Goal: Task Accomplishment & Management: Complete application form

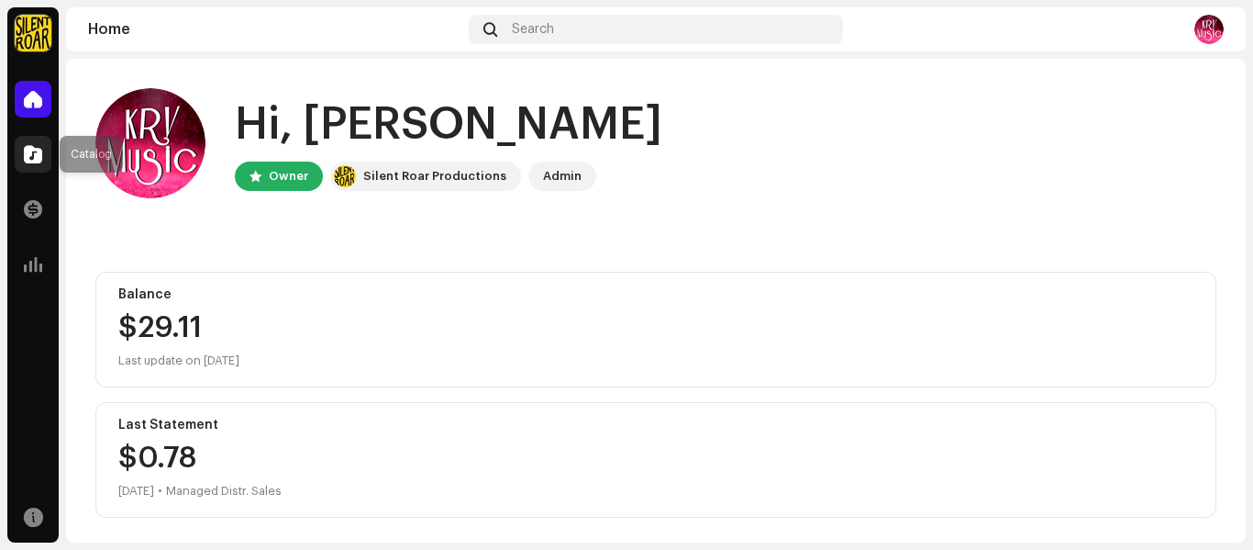
click at [31, 153] on span at bounding box center [33, 154] width 18 height 15
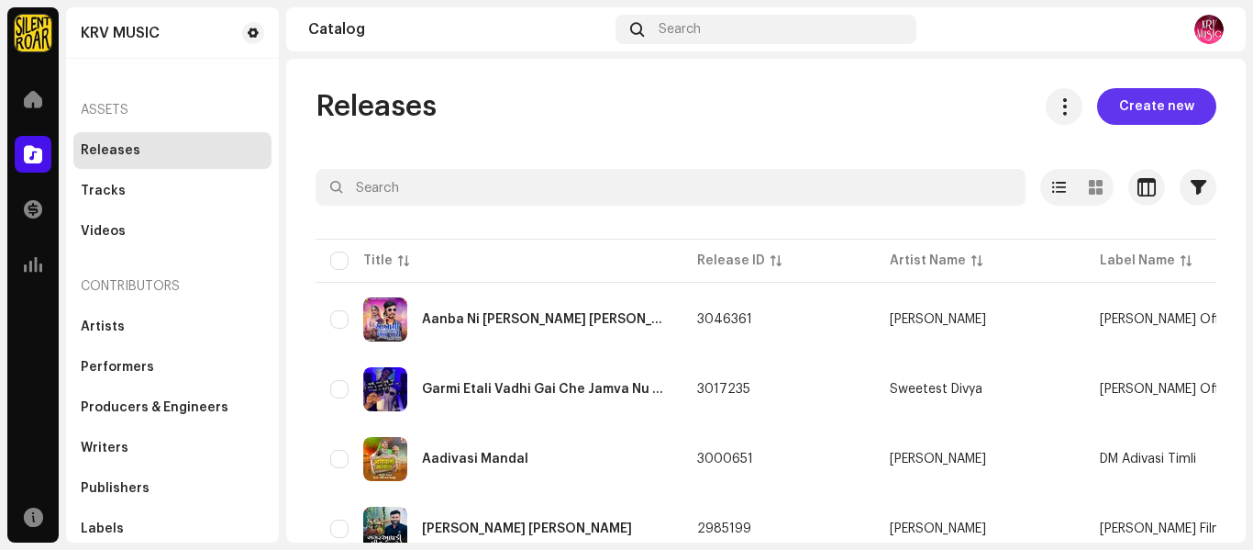
click at [1126, 106] on span "Create new" at bounding box center [1156, 106] width 75 height 37
click at [1140, 114] on span "Create new" at bounding box center [1156, 106] width 75 height 37
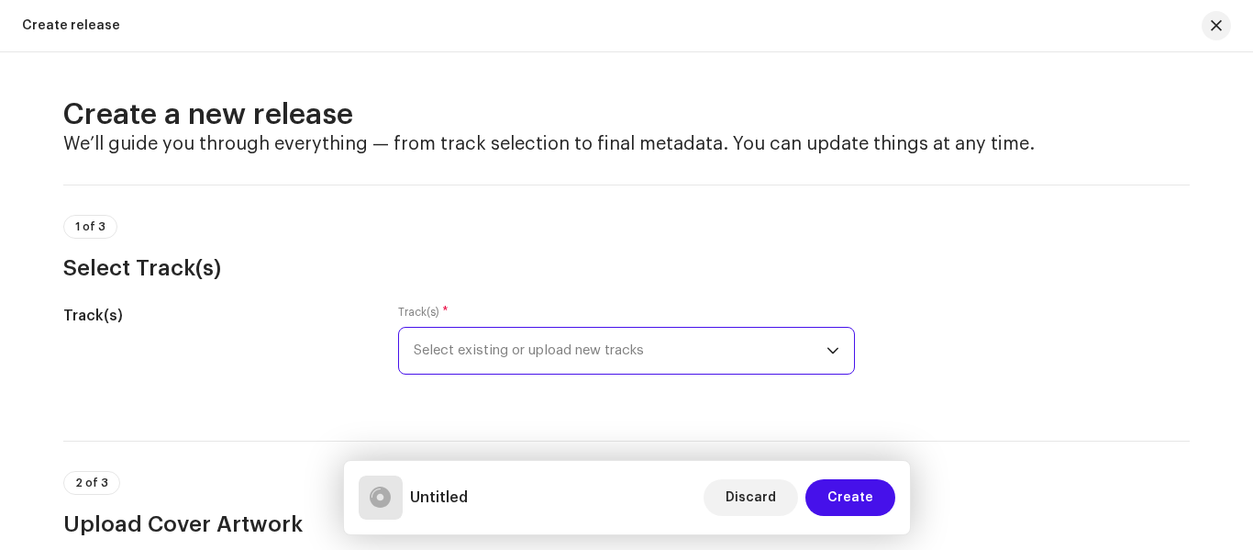
click at [703, 363] on span "Select existing or upload new tracks" at bounding box center [620, 351] width 413 height 46
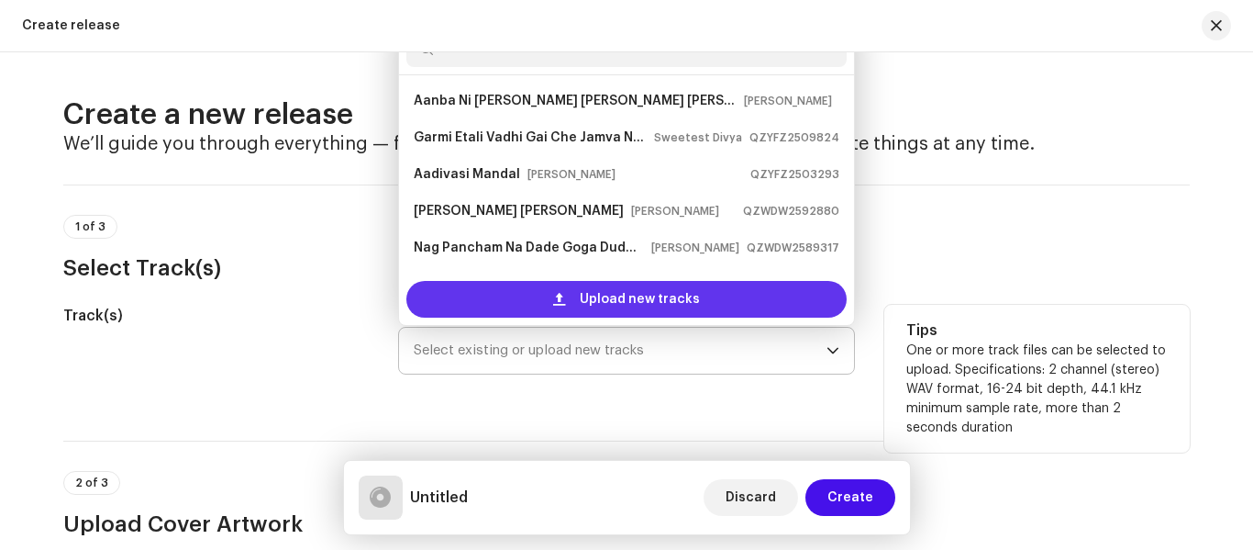
click at [558, 298] on span at bounding box center [559, 299] width 12 height 15
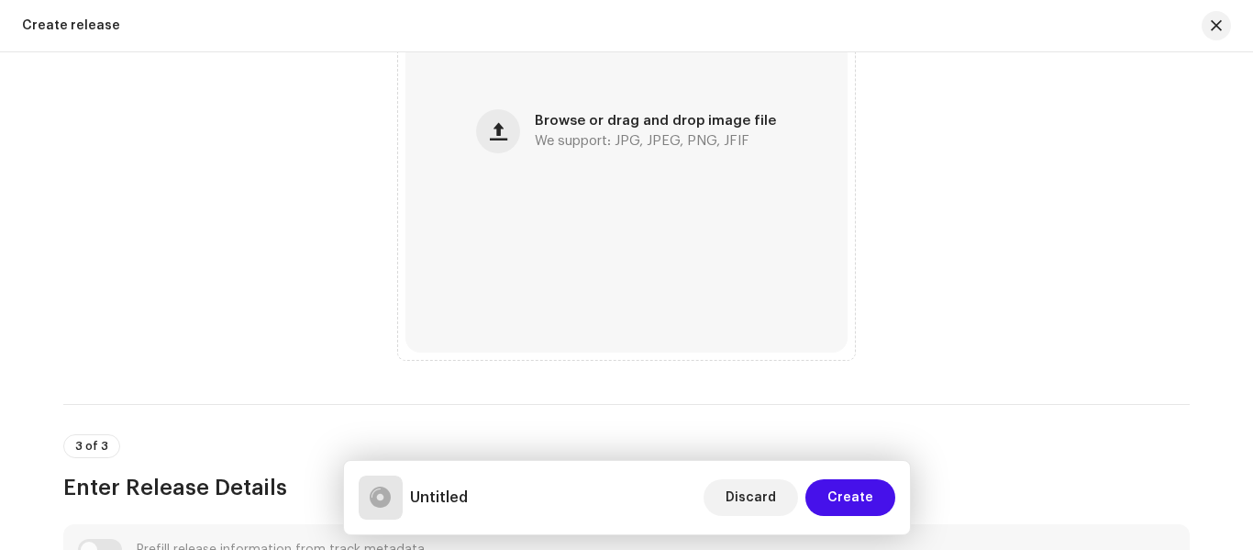
scroll to position [826, 0]
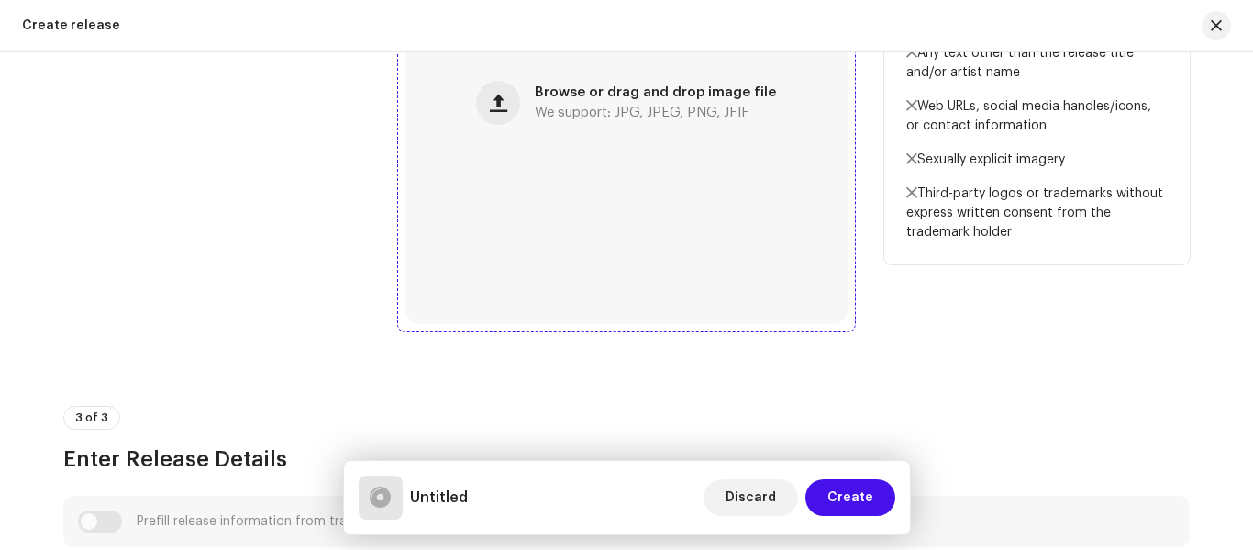
click at [573, 238] on div "Browse or drag and drop image file We support: JPG, JPEG, PNG, JFIF" at bounding box center [627, 103] width 442 height 442
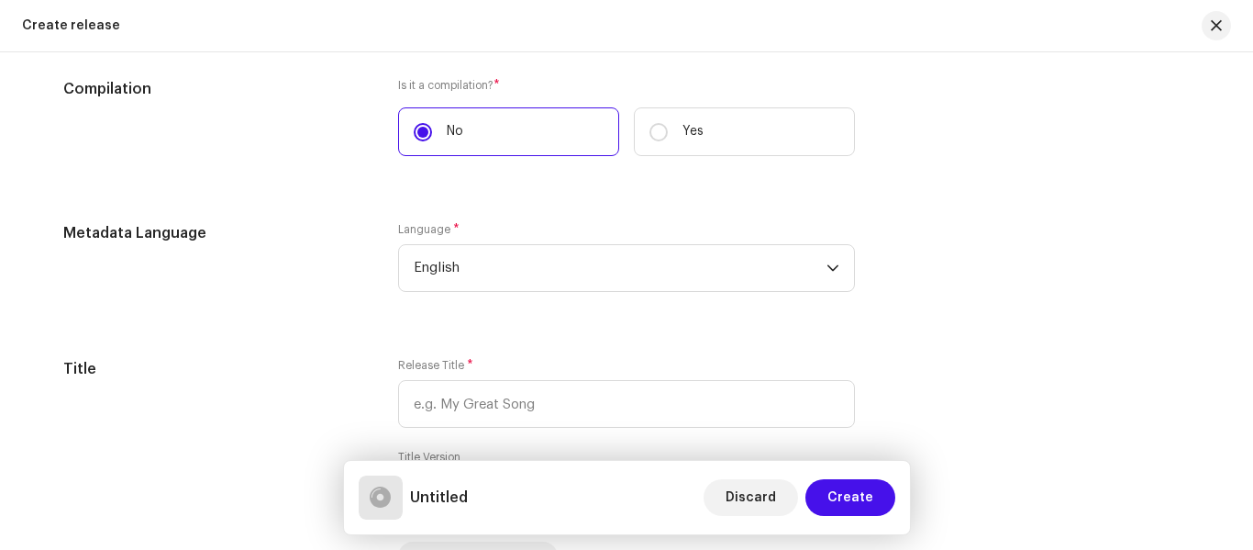
scroll to position [1468, 0]
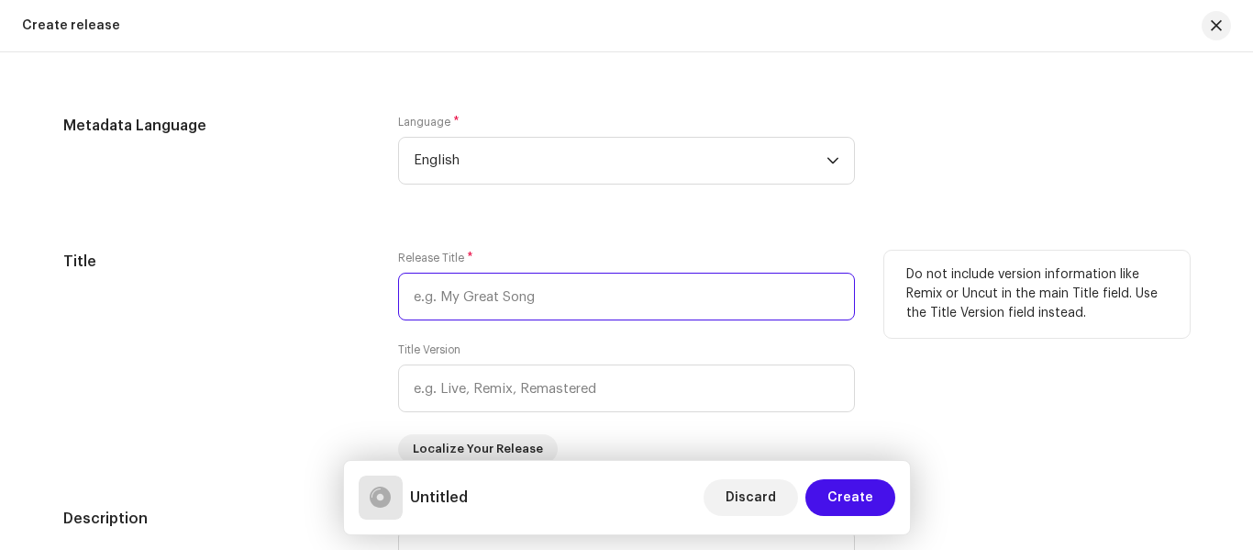
click at [535, 306] on input "text" at bounding box center [626, 297] width 457 height 48
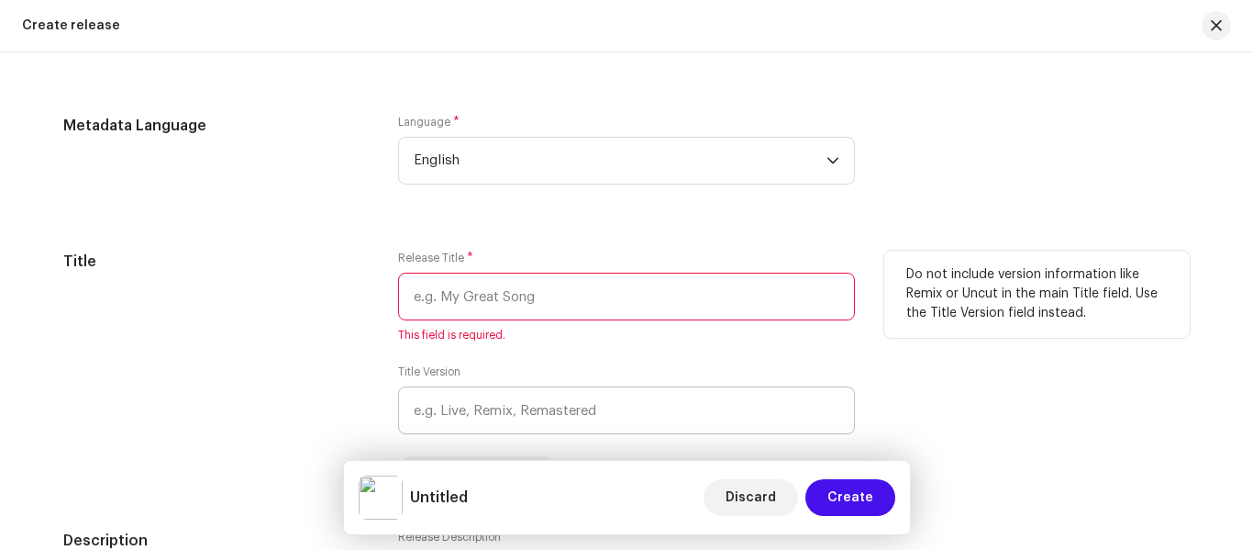
paste input "Omo Suaa Jate Alage Nadiyo Thogi Khay"
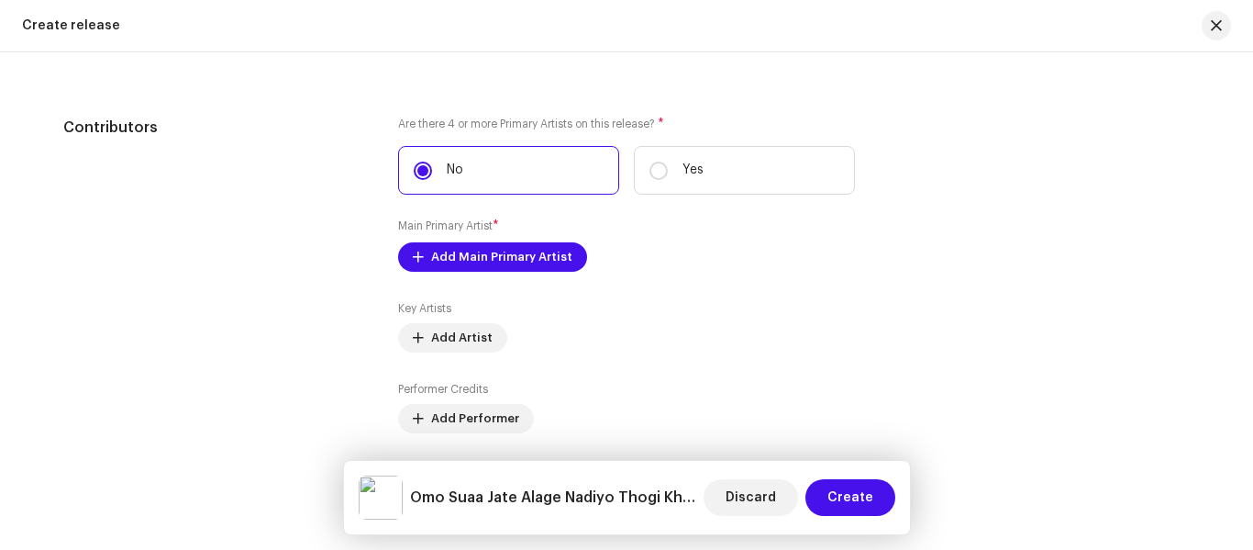
scroll to position [2111, 0]
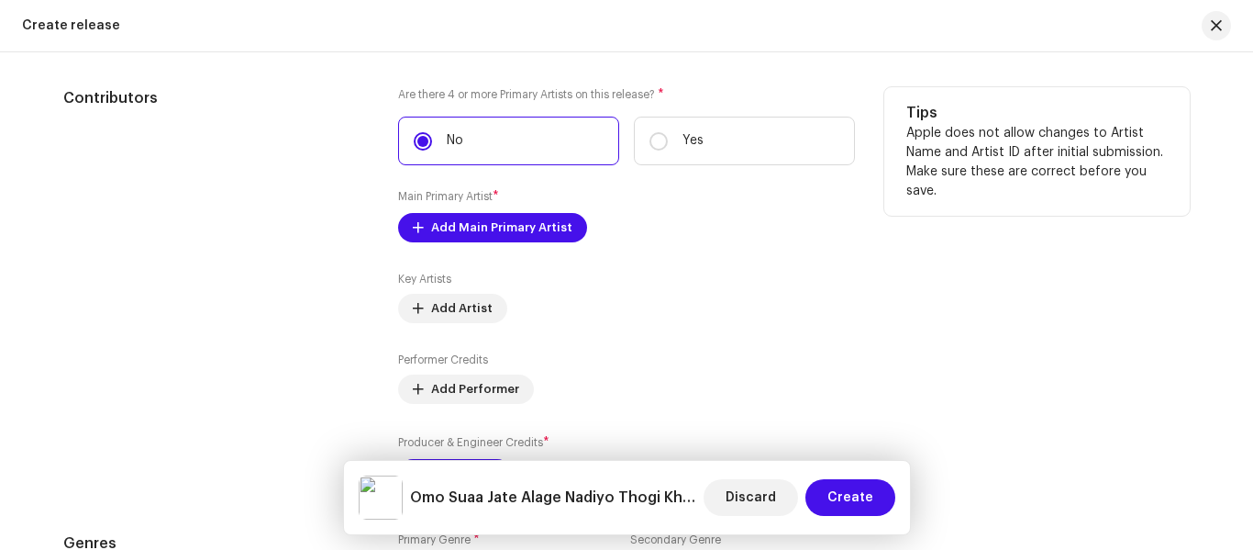
type input "Omo Suaa Jate Alage Nadiyo Thogi Khay"
click at [461, 198] on small "Main Primary Artist" at bounding box center [445, 196] width 95 height 11
click at [460, 212] on div "Are there 4 or more Primary Artists on this release? * No Yes Main Primary Arti…" at bounding box center [626, 287] width 457 height 401
click at [461, 217] on span "Add Main Primary Artist" at bounding box center [501, 227] width 141 height 37
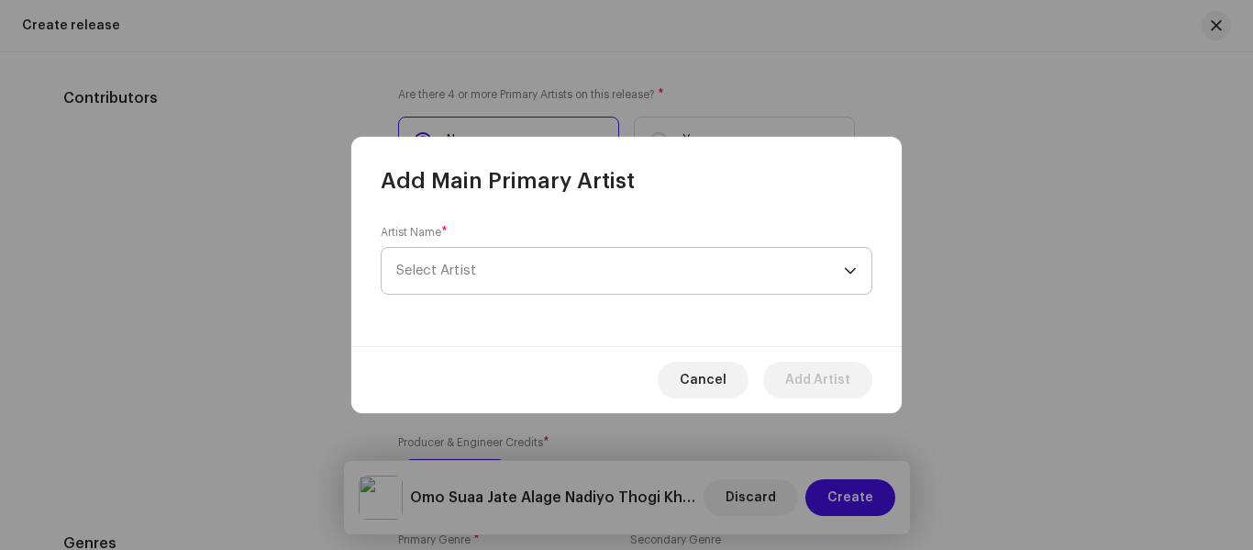
click at [484, 261] on span "Select Artist" at bounding box center [620, 271] width 448 height 46
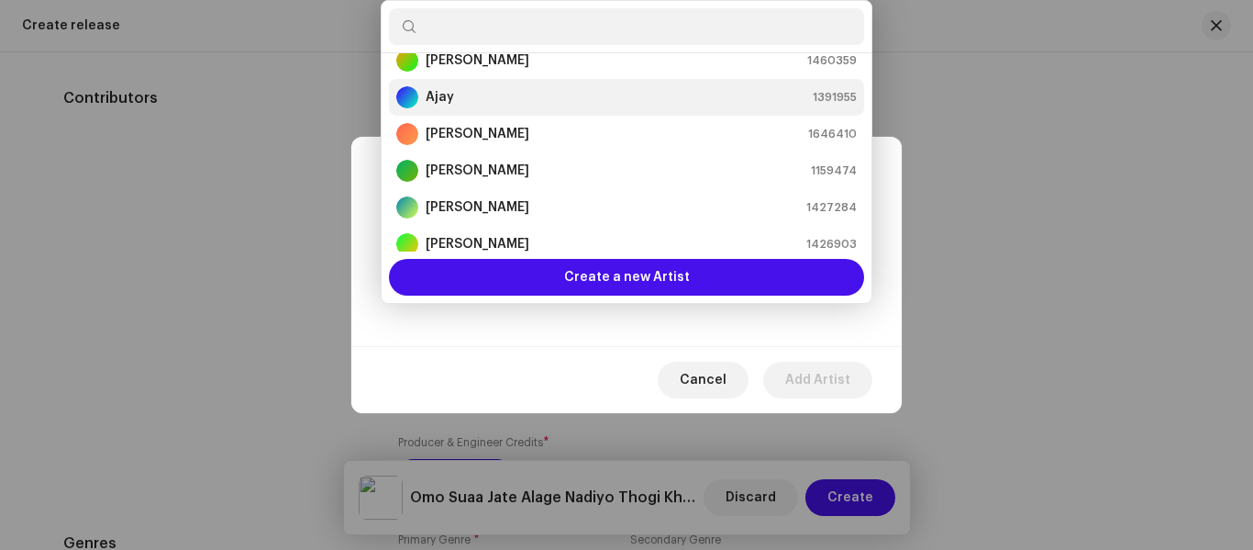
scroll to position [0, 0]
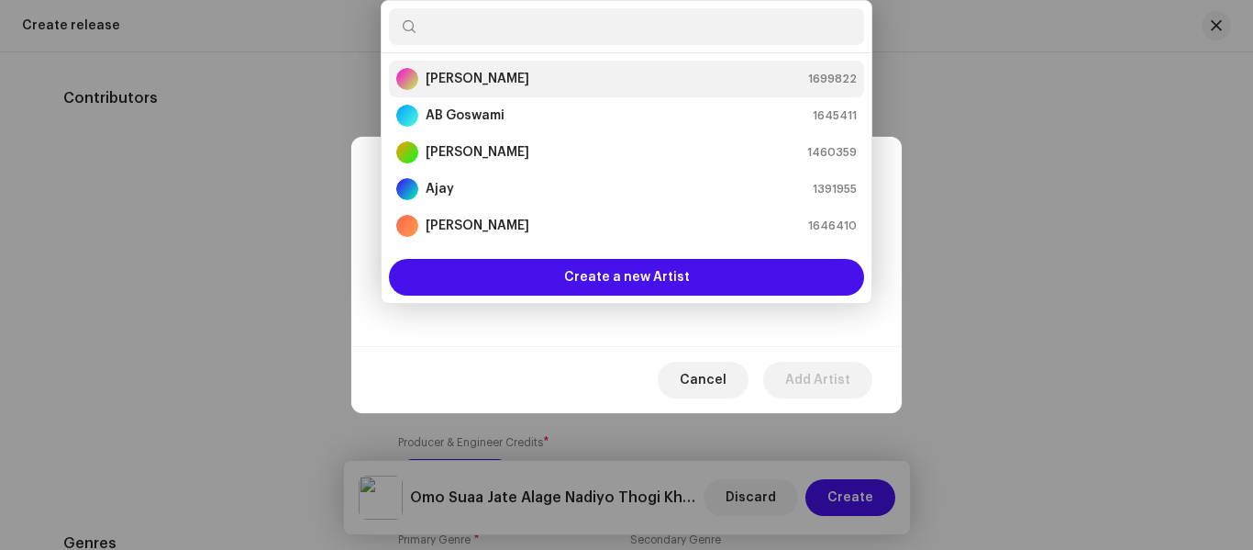
click at [481, 82] on strong "[PERSON_NAME]" at bounding box center [478, 79] width 104 height 18
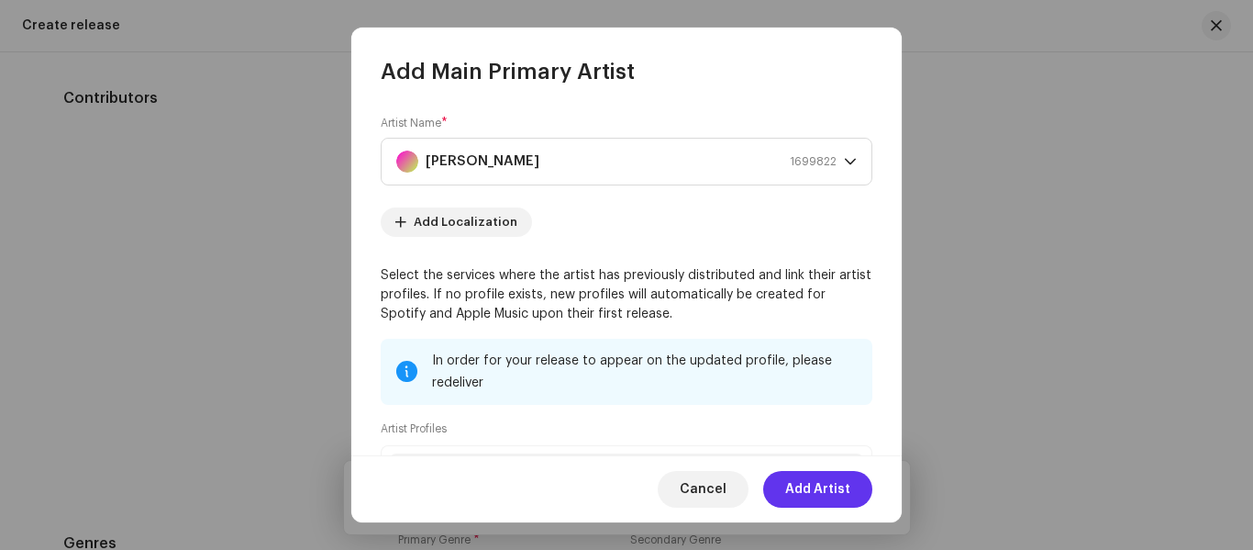
click at [828, 493] on span "Add Artist" at bounding box center [817, 489] width 65 height 37
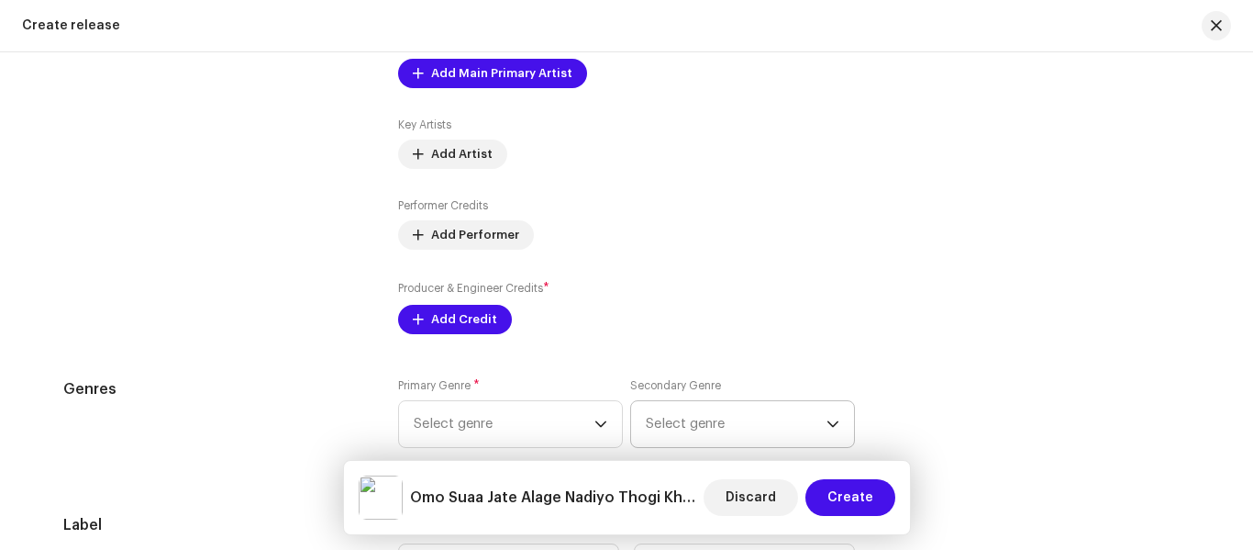
scroll to position [2294, 0]
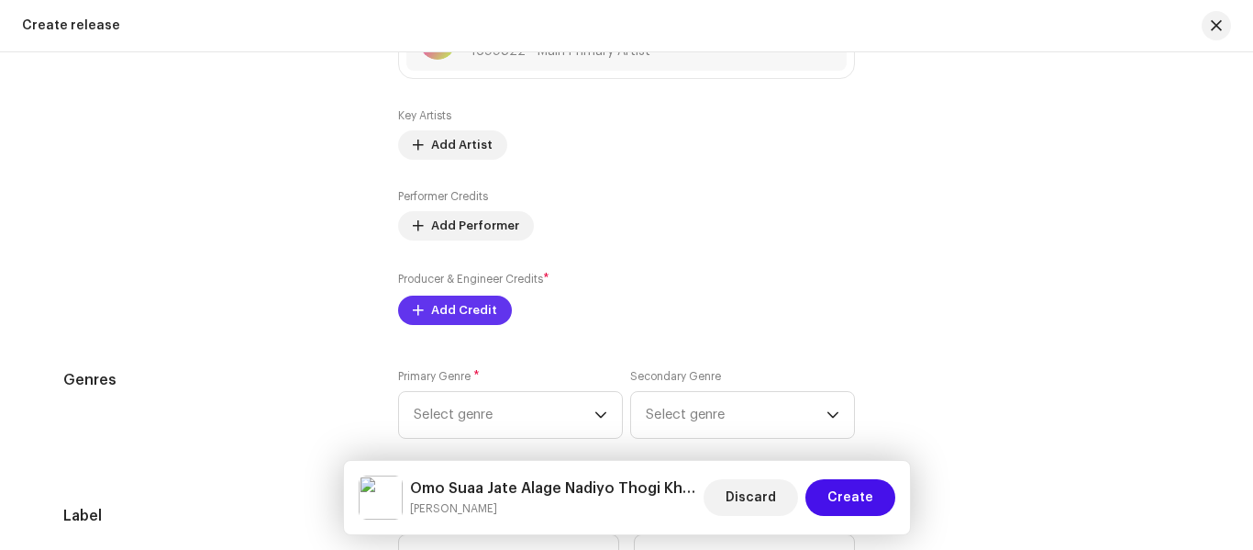
click at [461, 305] on span "Add Credit" at bounding box center [464, 310] width 66 height 37
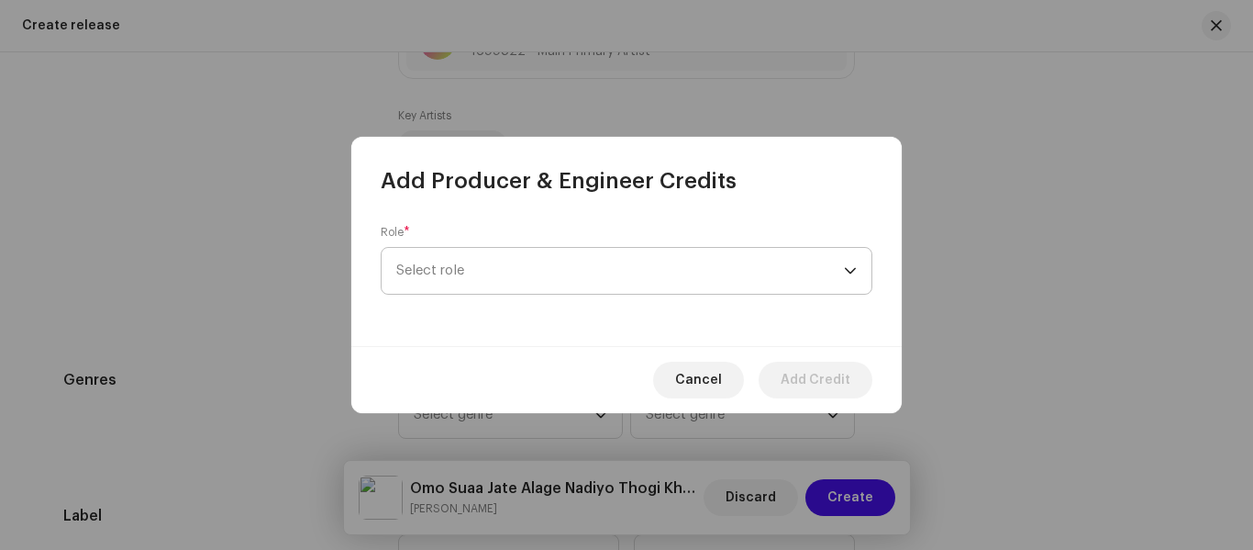
click at [416, 269] on span "Select role" at bounding box center [620, 271] width 448 height 46
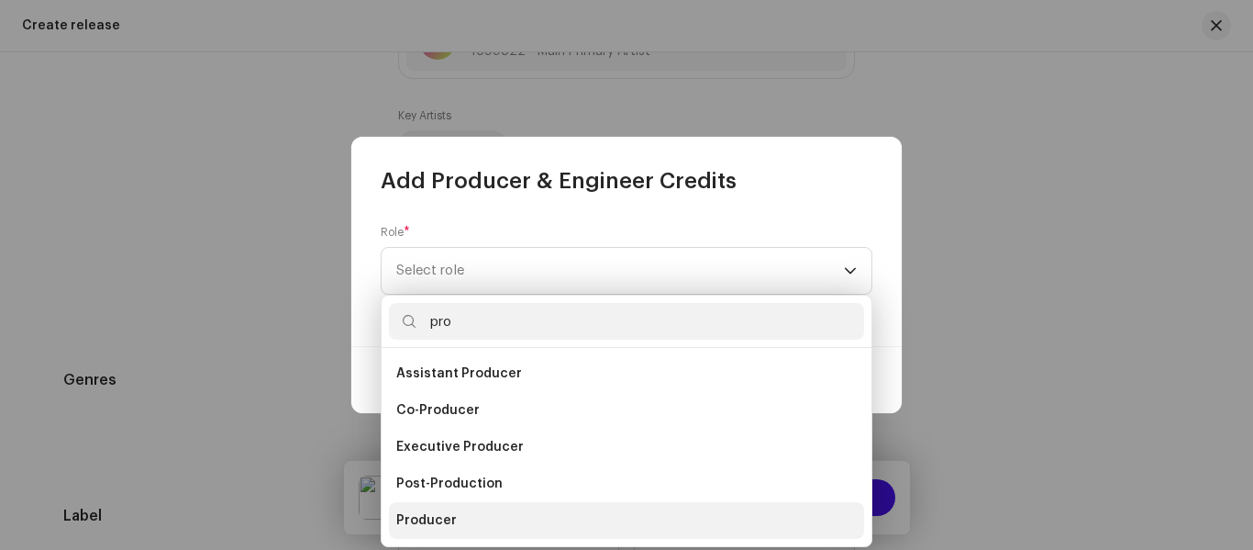
type input "pro"
click at [468, 507] on li "Producer" at bounding box center [626, 520] width 475 height 37
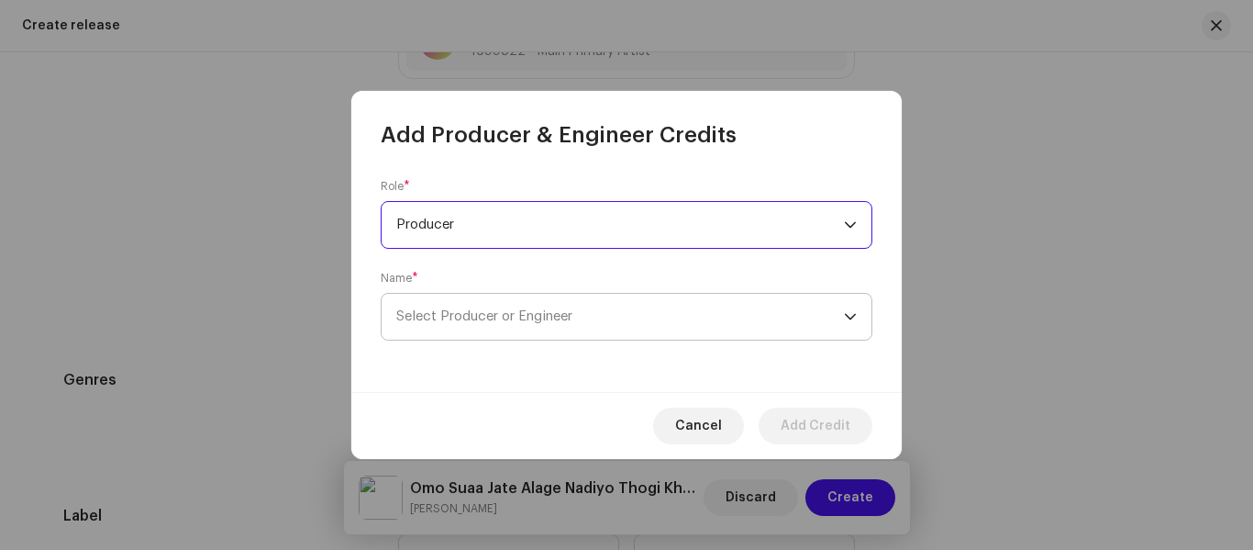
click at [449, 315] on span "Select Producer or Engineer" at bounding box center [484, 316] width 176 height 14
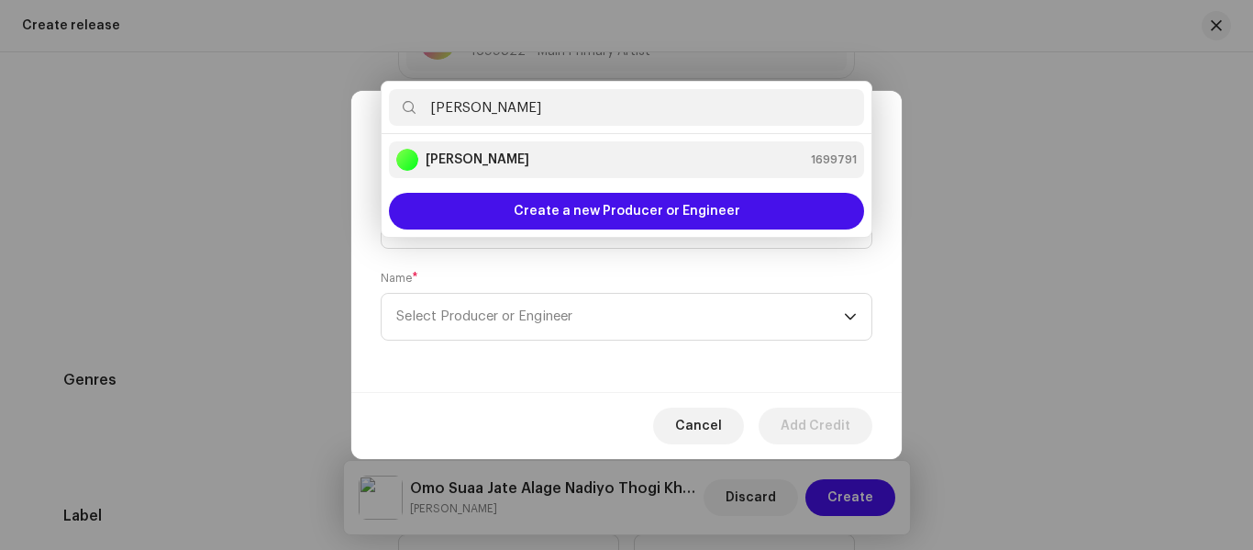
type input "Kaus"
click at [538, 163] on div "Kaushik Vasava 1699791" at bounding box center [626, 160] width 461 height 22
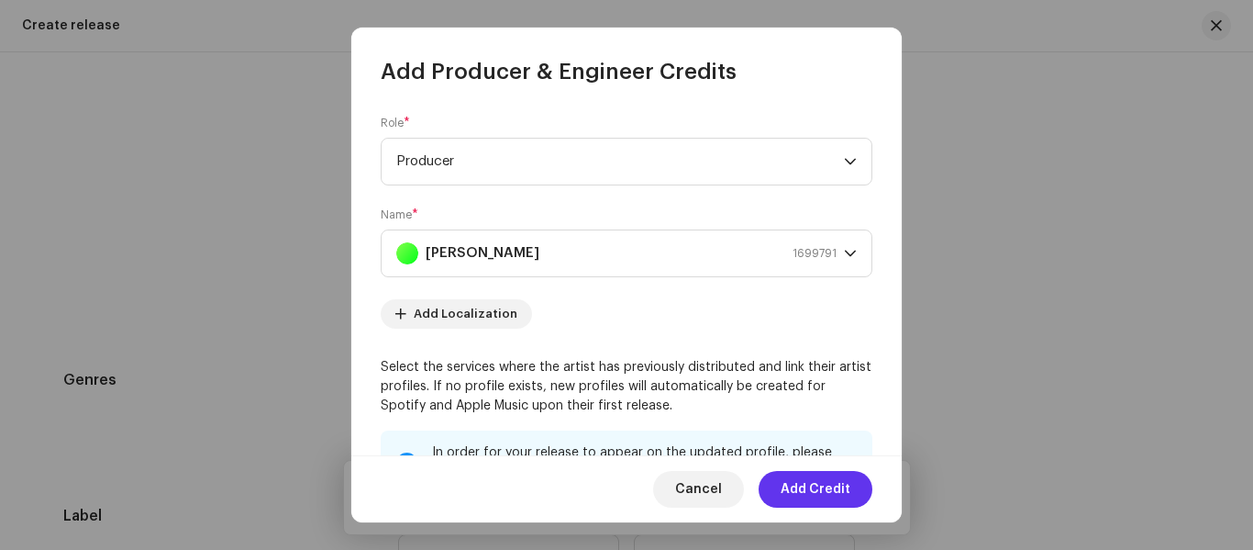
click at [816, 490] on span "Add Credit" at bounding box center [816, 489] width 70 height 37
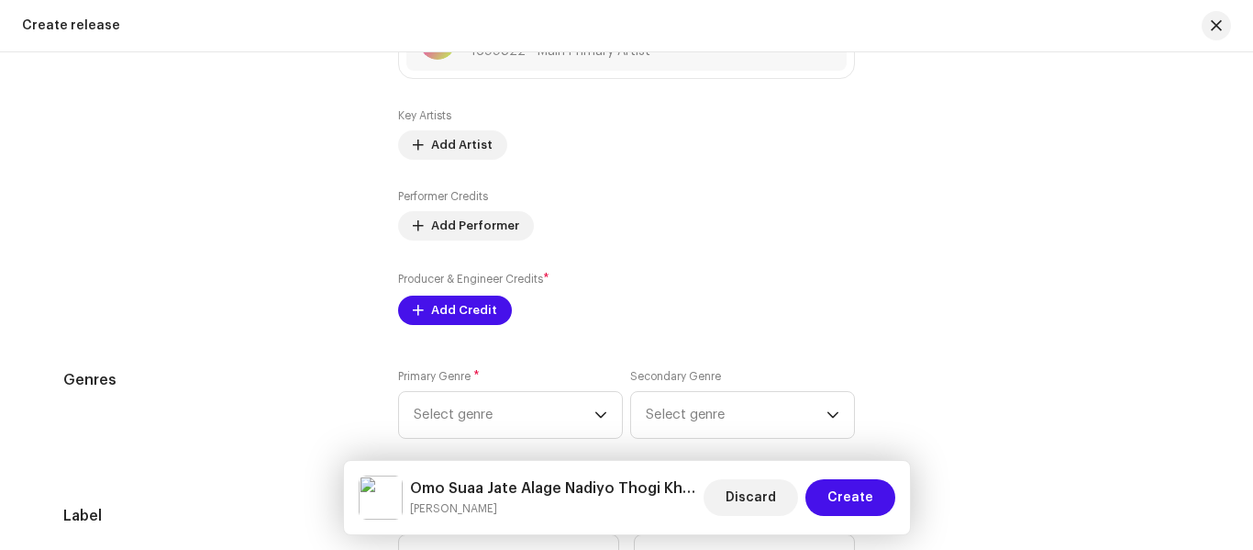
scroll to position [2386, 0]
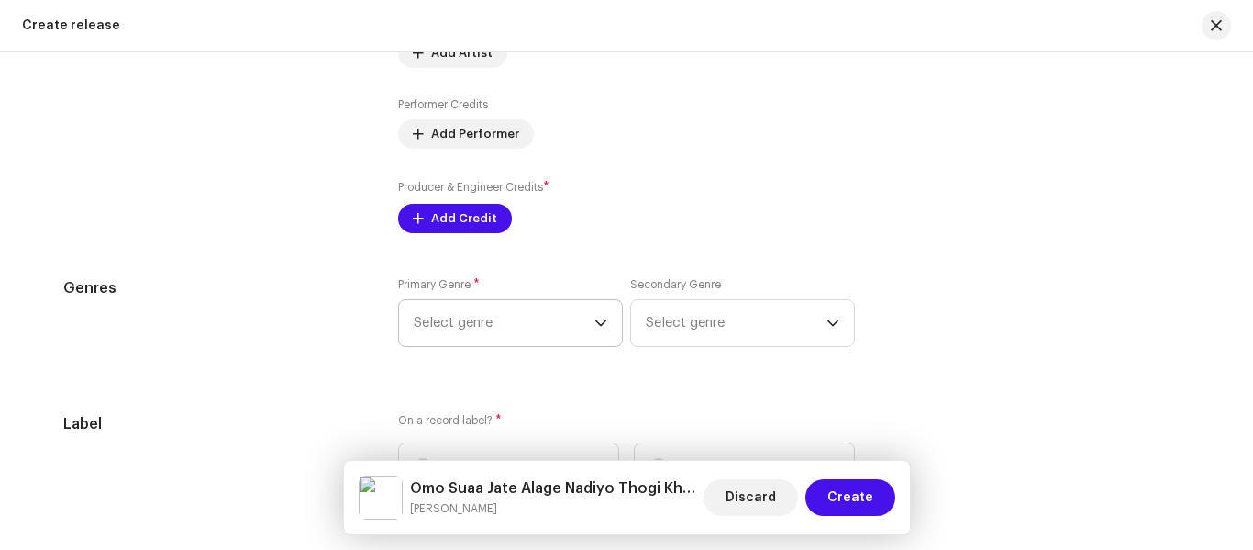
click at [513, 333] on span "Select genre" at bounding box center [504, 323] width 181 height 46
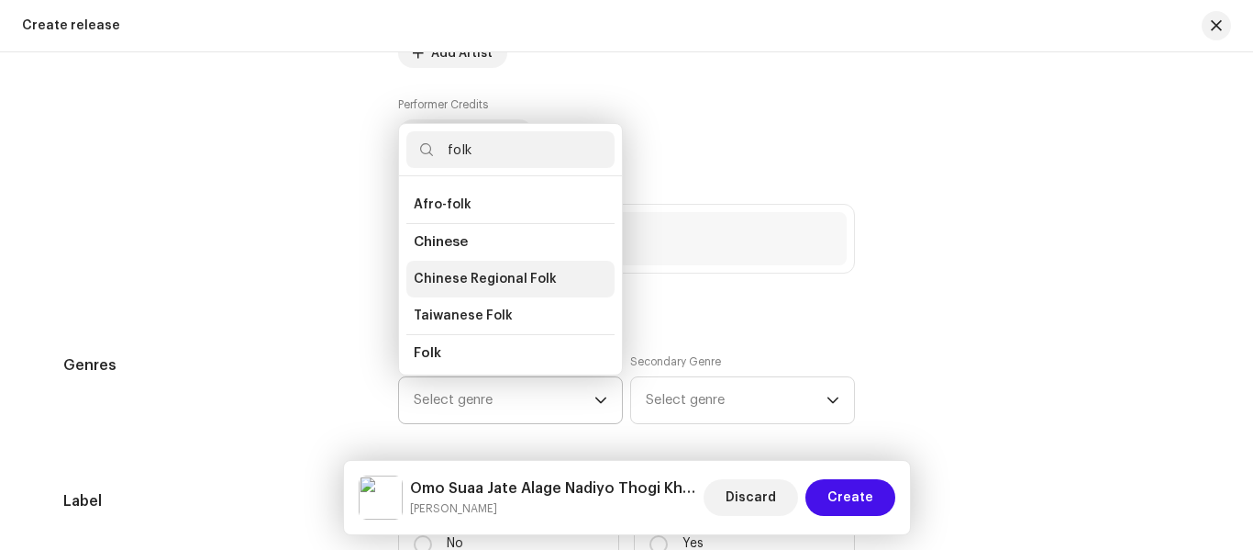
scroll to position [92, 0]
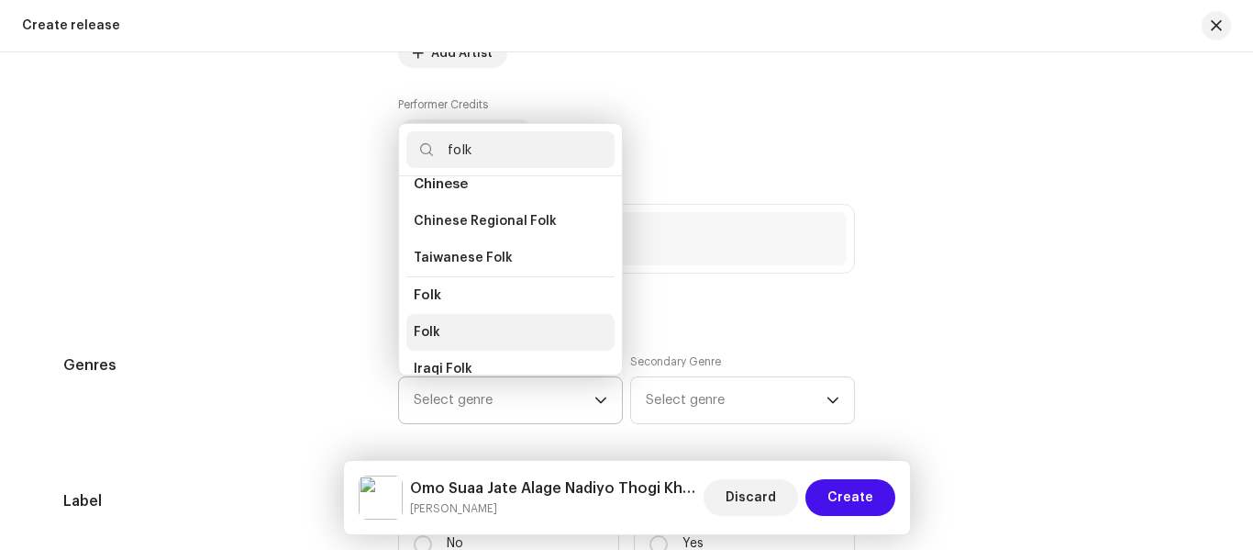
type input "folk"
click at [471, 322] on li "Folk" at bounding box center [511, 332] width 208 height 37
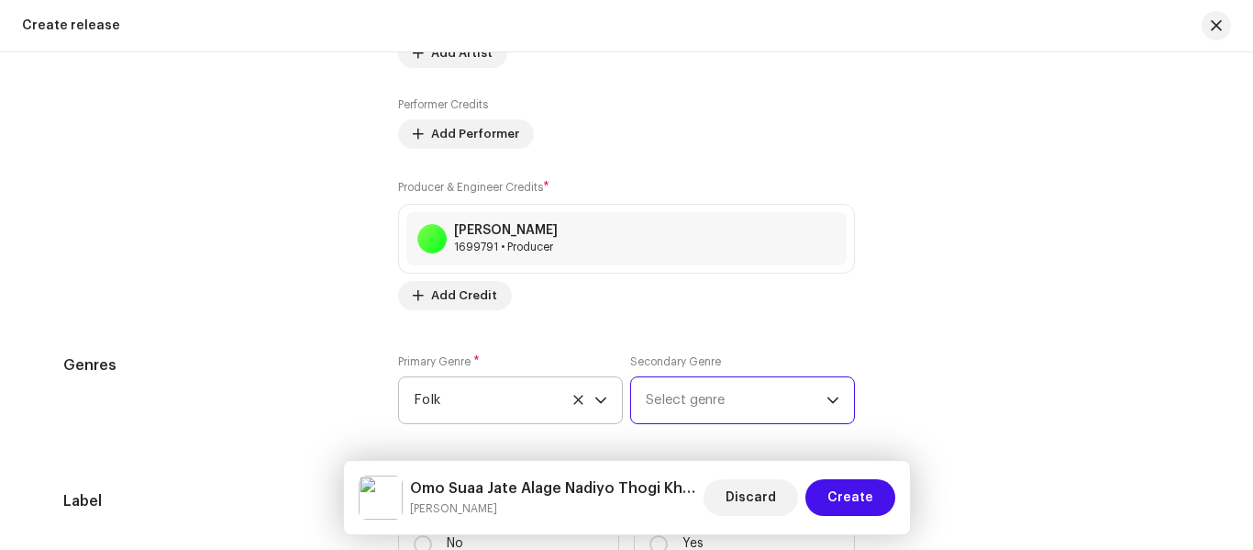
click at [673, 387] on span "Select genre" at bounding box center [736, 400] width 181 height 46
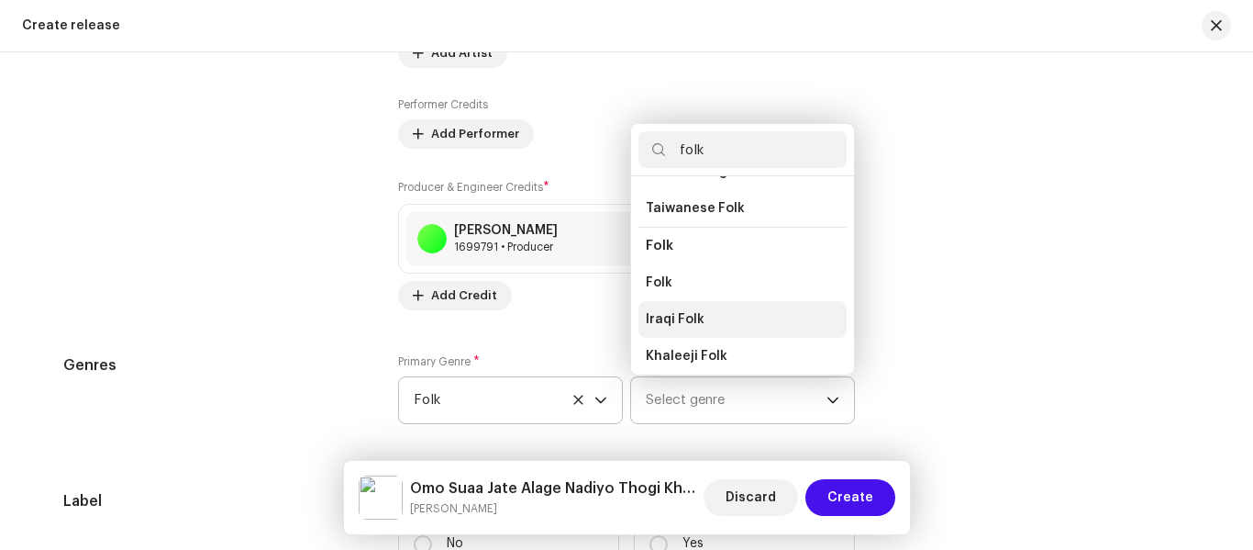
scroll to position [184, 0]
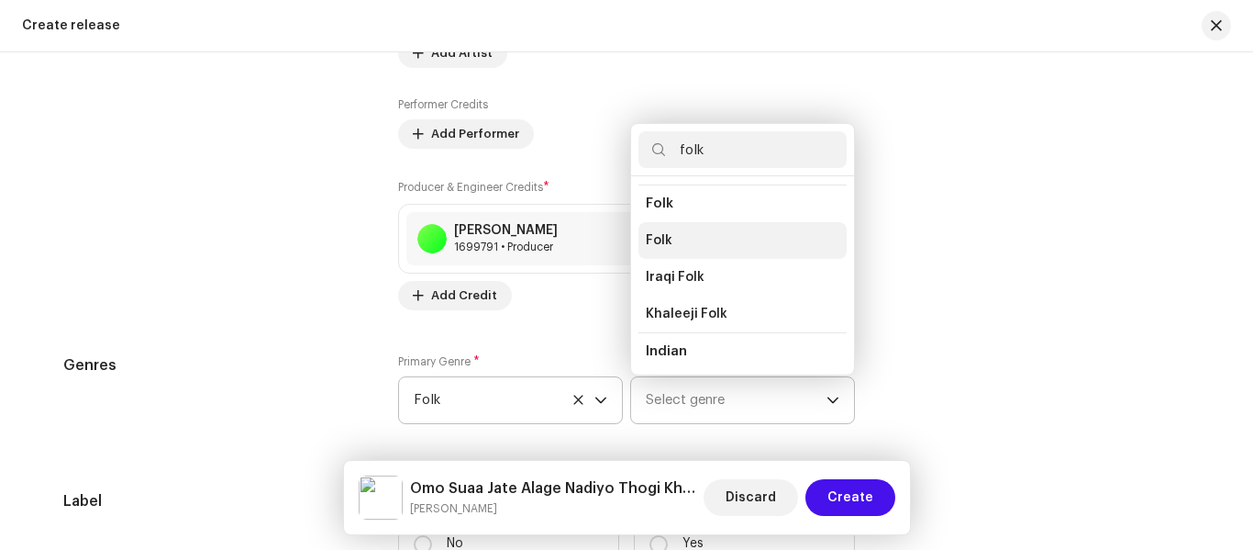
type input "folk"
click at [674, 227] on li "Folk" at bounding box center [743, 240] width 208 height 37
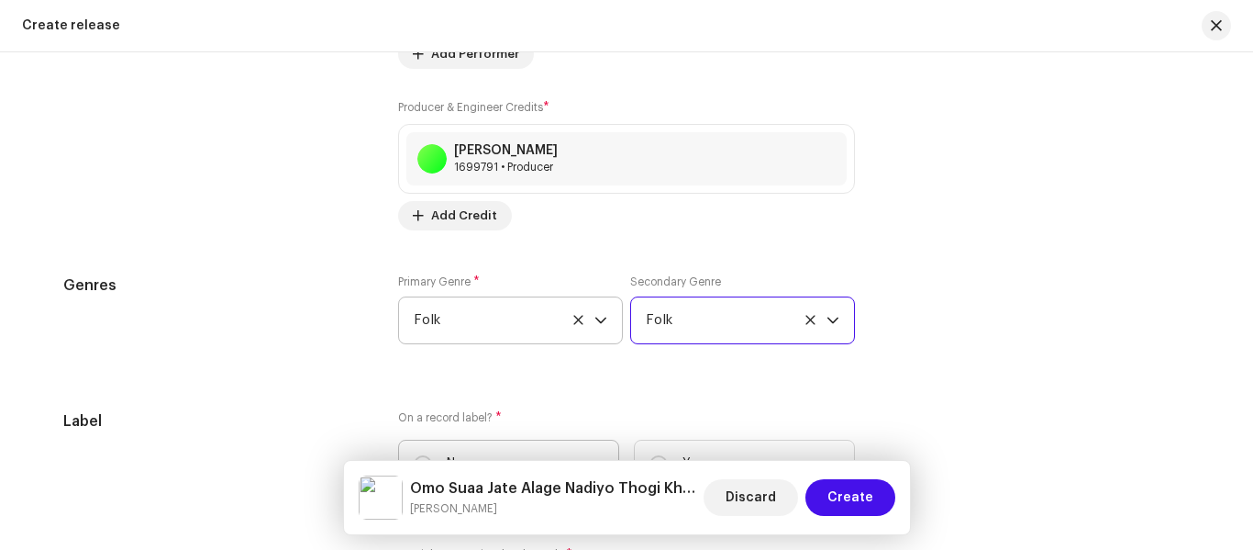
scroll to position [2569, 0]
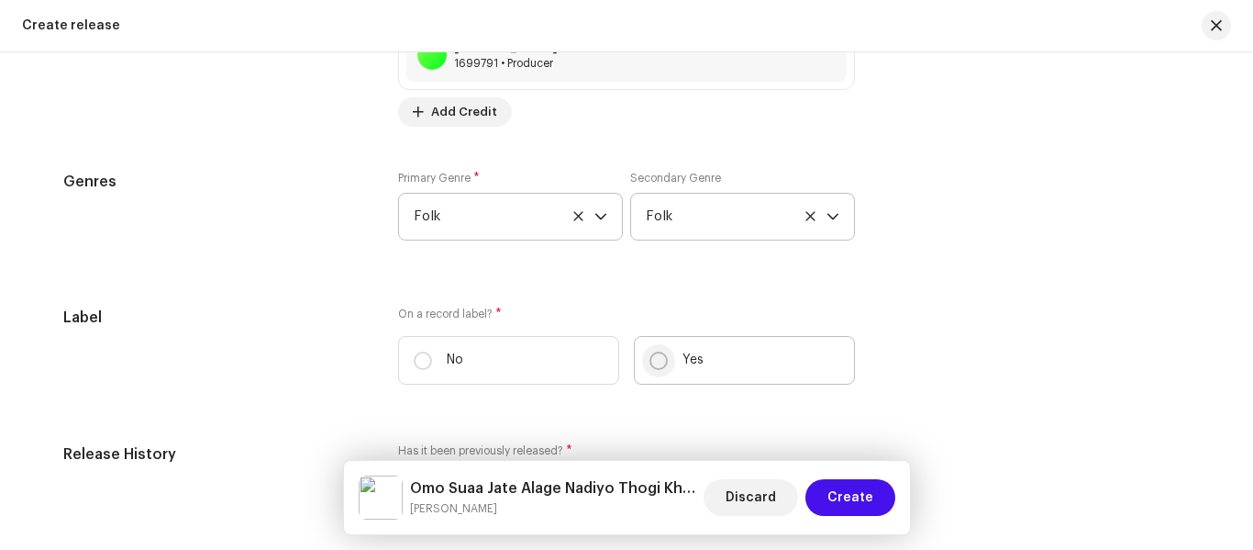
click at [652, 360] on input "Yes" at bounding box center [659, 360] width 18 height 18
radio input "true"
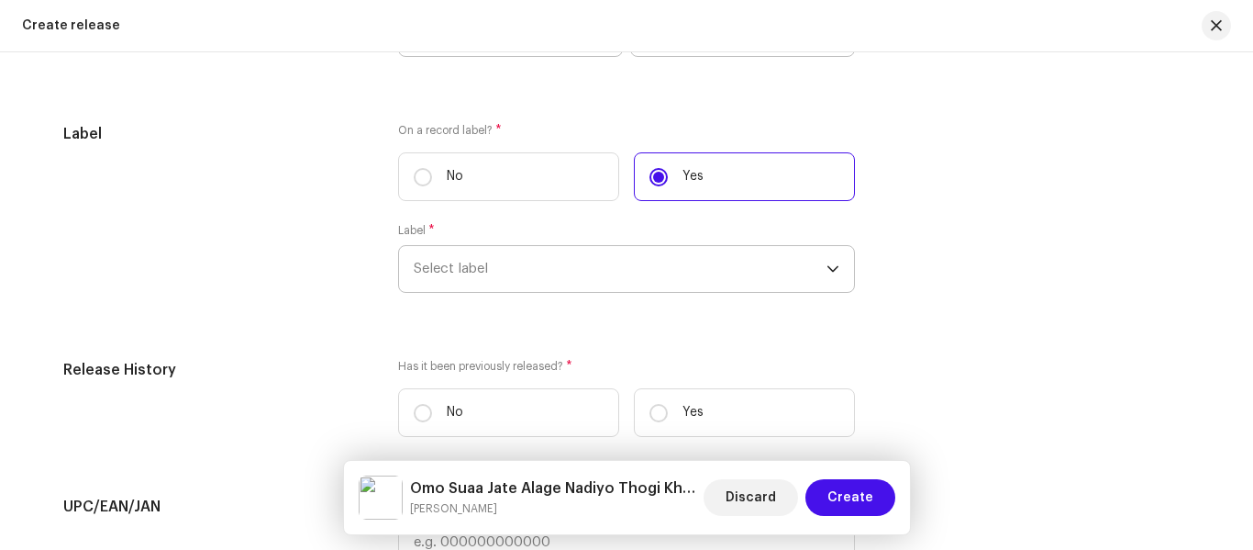
click at [466, 275] on span "Select label" at bounding box center [620, 269] width 413 height 46
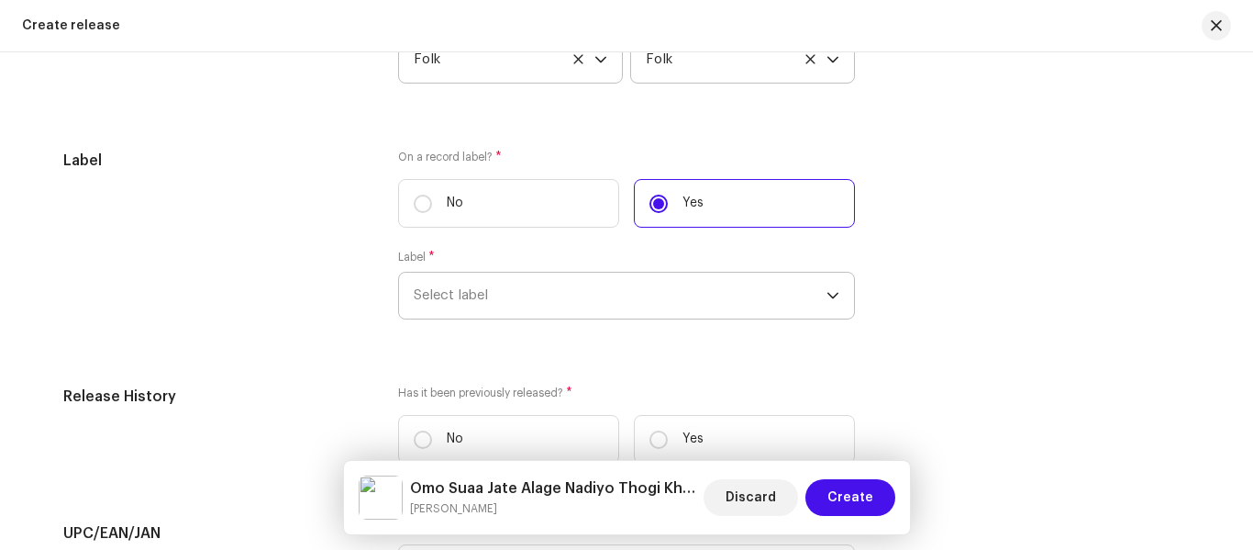
type input "k"
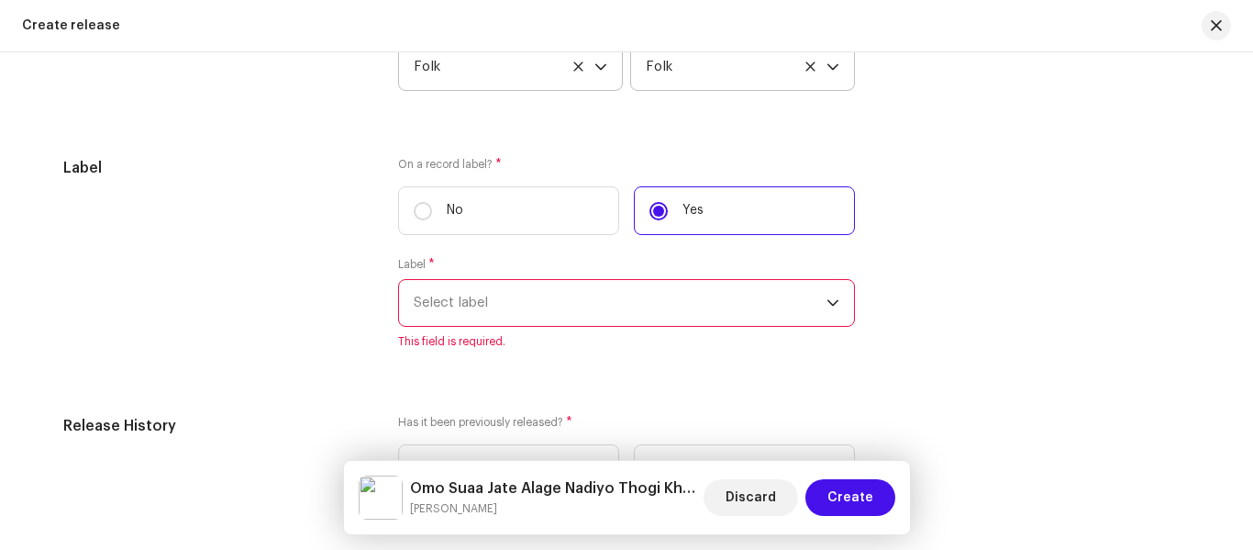
click at [463, 305] on span "Select label" at bounding box center [620, 303] width 413 height 46
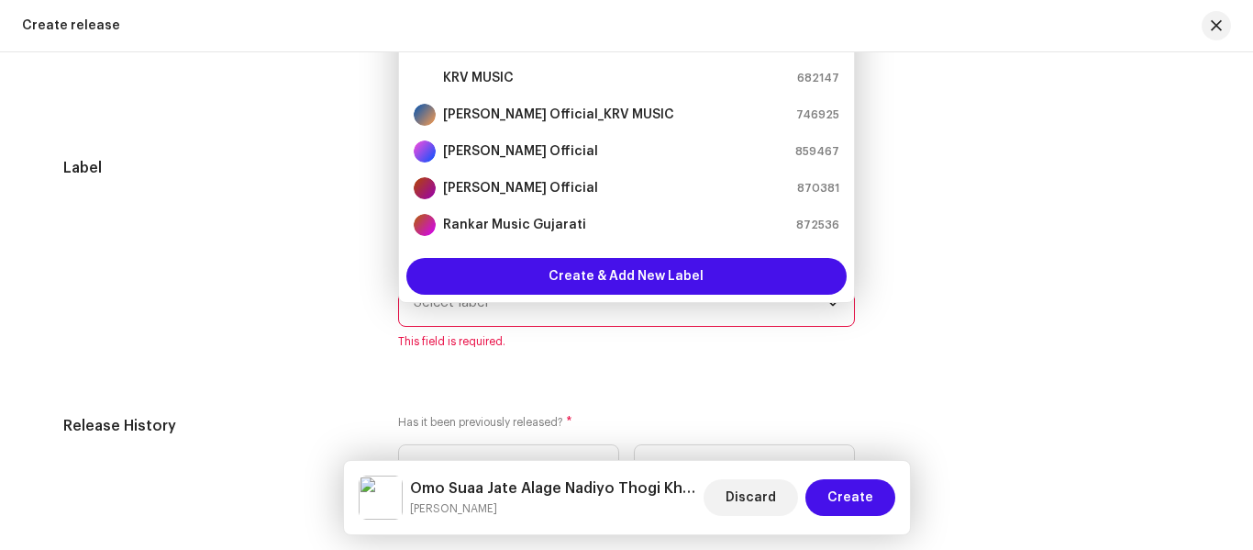
scroll to position [2692, 0]
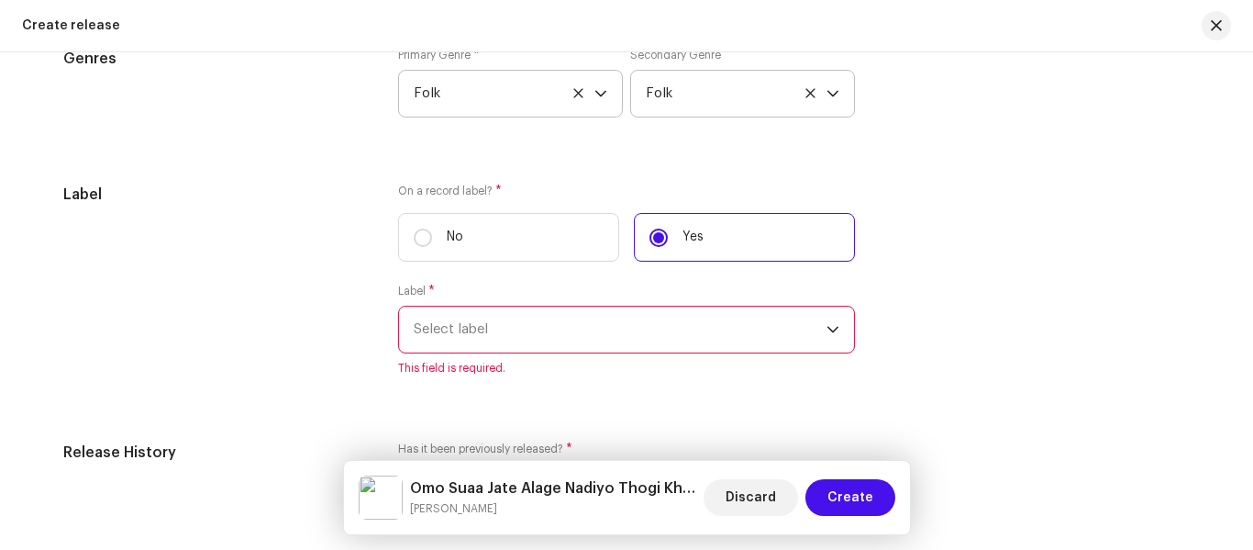
type input "ka"
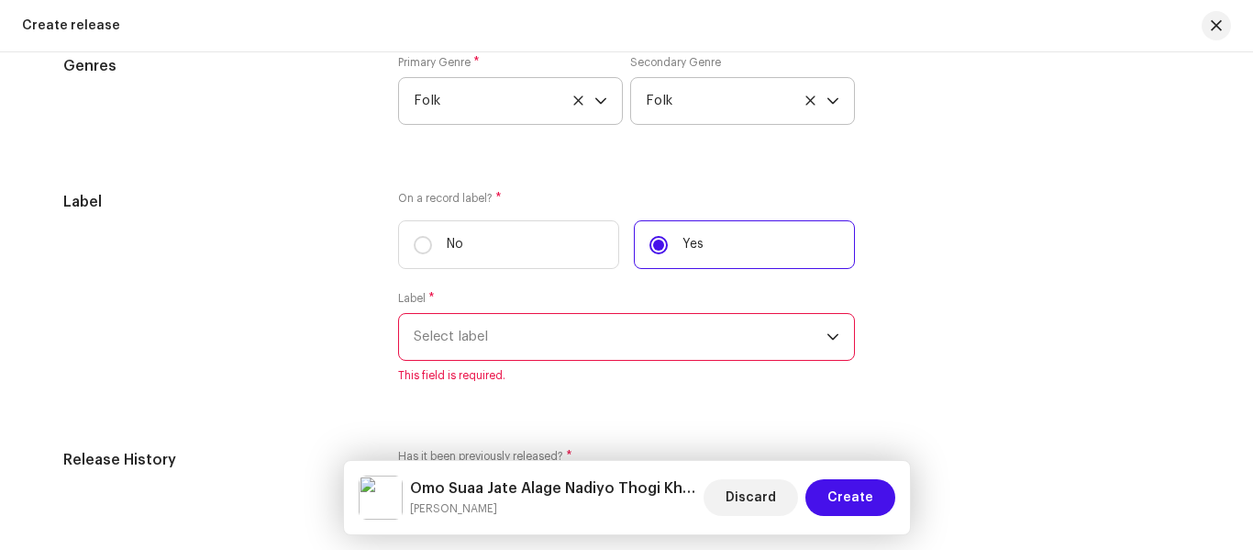
click at [468, 330] on span "Select label" at bounding box center [620, 337] width 413 height 46
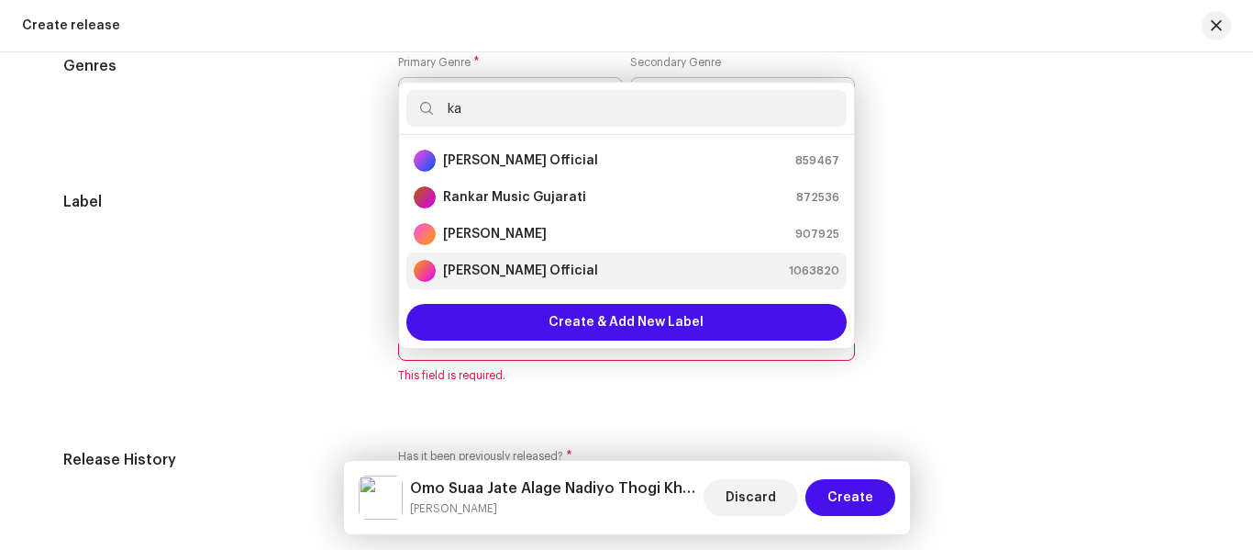
click at [501, 276] on strong "[PERSON_NAME] Official" at bounding box center [520, 271] width 155 height 18
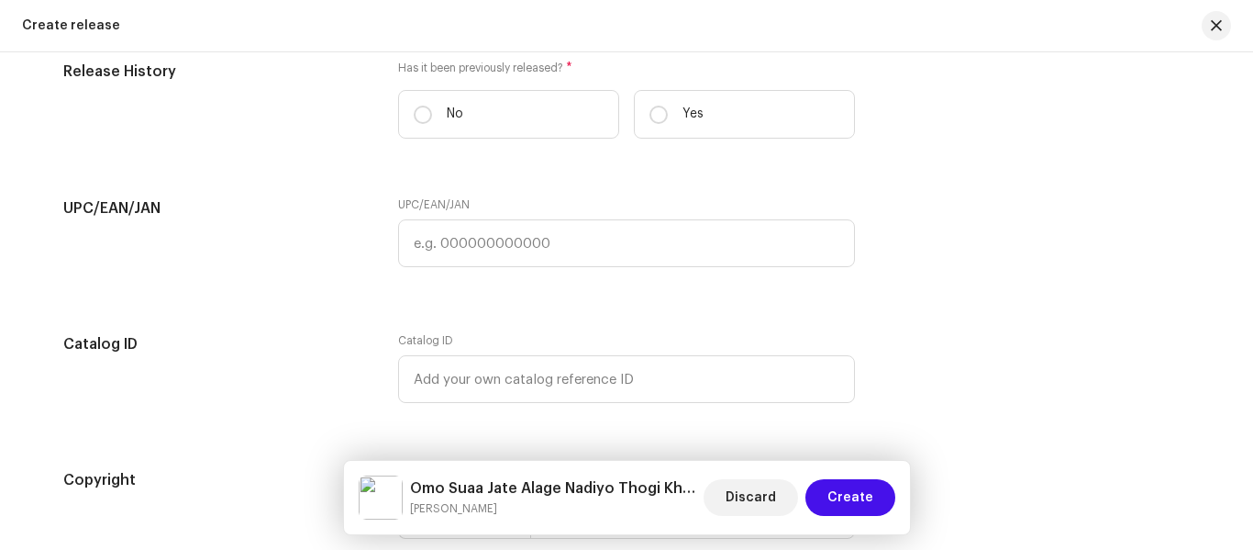
scroll to position [3052, 0]
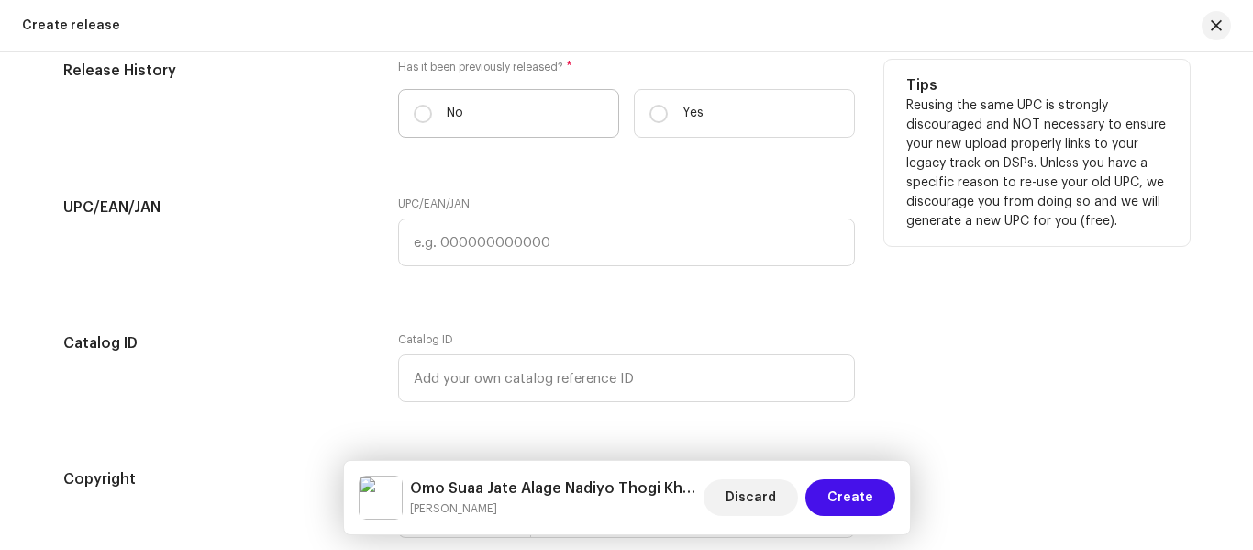
click at [402, 109] on label "No" at bounding box center [508, 113] width 221 height 49
click at [414, 109] on input "No" at bounding box center [423, 114] width 18 height 18
radio input "true"
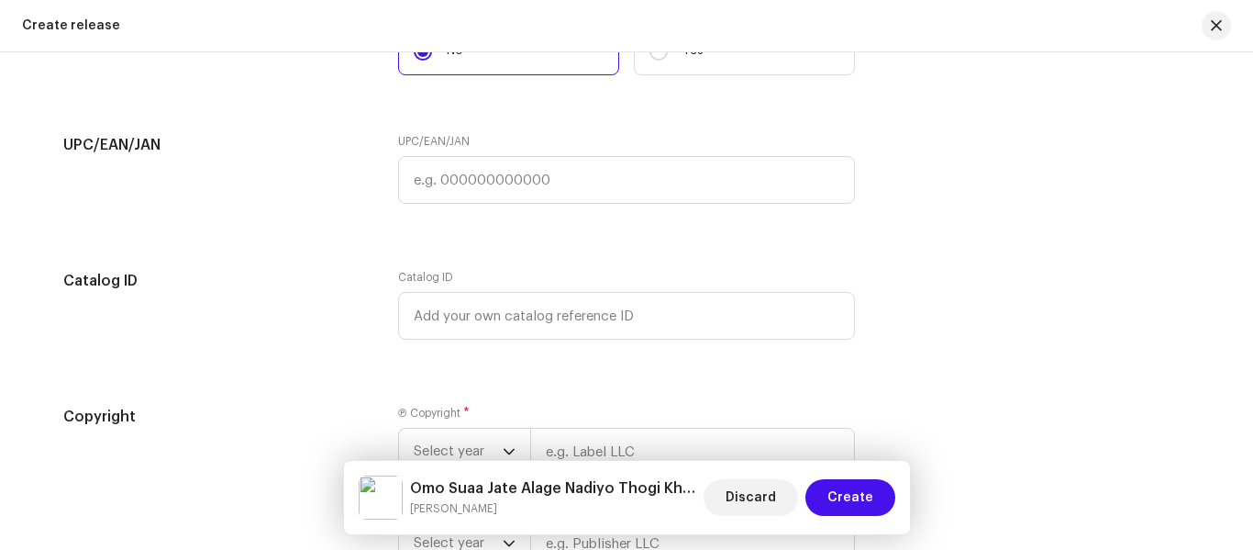
scroll to position [3144, 0]
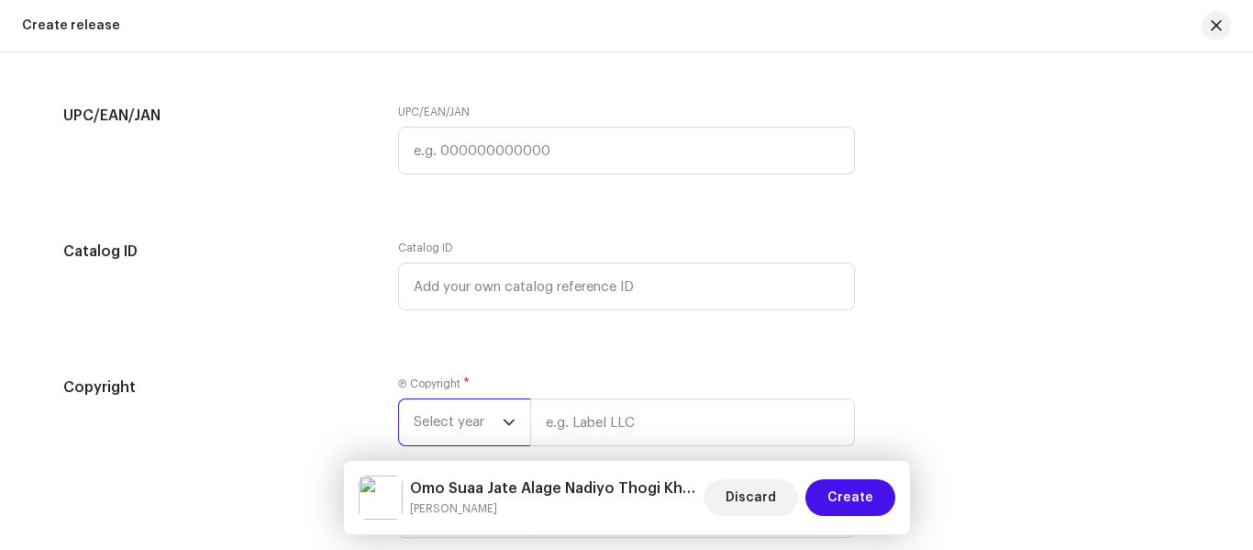
click at [468, 407] on span "Select year" at bounding box center [458, 422] width 89 height 46
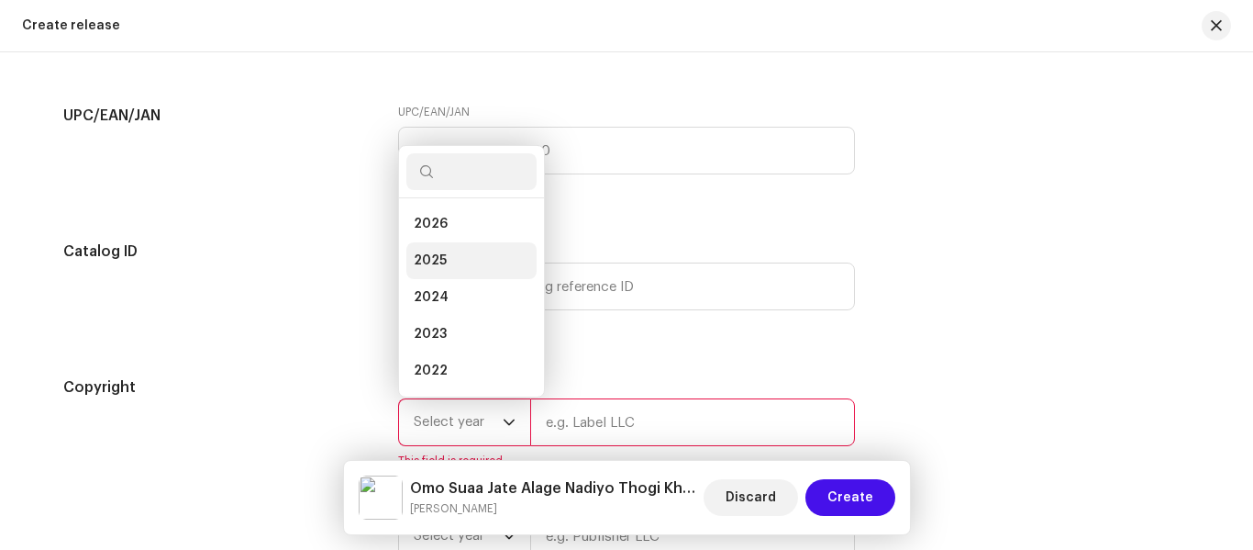
scroll to position [29, 0]
click at [428, 221] on li "2025" at bounding box center [472, 231] width 130 height 37
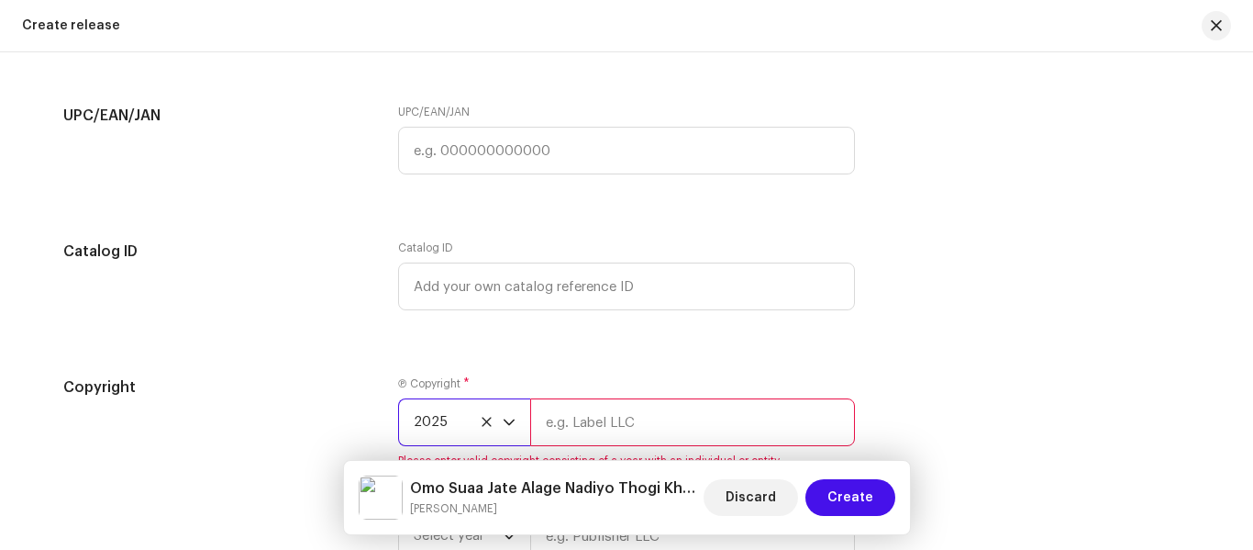
click at [626, 432] on input "text" at bounding box center [692, 422] width 325 height 48
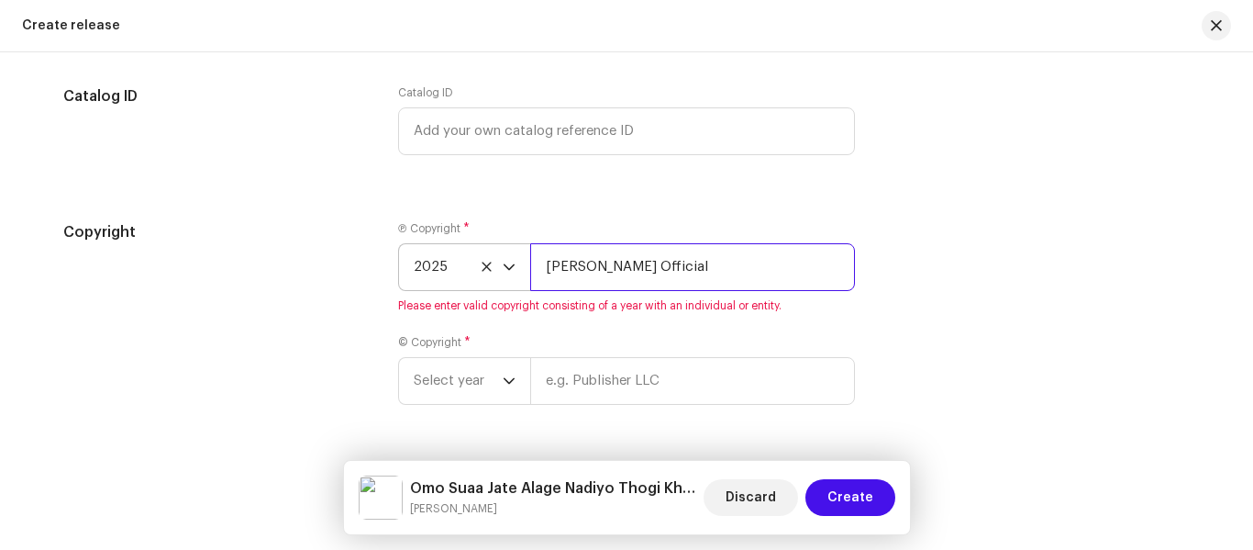
scroll to position [3402, 0]
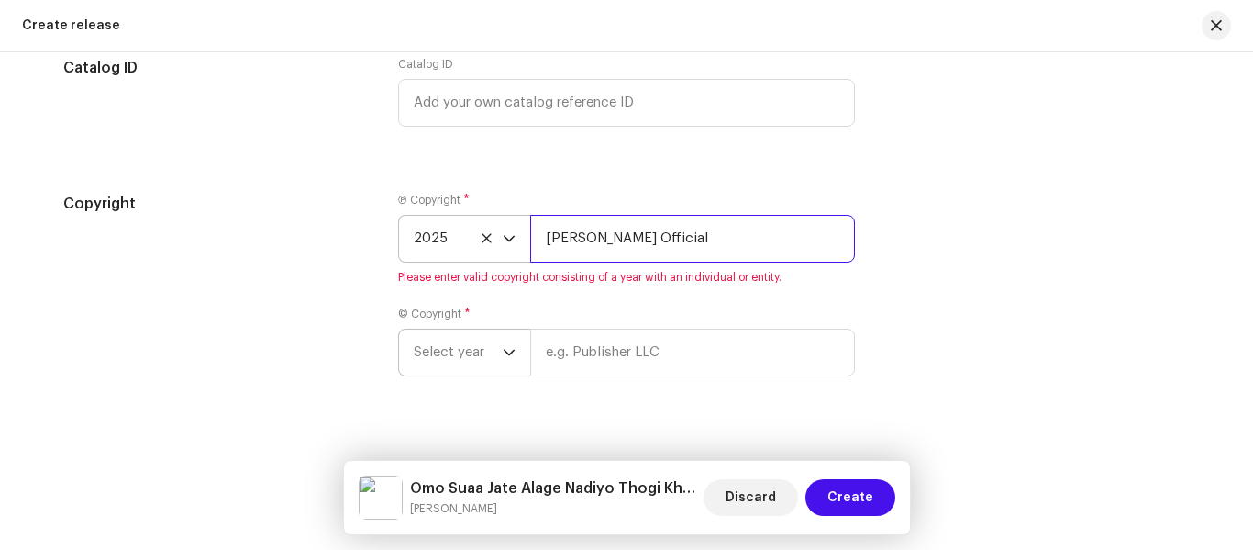
type input "[PERSON_NAME] Official"
click at [482, 348] on span "Select year" at bounding box center [458, 352] width 89 height 46
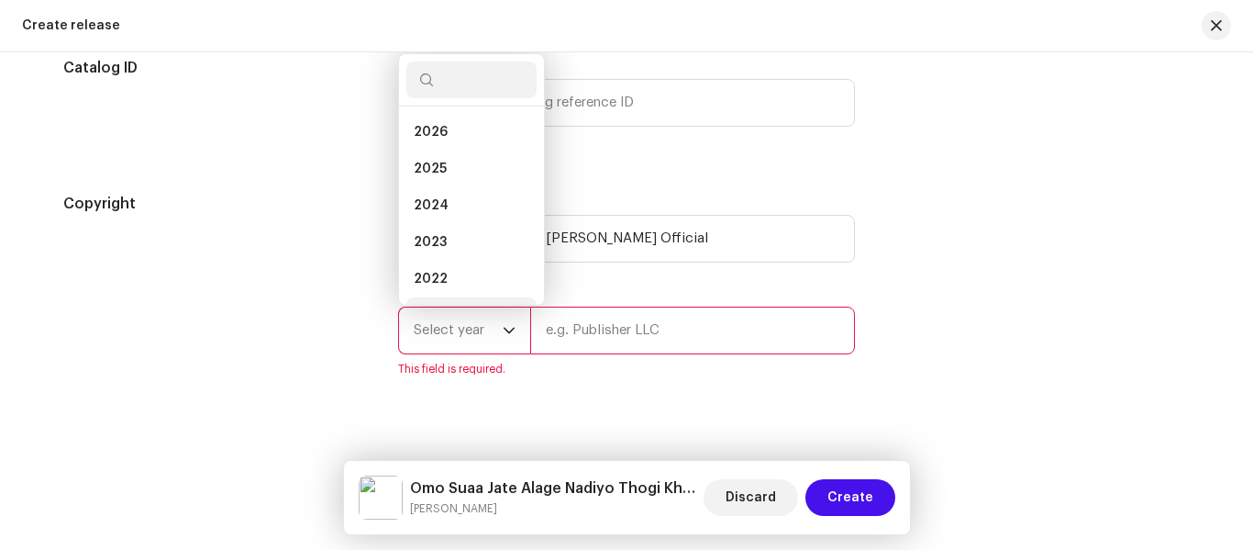
scroll to position [29, 0]
drag, startPoint x: 437, startPoint y: 142, endPoint x: 684, endPoint y: 415, distance: 367.7
click at [437, 146] on span "2025" at bounding box center [430, 139] width 33 height 18
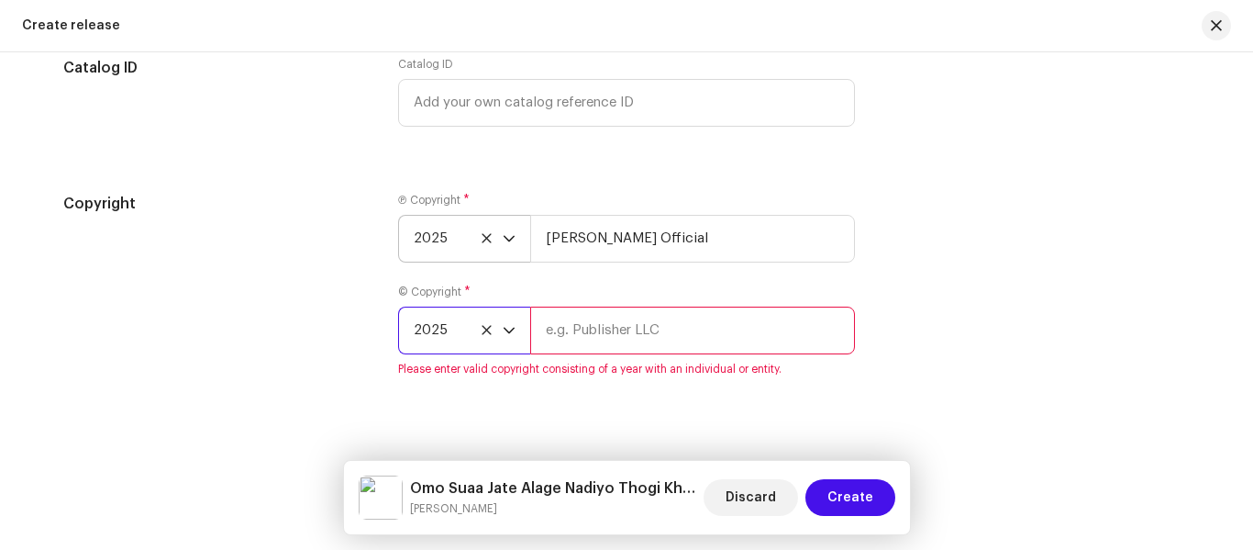
click at [599, 330] on input "text" at bounding box center [692, 330] width 325 height 48
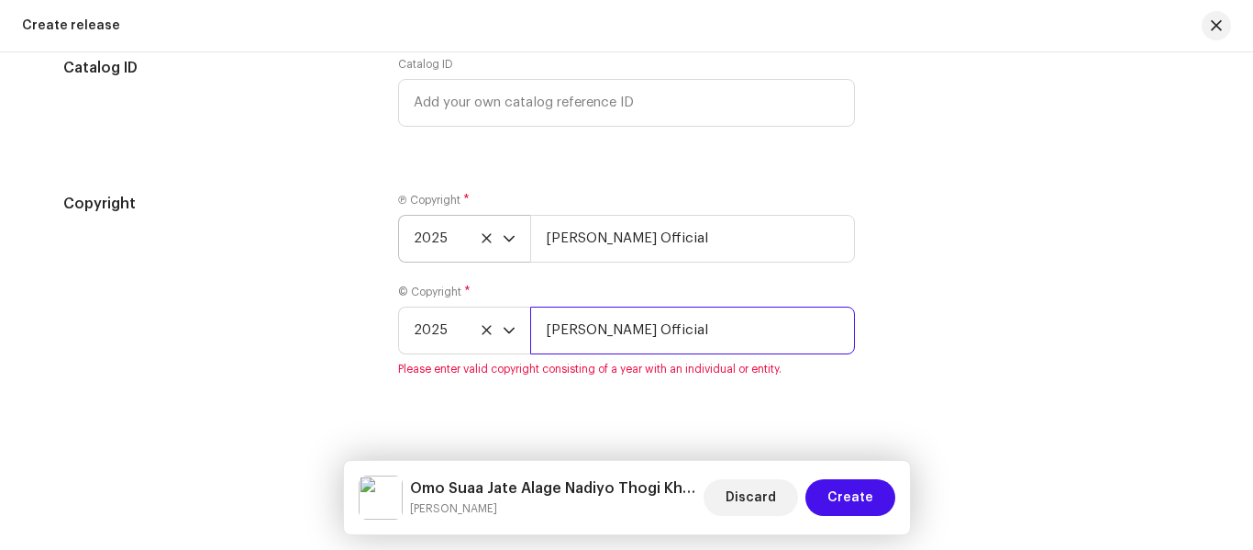
type input "[PERSON_NAME] Official"
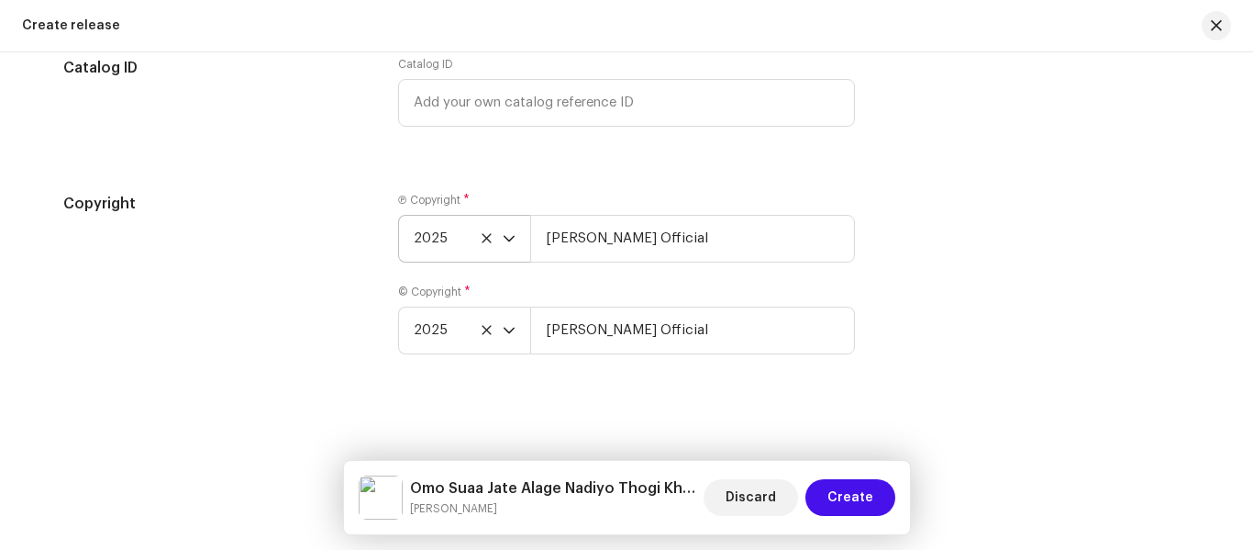
click at [941, 304] on div "Copyright Ⓟ Copyright * 2025 Kaushik Vasava Official © Copyright * 2025 Kaushik…" at bounding box center [626, 285] width 1127 height 184
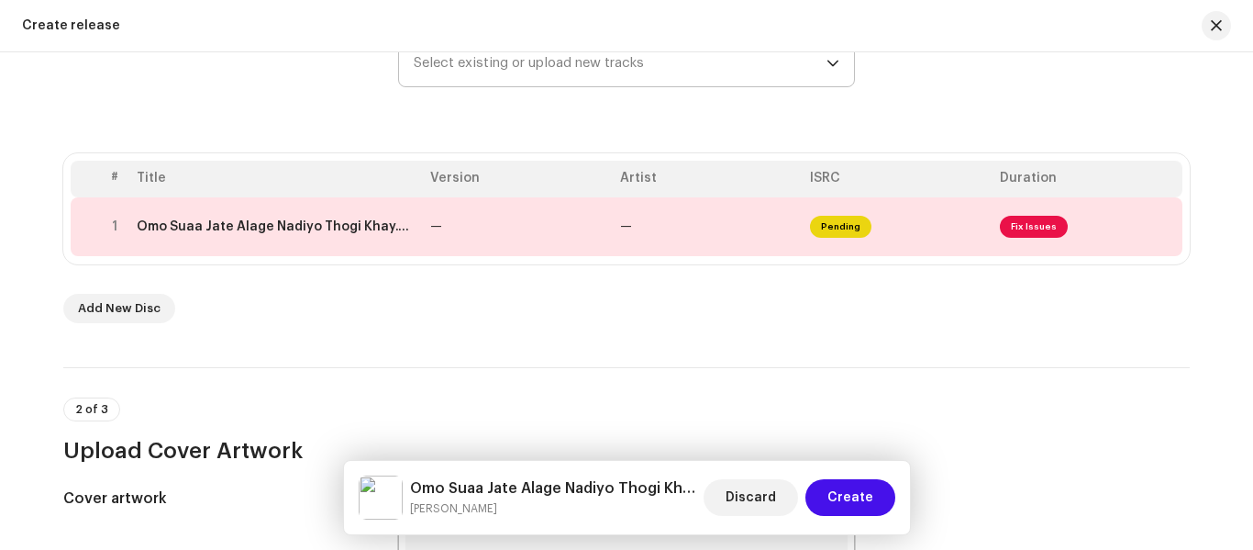
scroll to position [284, 0]
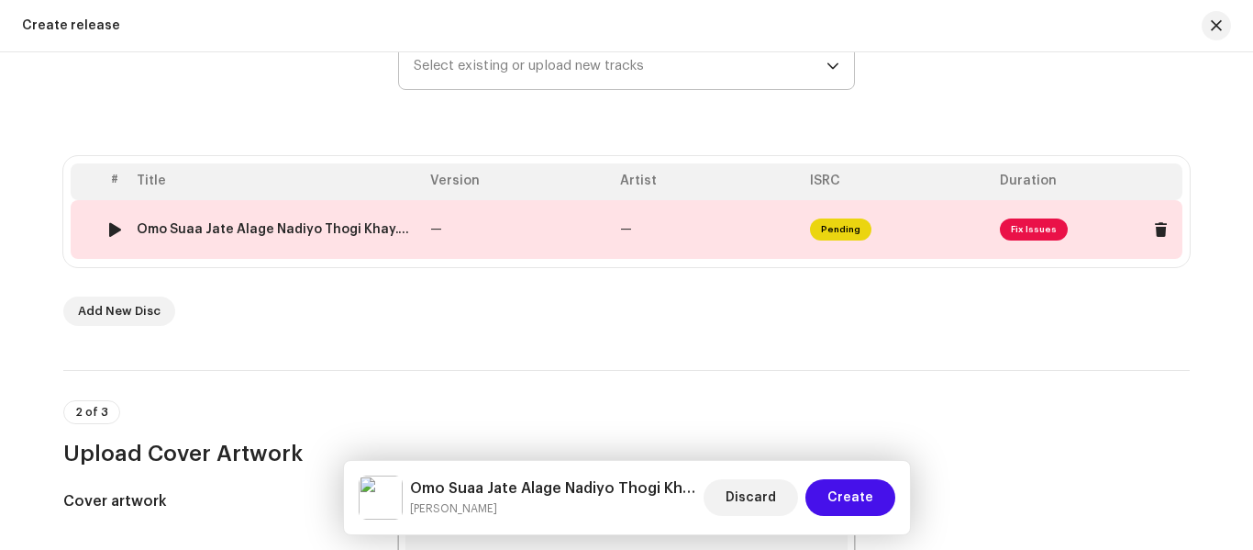
click at [840, 241] on td "Pending" at bounding box center [898, 229] width 190 height 59
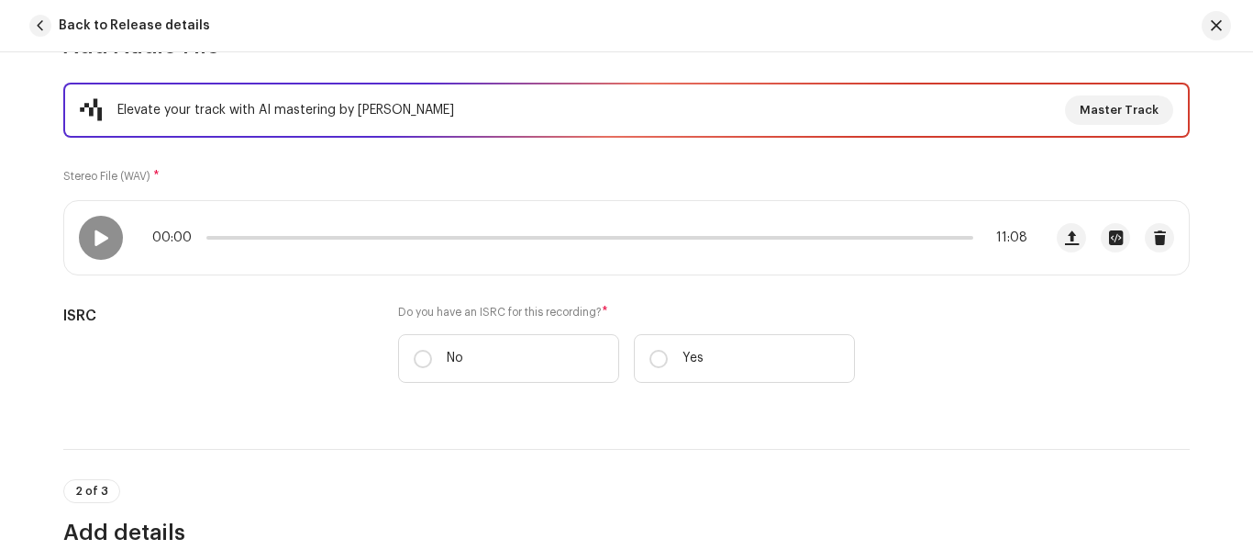
scroll to position [459, 0]
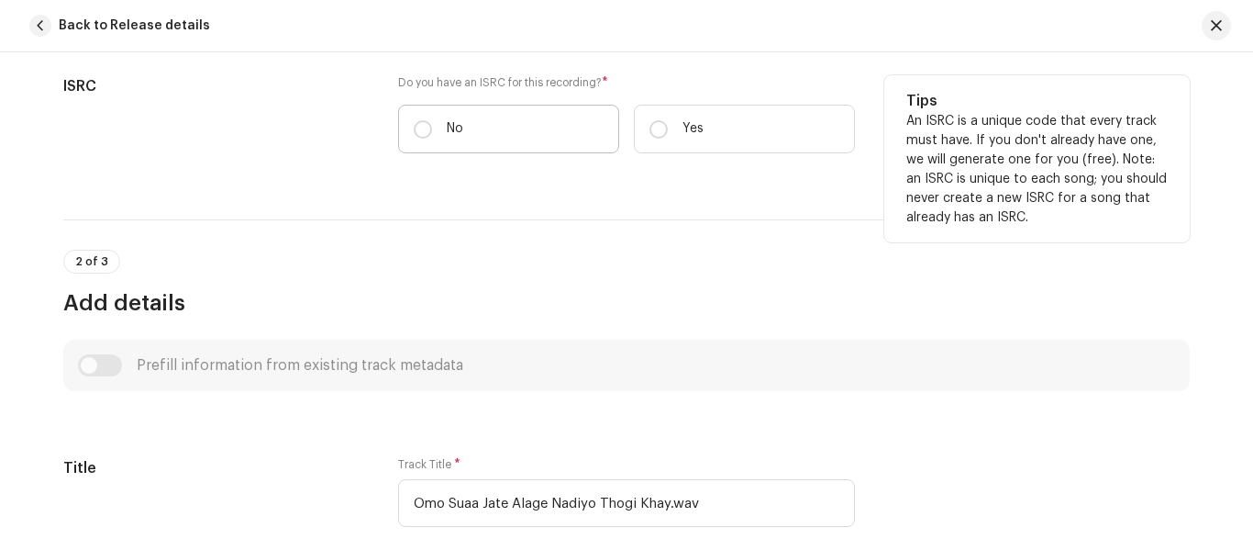
click at [451, 131] on p "No" at bounding box center [455, 128] width 17 height 19
click at [432, 131] on input "No" at bounding box center [423, 129] width 18 height 18
radio input "true"
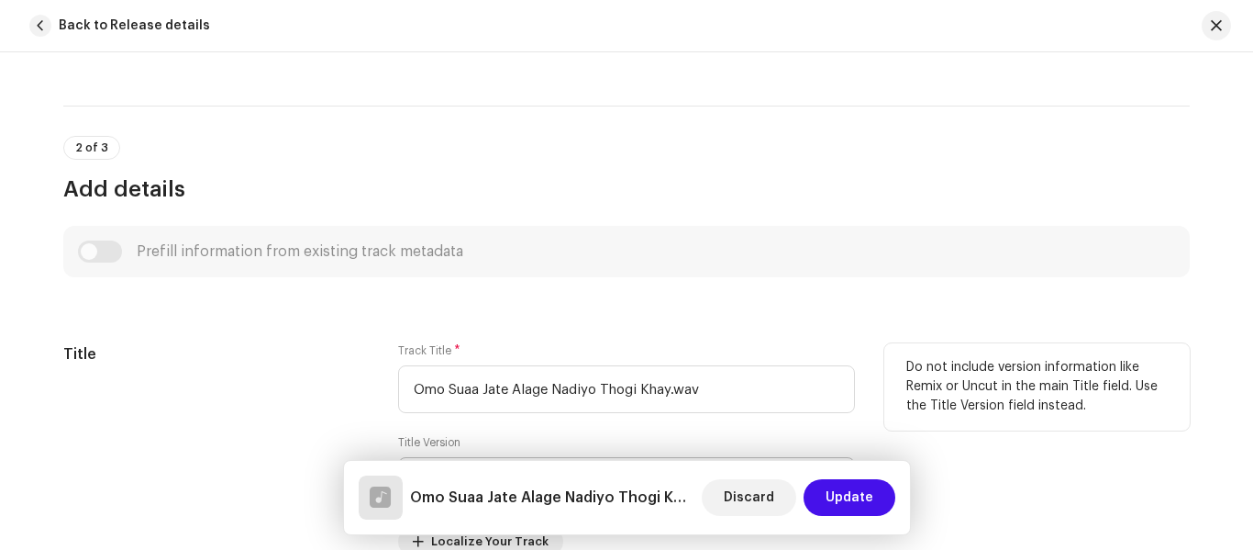
scroll to position [826, 0]
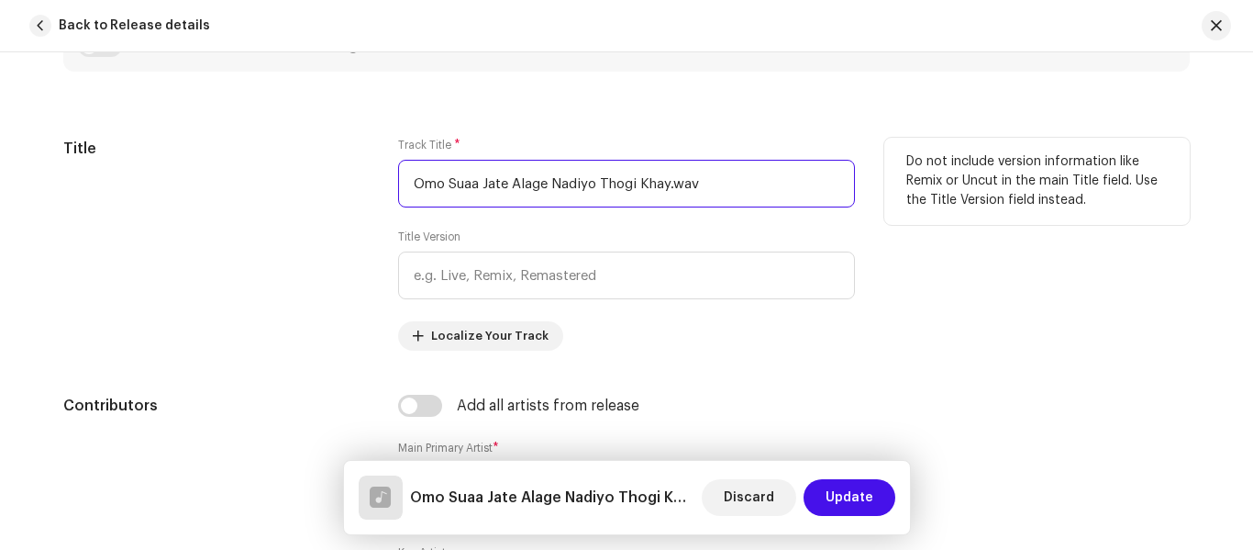
drag, startPoint x: 759, startPoint y: 187, endPoint x: 329, endPoint y: 192, distance: 429.5
click at [329, 192] on div "Title Track Title * Omo Suaa Jate Alage Nadiyo Thogi Khay.wav Title Version Loc…" at bounding box center [626, 244] width 1127 height 213
paste input "text"
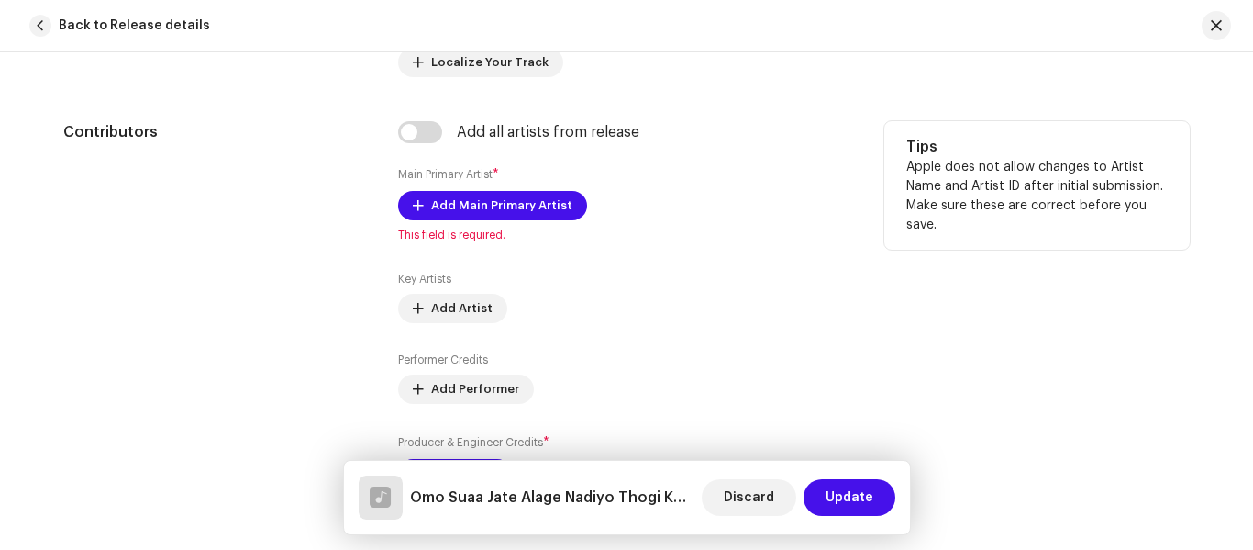
scroll to position [1101, 0]
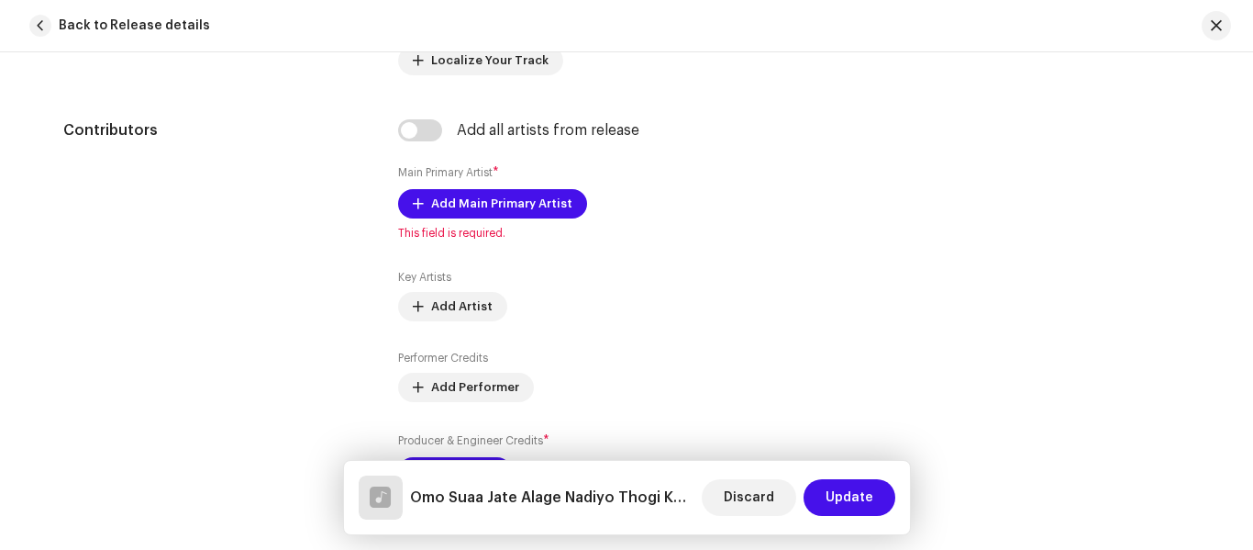
type input "Omo Suaa Jate Alage Nadiyo Thogi Khay"
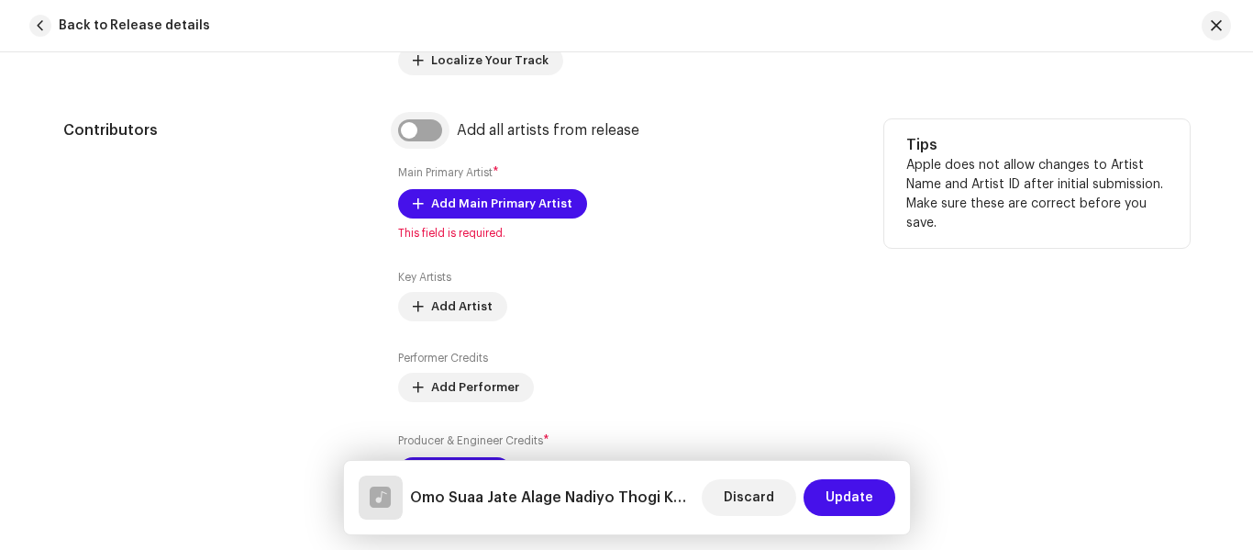
click at [418, 137] on input "checkbox" at bounding box center [420, 130] width 44 height 22
checkbox input "true"
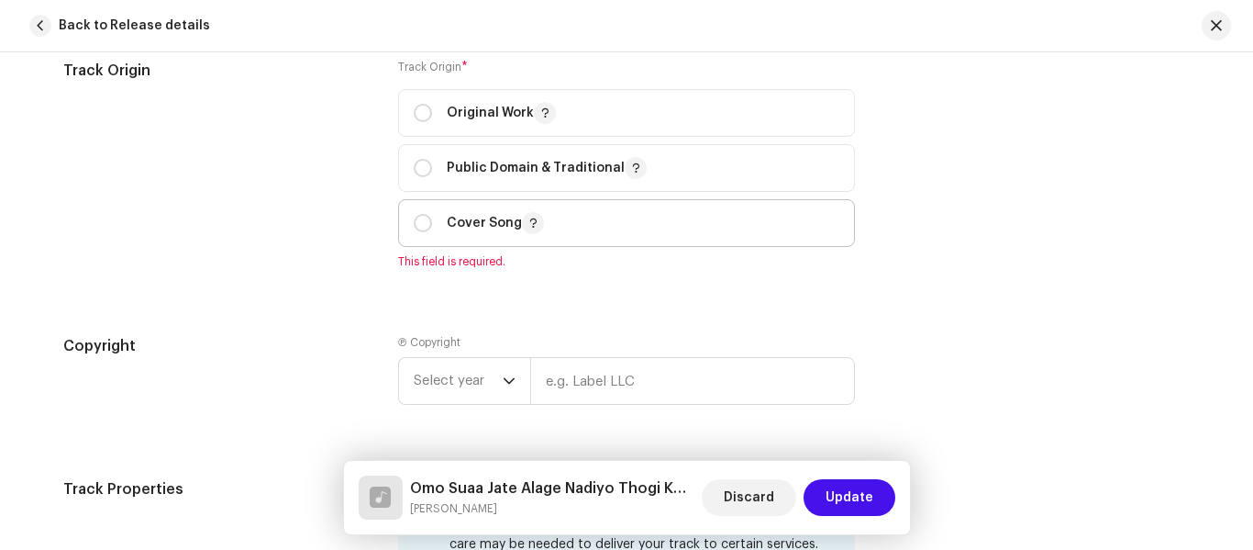
scroll to position [2386, 0]
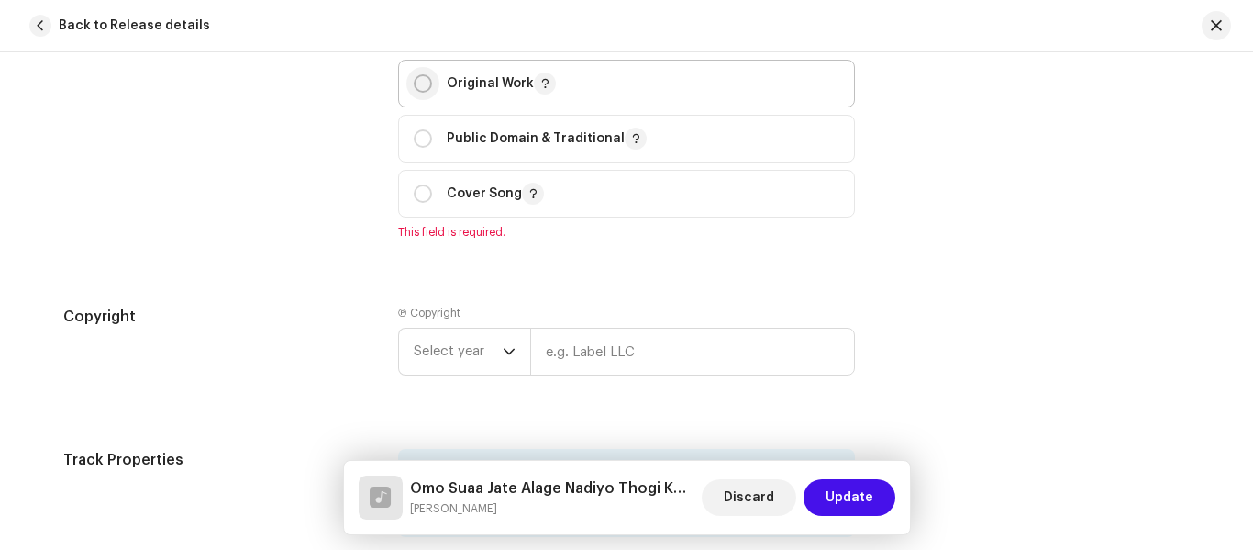
click at [417, 89] on input "radio" at bounding box center [423, 83] width 18 height 18
radio input "true"
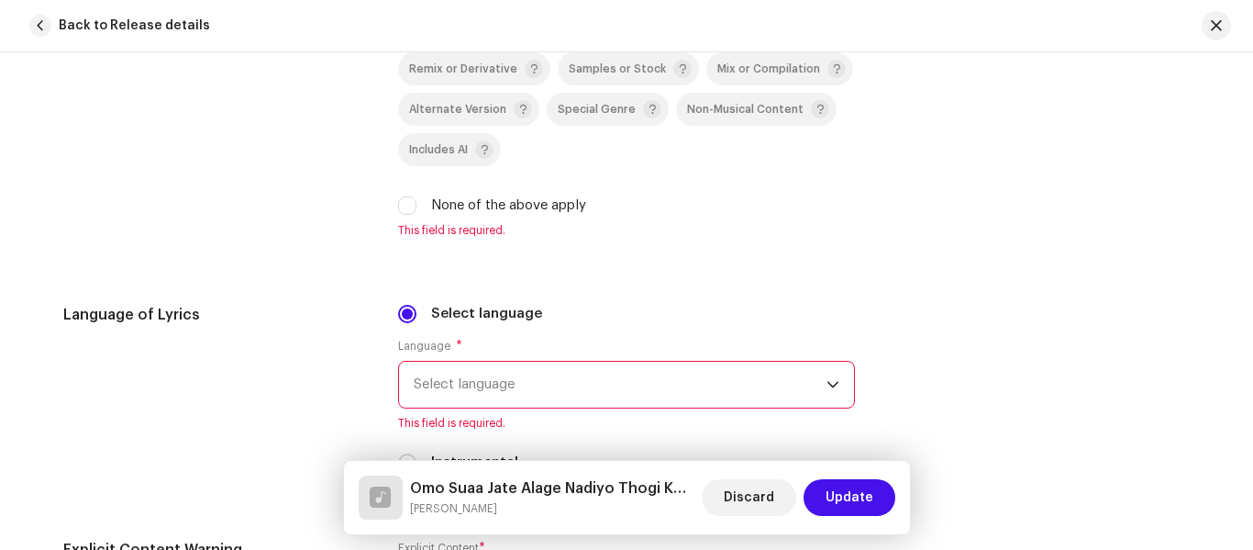
scroll to position [2936, 0]
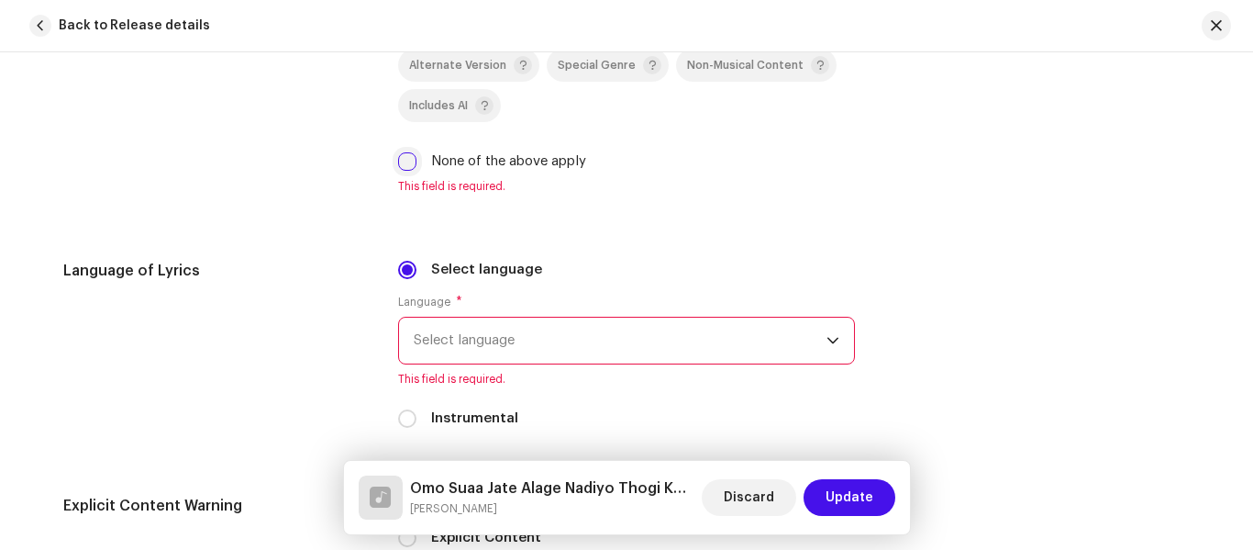
click at [403, 161] on input "None of the above apply" at bounding box center [407, 161] width 18 height 18
checkbox input "true"
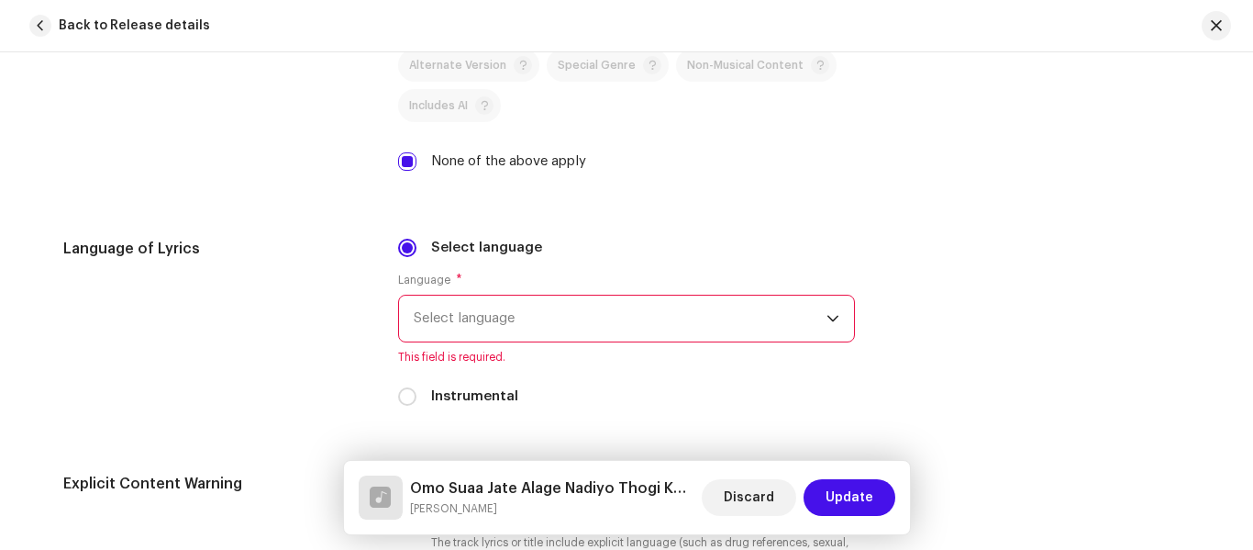
click at [446, 311] on span "Select language" at bounding box center [620, 318] width 413 height 46
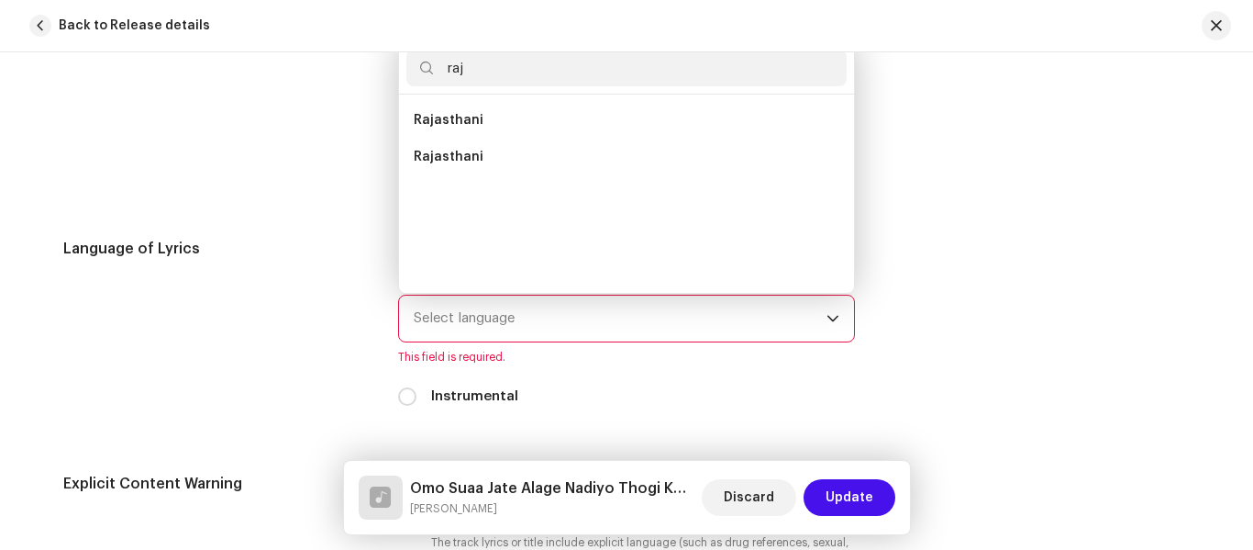
scroll to position [0, 0]
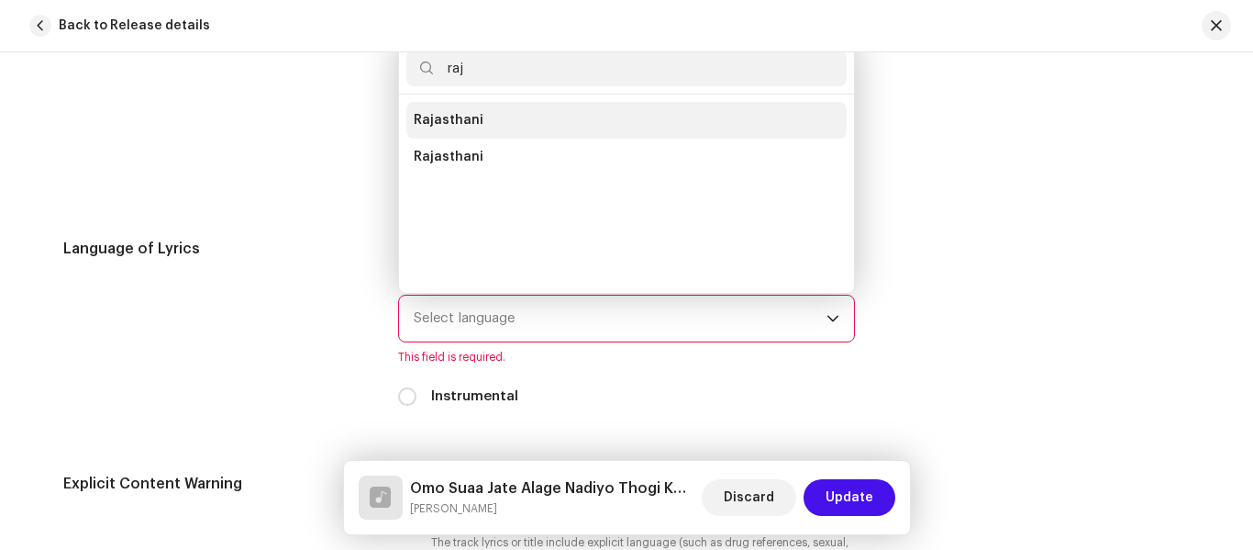
type input "raj"
click at [469, 123] on span "Rajasthani" at bounding box center [449, 120] width 70 height 18
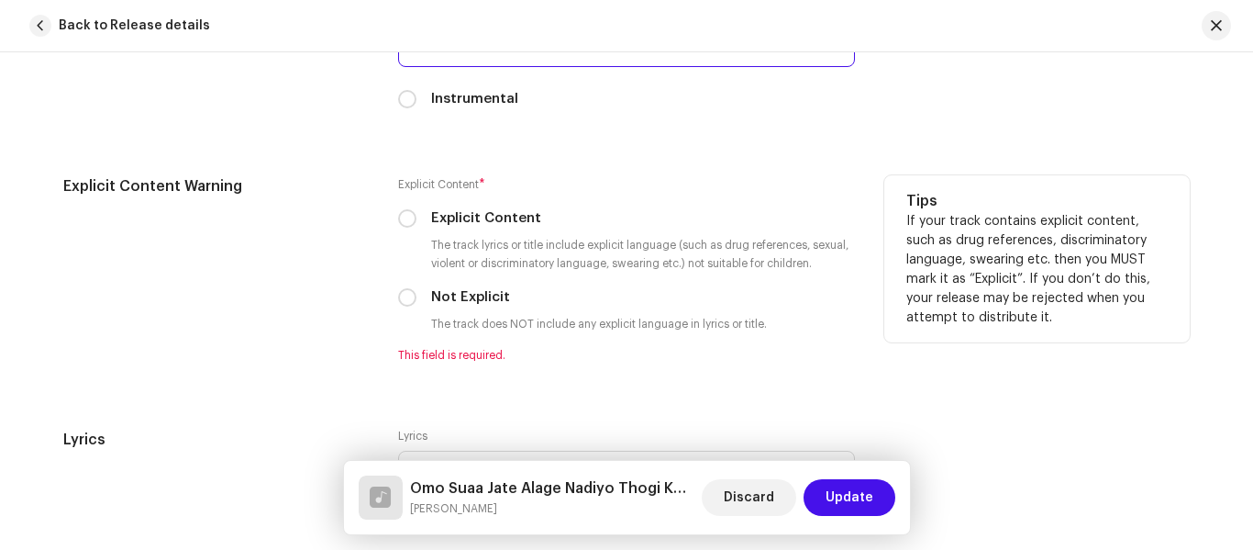
scroll to position [3303, 0]
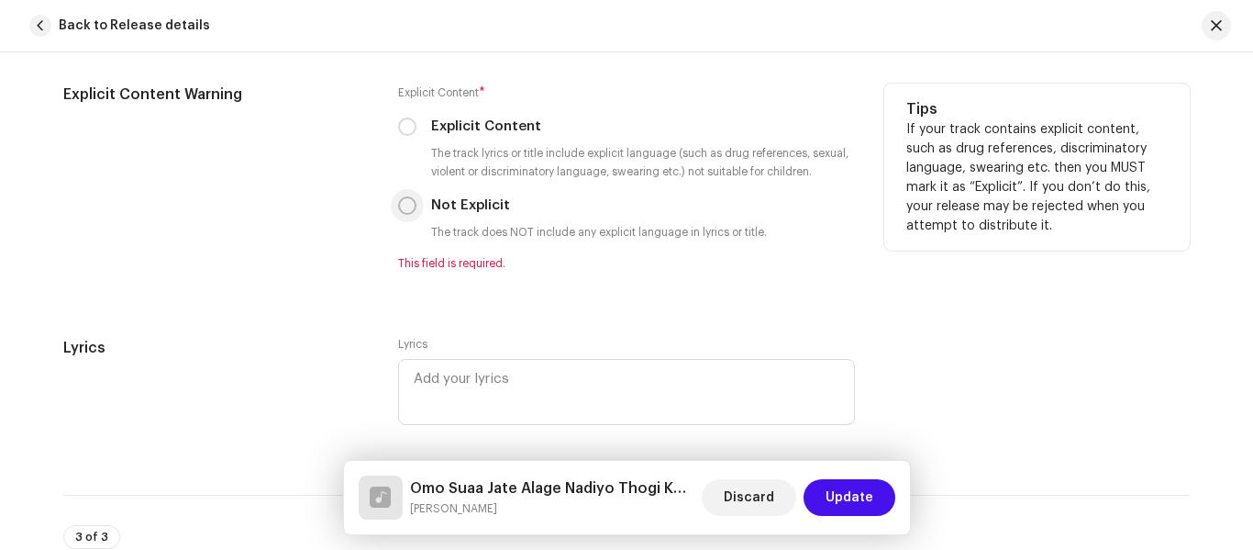
drag, startPoint x: 409, startPoint y: 187, endPoint x: 407, endPoint y: 202, distance: 14.8
click at [409, 196] on div "Explicit Content * Explicit Content The track lyrics or title include explicit …" at bounding box center [626, 177] width 457 height 187
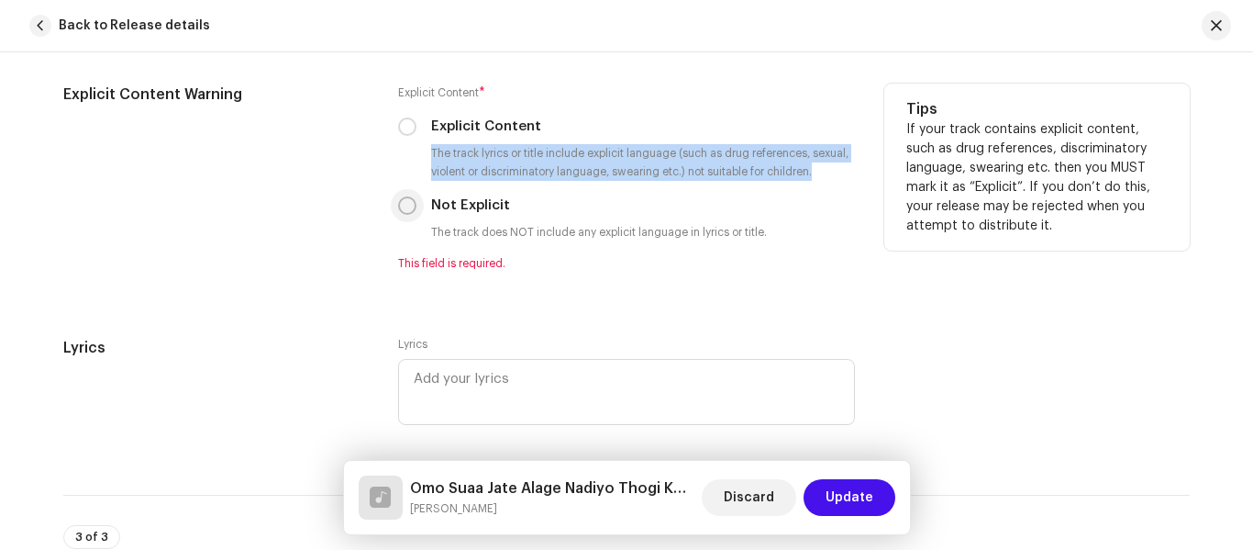
click at [398, 214] on p-radiobutton at bounding box center [407, 205] width 18 height 18
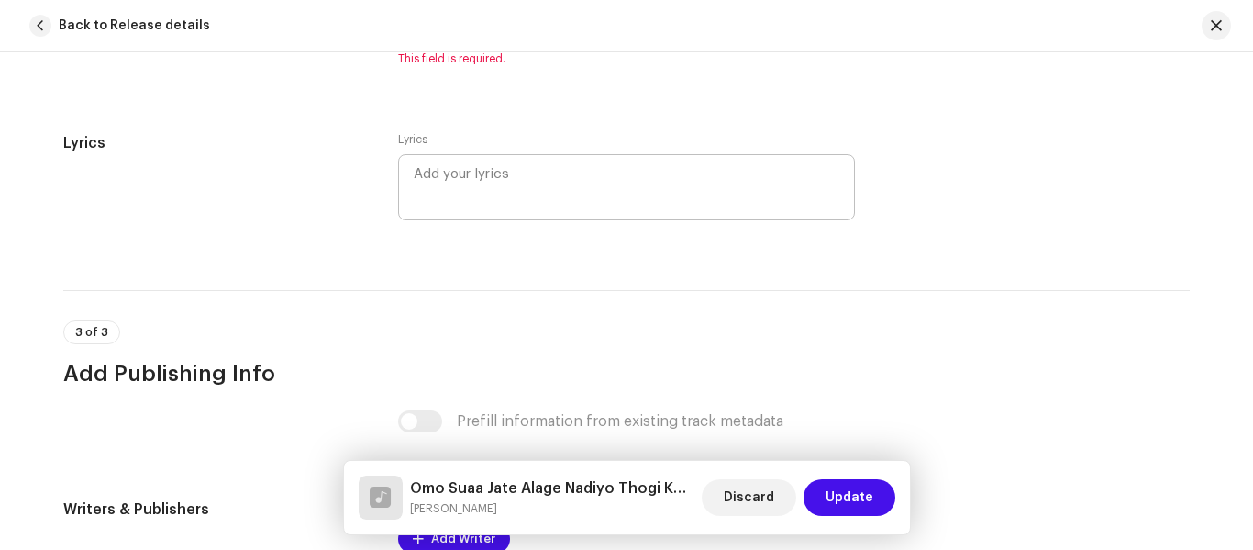
scroll to position [3395, 0]
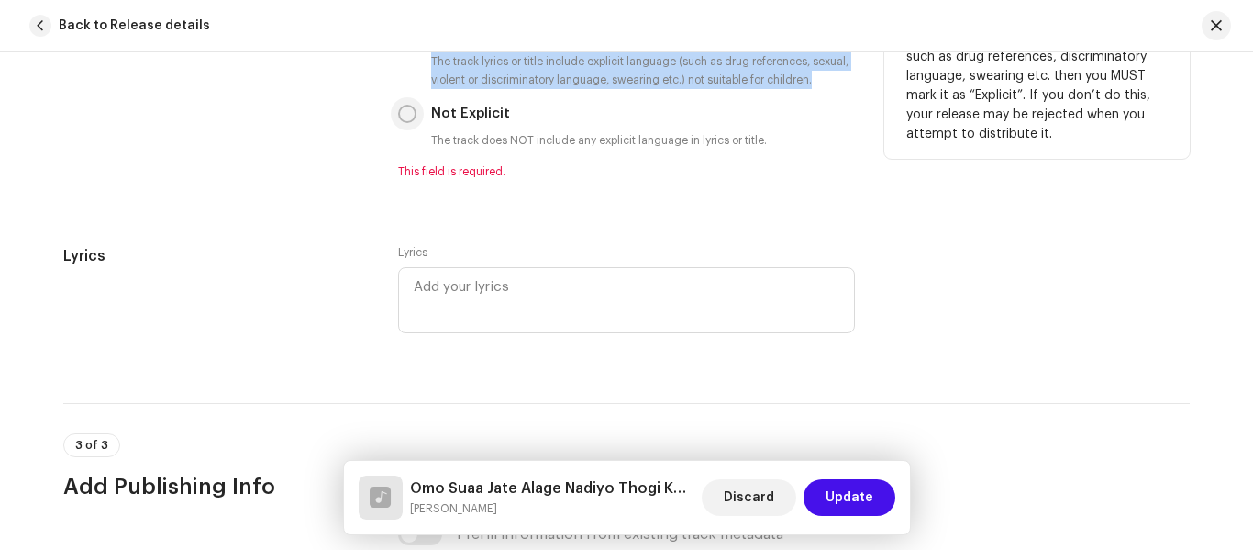
click at [401, 112] on input "Not Explicit" at bounding box center [407, 114] width 18 height 18
radio input "true"
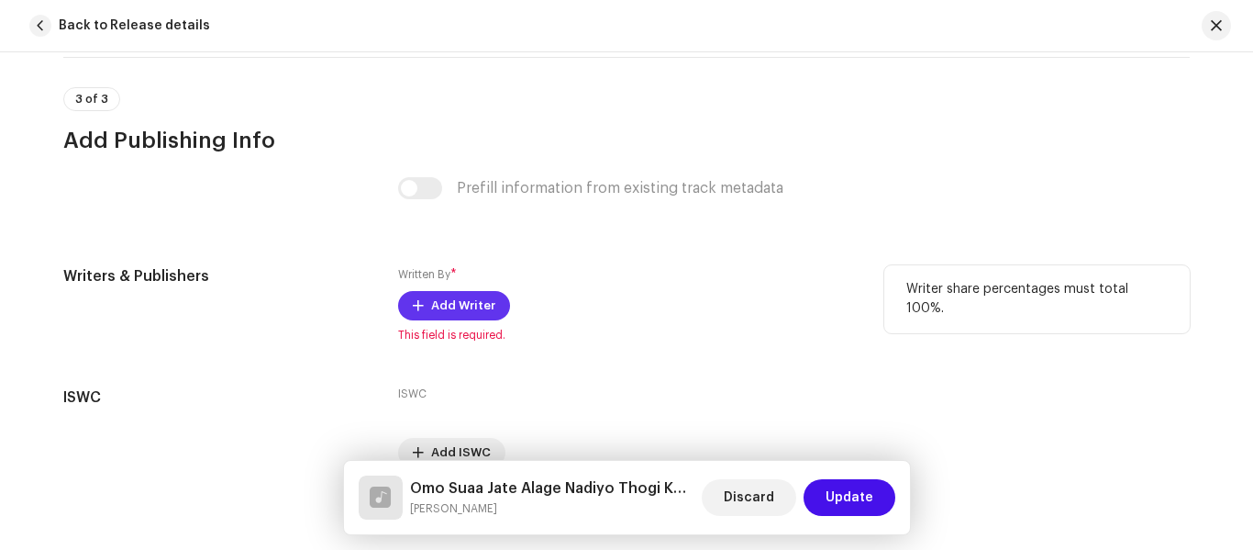
scroll to position [3762, 0]
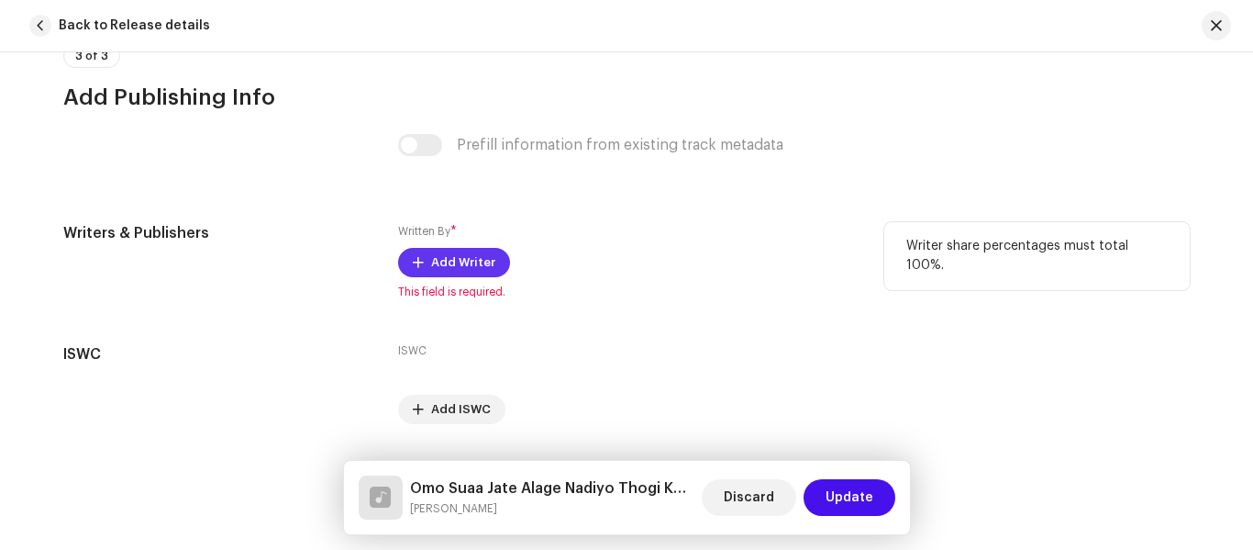
click at [453, 267] on span "Add Writer" at bounding box center [463, 262] width 64 height 37
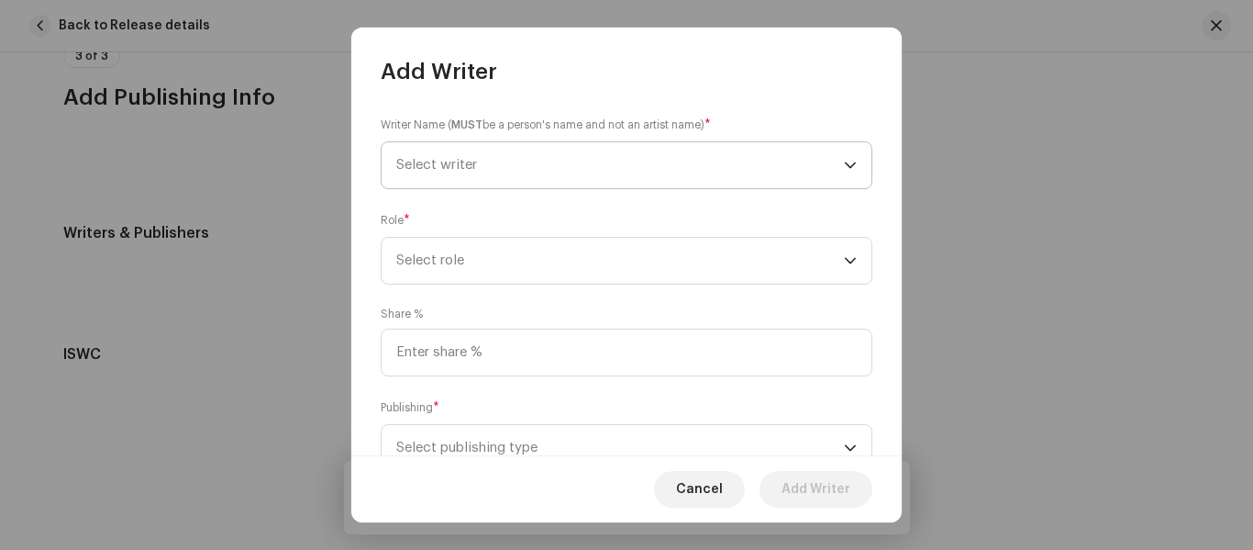
click at [472, 184] on span "Select writer" at bounding box center [620, 165] width 448 height 46
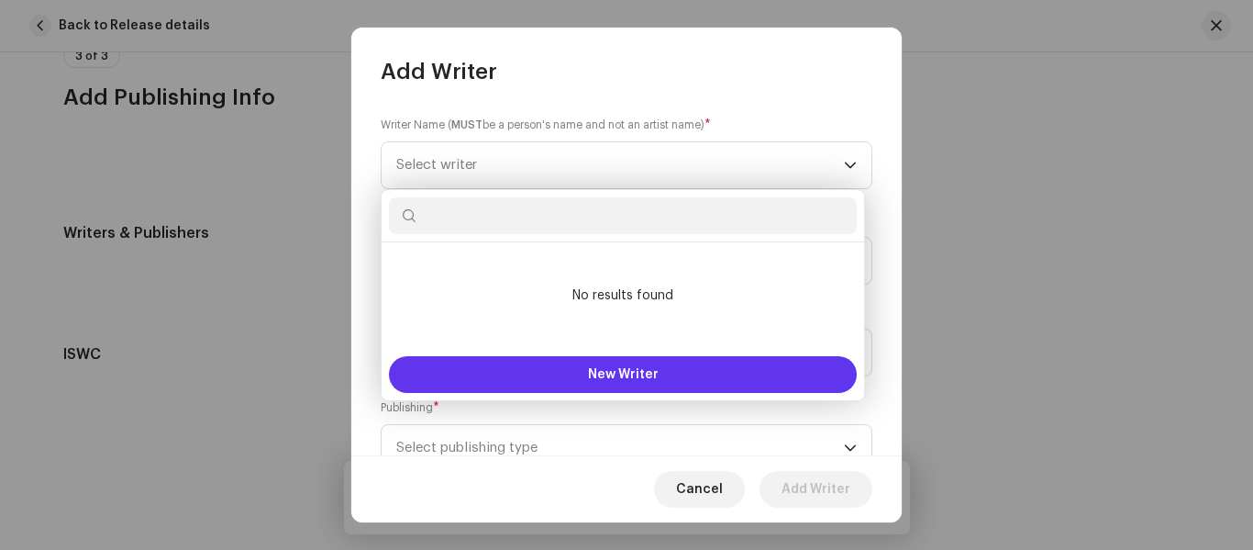
click at [569, 376] on button "New Writer" at bounding box center [623, 374] width 468 height 37
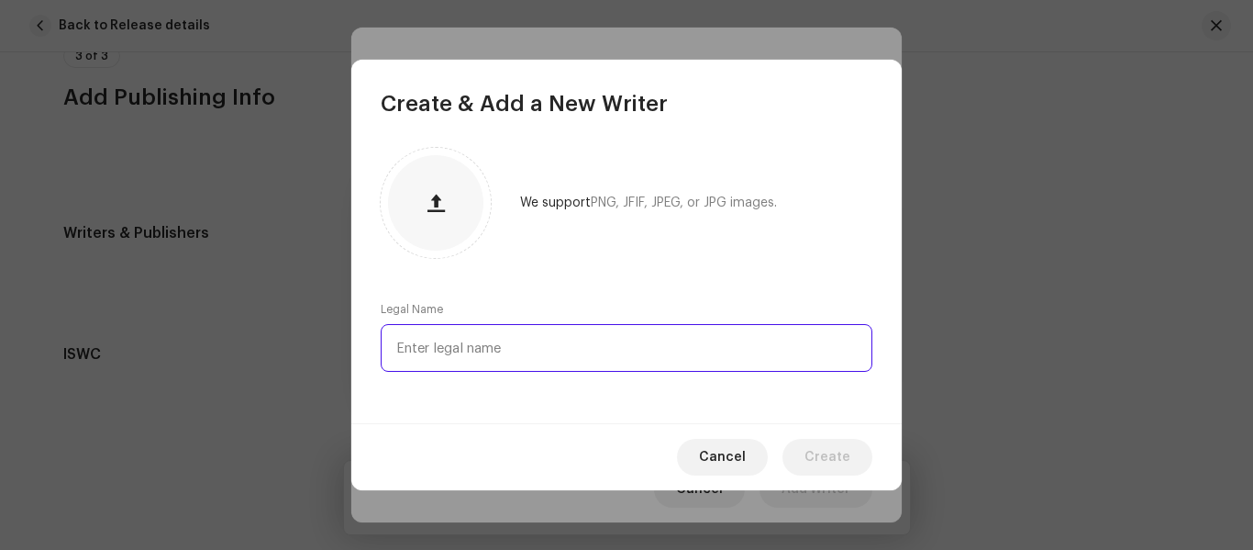
click at [471, 330] on input "text" at bounding box center [627, 348] width 492 height 48
type input "Maa Saraswati Studio"
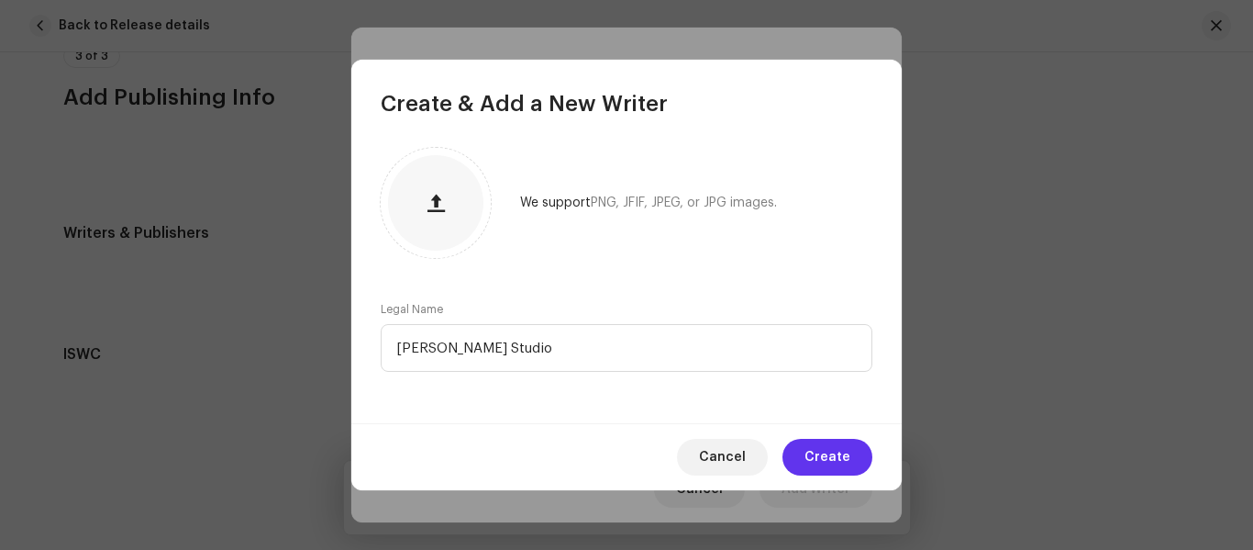
click at [830, 457] on span "Create" at bounding box center [828, 457] width 46 height 37
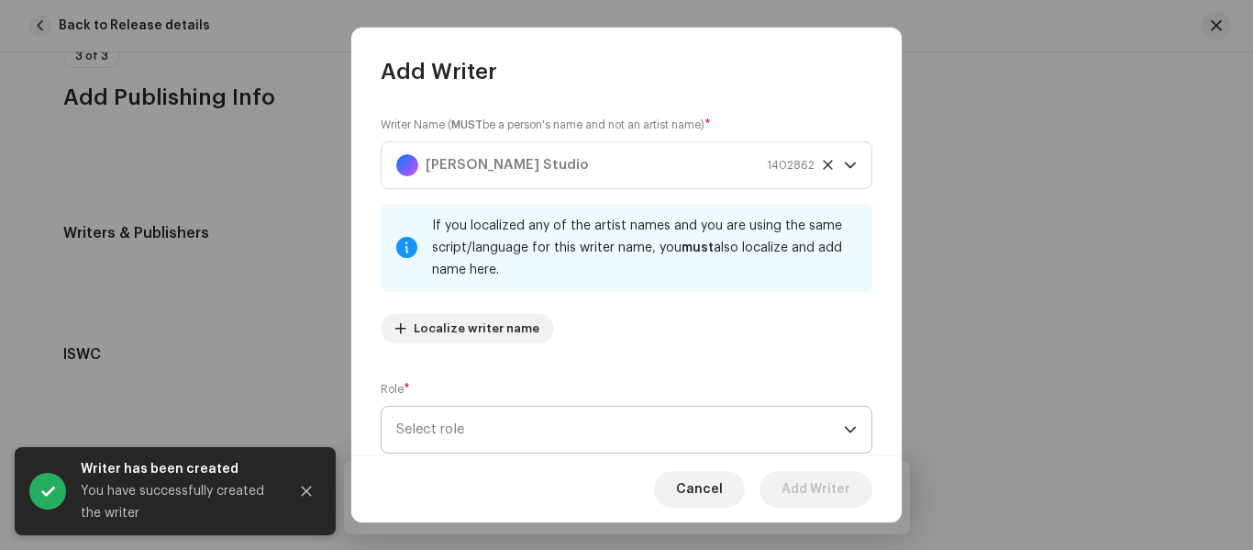
click at [518, 429] on span "Select role" at bounding box center [620, 430] width 448 height 46
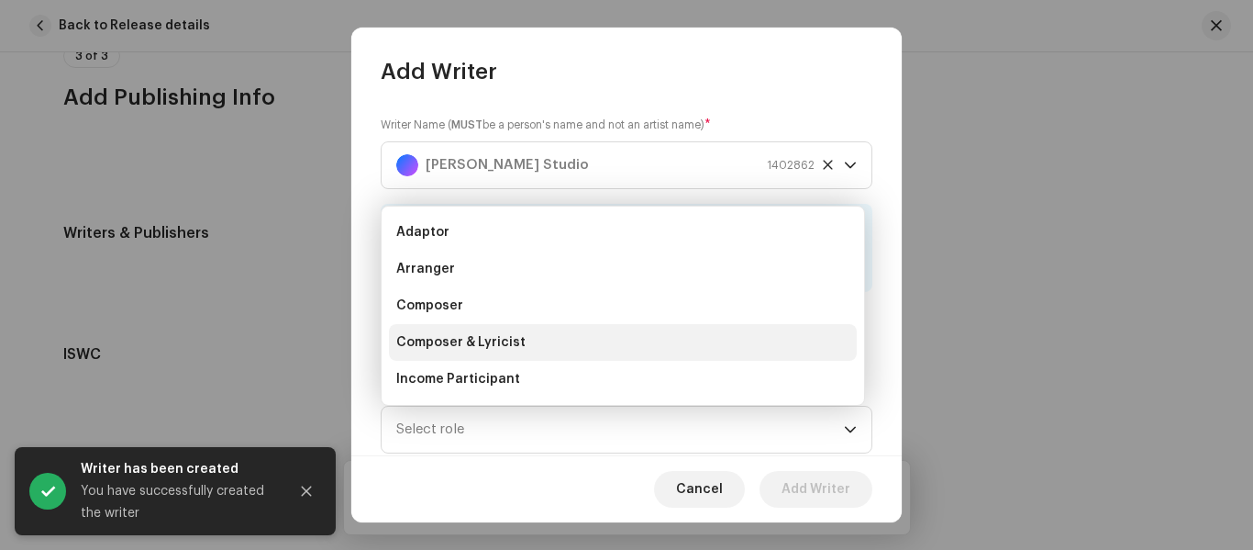
scroll to position [29, 0]
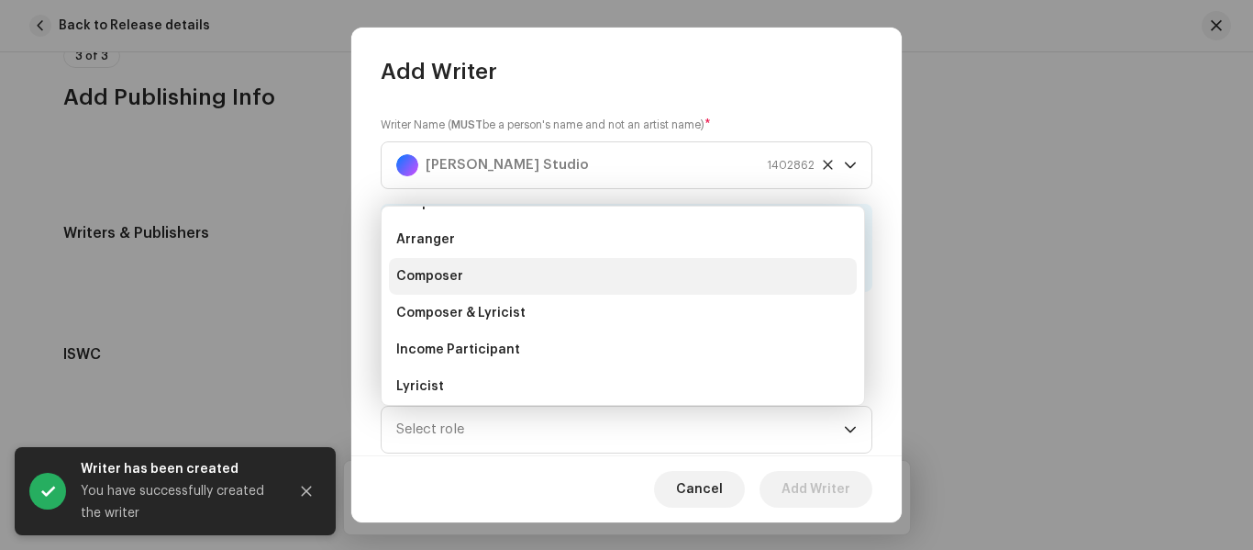
click at [496, 290] on li "Composer" at bounding box center [623, 276] width 468 height 37
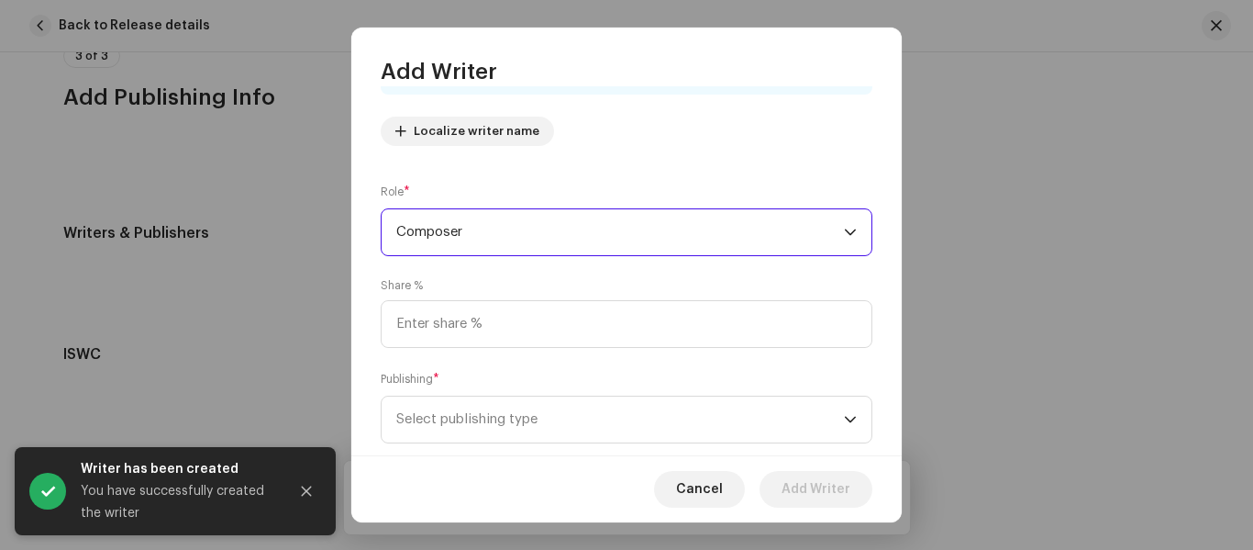
scroll to position [237, 0]
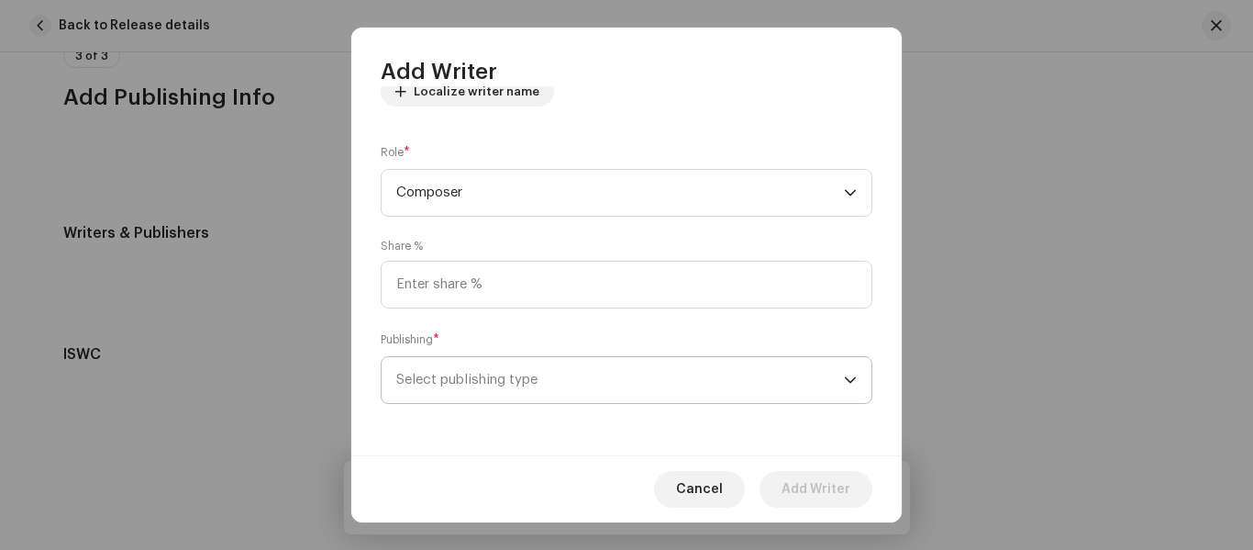
click at [482, 377] on span "Select publishing type" at bounding box center [620, 380] width 448 height 46
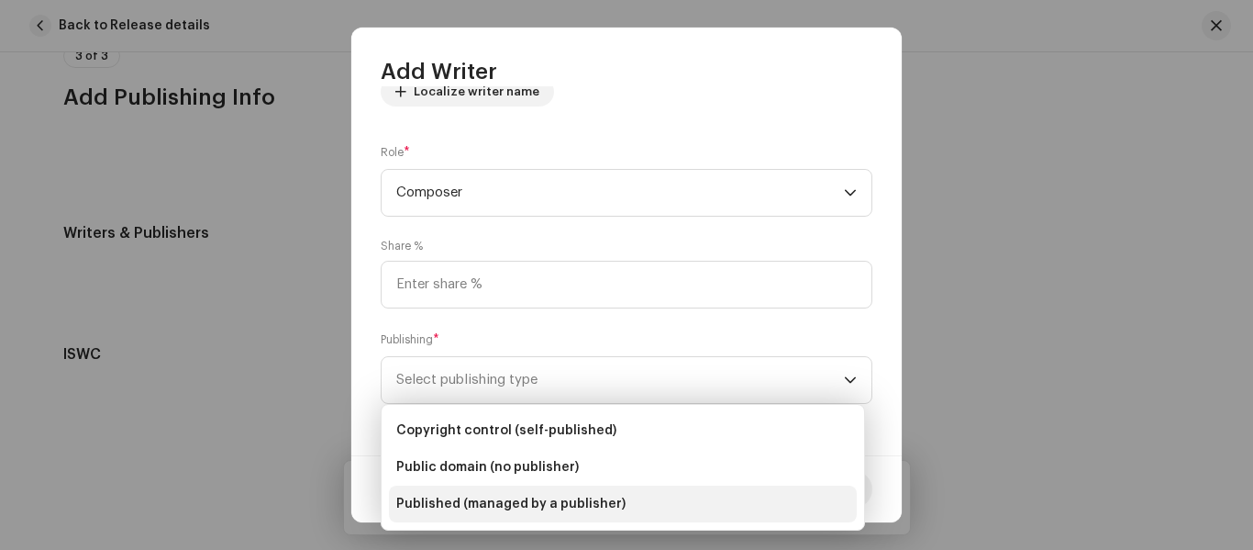
click at [557, 497] on span "Published (managed by a publisher)" at bounding box center [510, 504] width 229 height 18
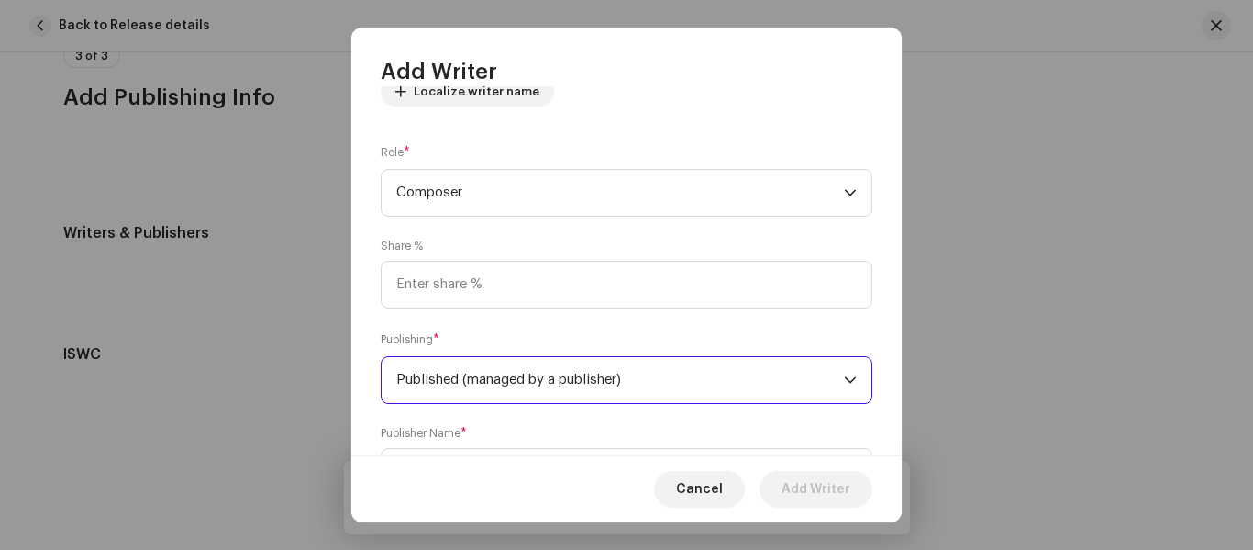
scroll to position [329, 0]
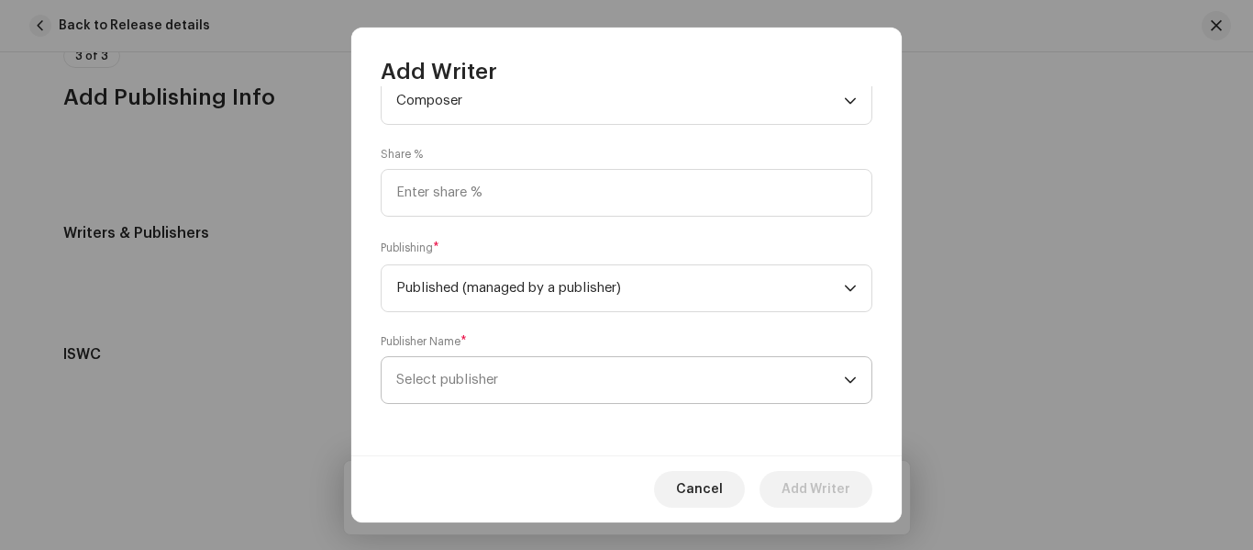
click at [488, 395] on span "Select publisher" at bounding box center [620, 380] width 448 height 46
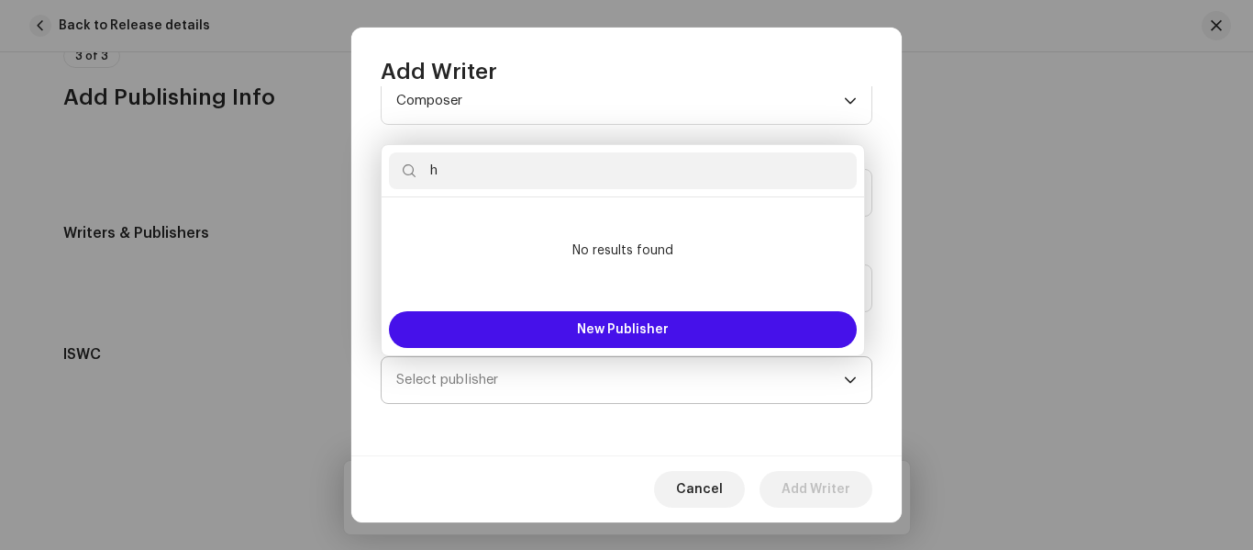
type input "hd"
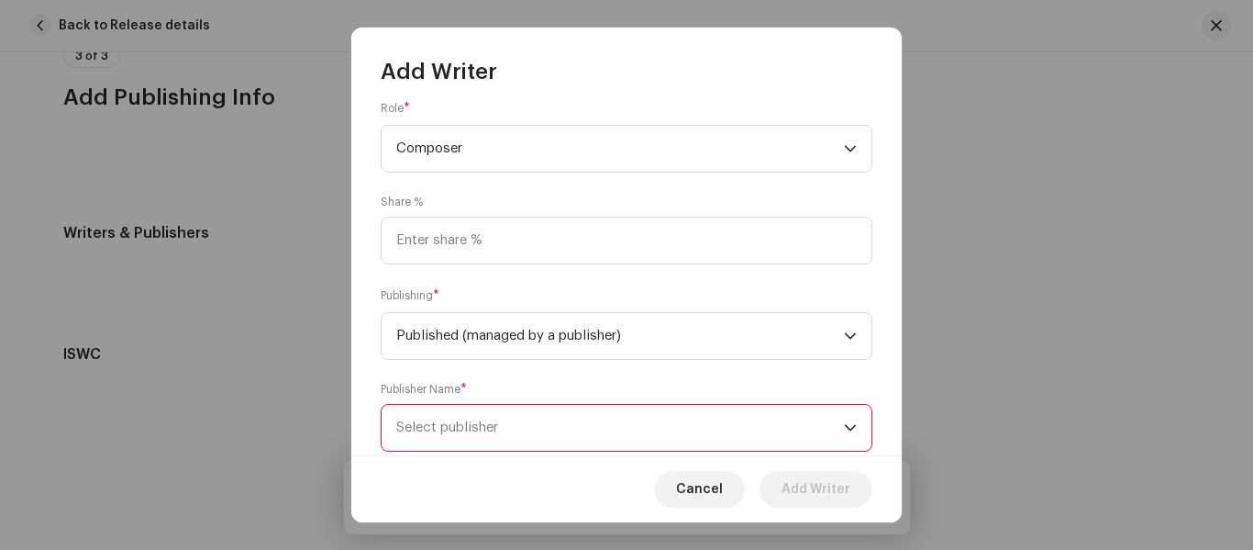
scroll to position [351, 0]
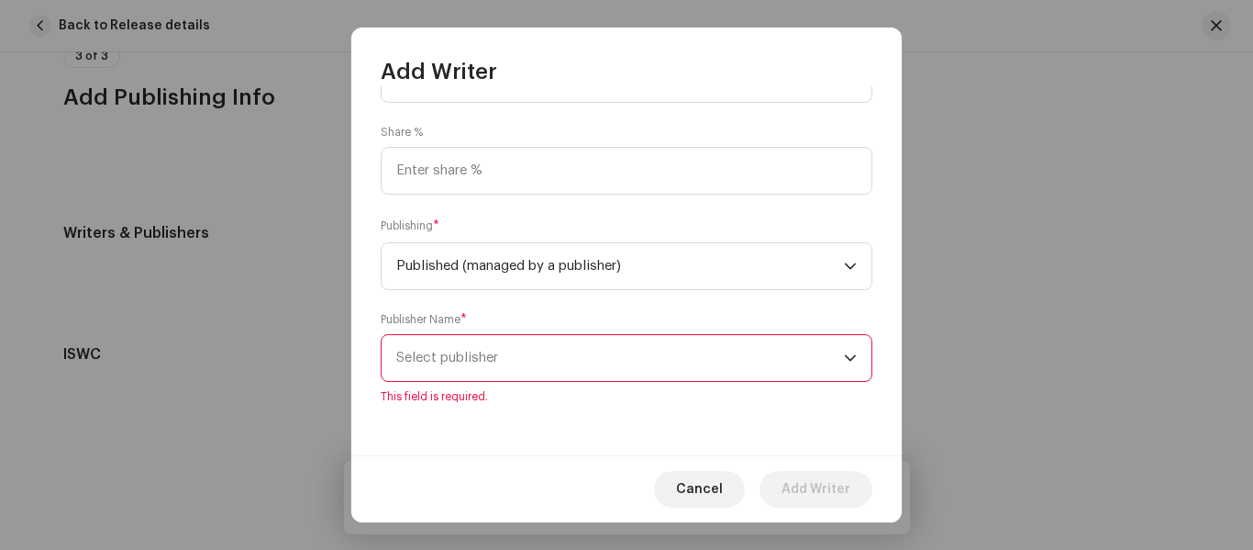
click at [522, 375] on span "Select publisher" at bounding box center [620, 358] width 448 height 46
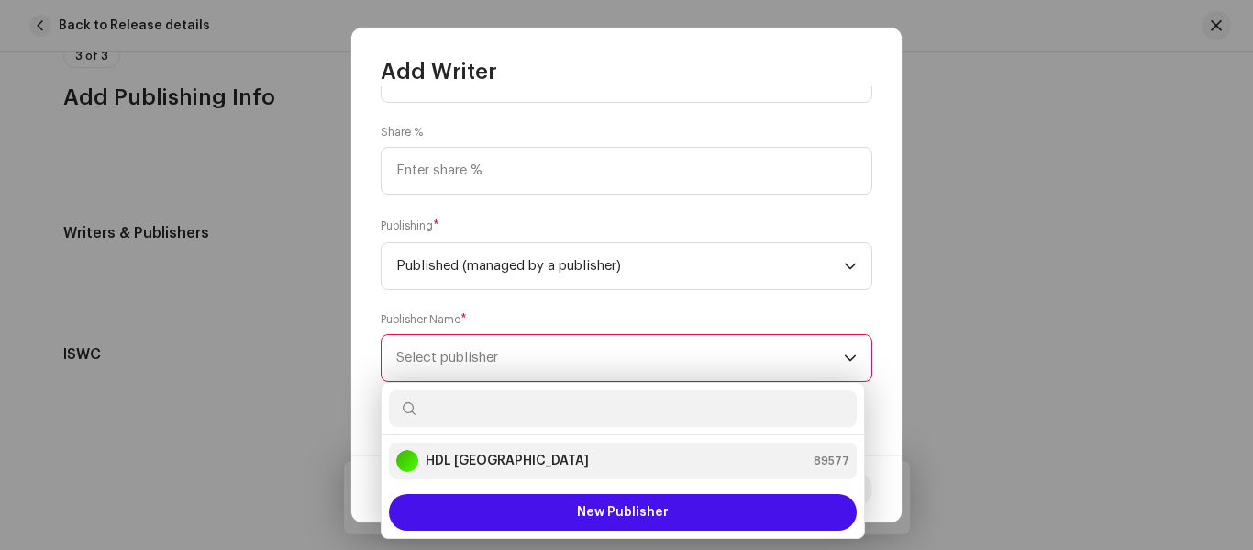
click at [502, 467] on div "HDL India 89577" at bounding box center [622, 461] width 453 height 22
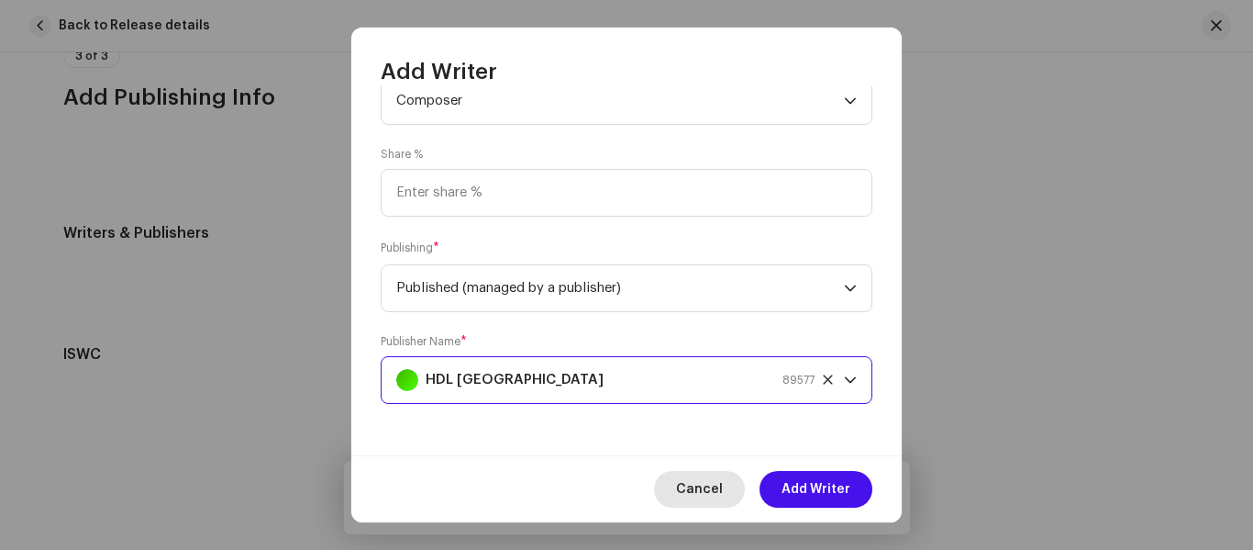
scroll to position [329, 0]
click at [765, 483] on button "Add Writer" at bounding box center [816, 489] width 113 height 37
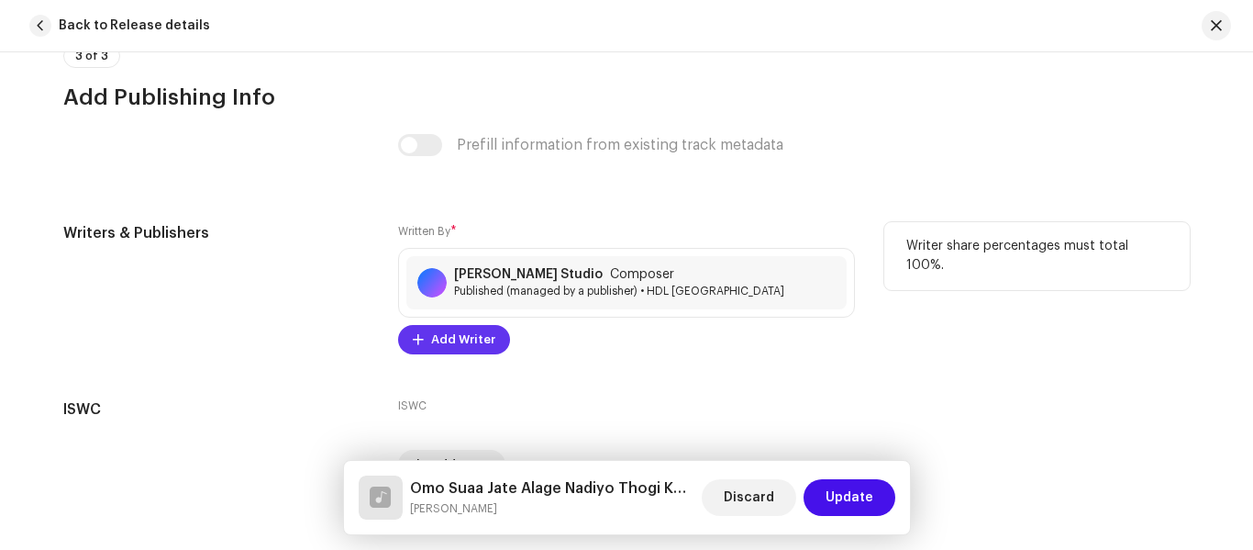
click at [497, 349] on button "Add Writer" at bounding box center [454, 339] width 112 height 29
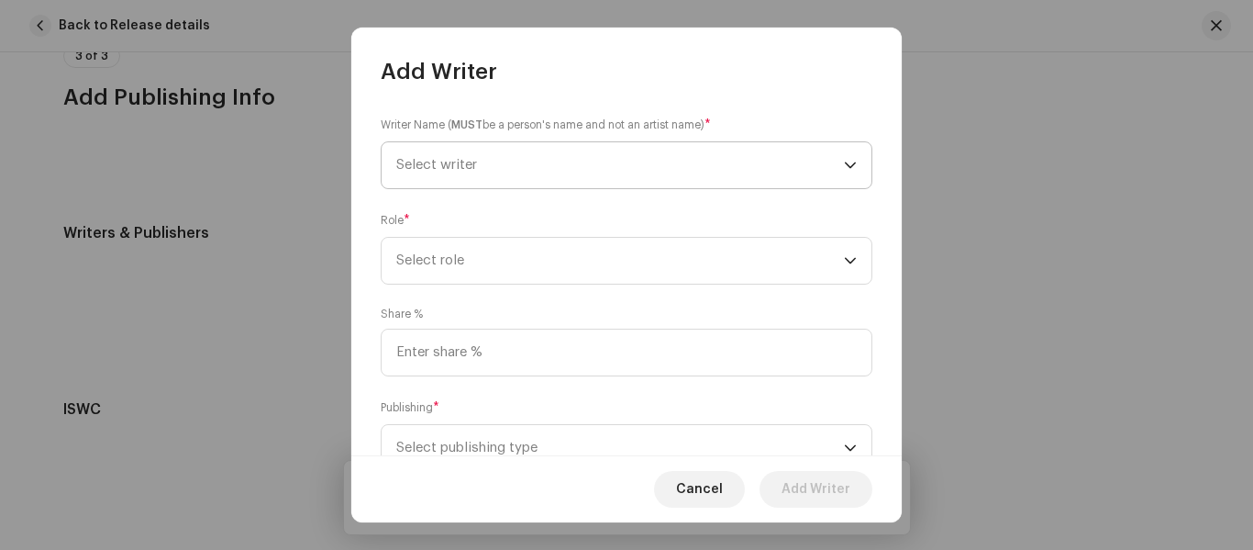
click at [469, 167] on span "Select writer" at bounding box center [436, 165] width 81 height 14
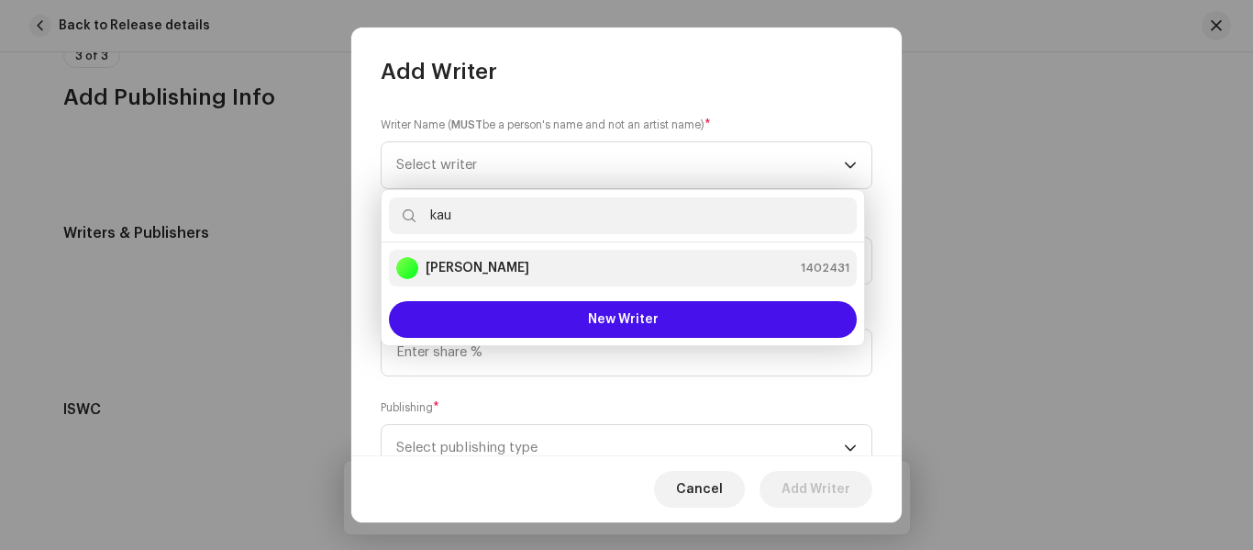
type input "kau"
click at [524, 281] on li "Kaushik Vasava 1402431" at bounding box center [623, 268] width 468 height 37
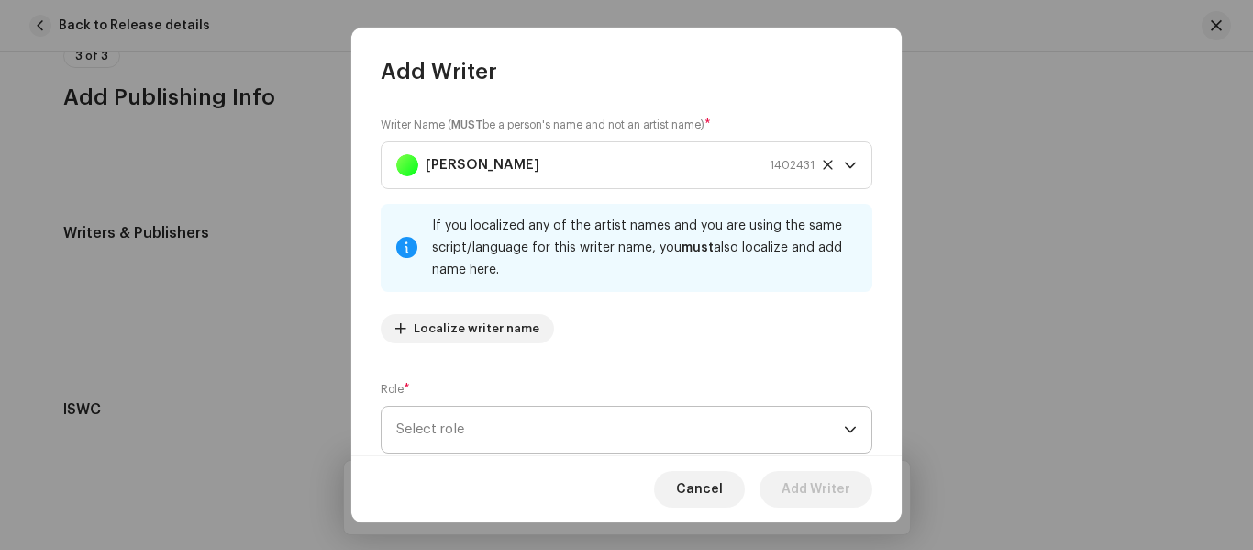
click at [507, 414] on span "Select role" at bounding box center [620, 430] width 448 height 46
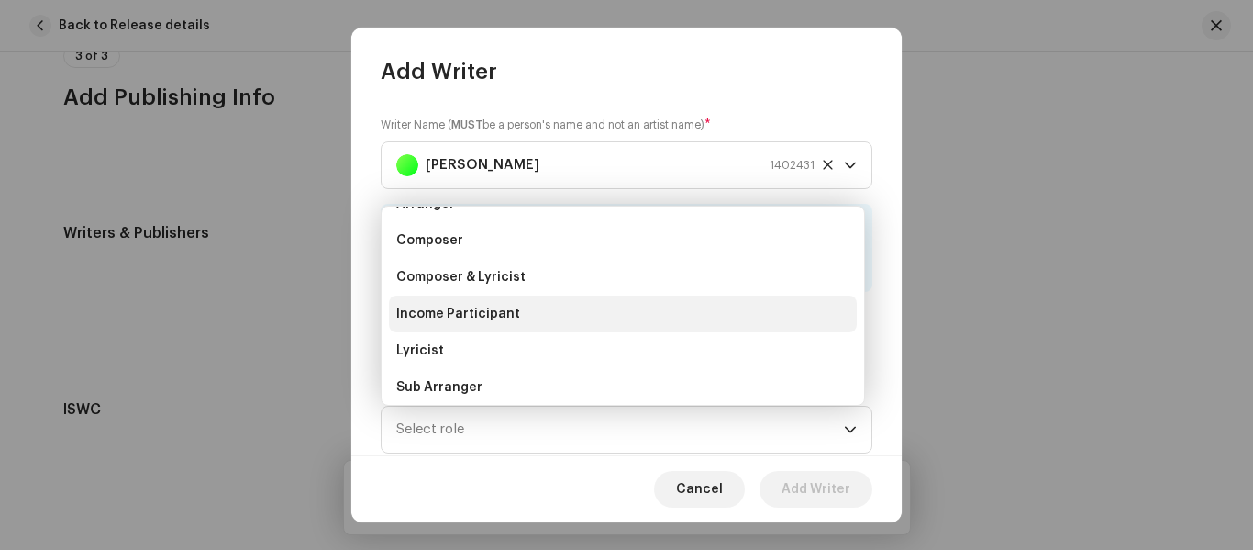
scroll to position [121, 0]
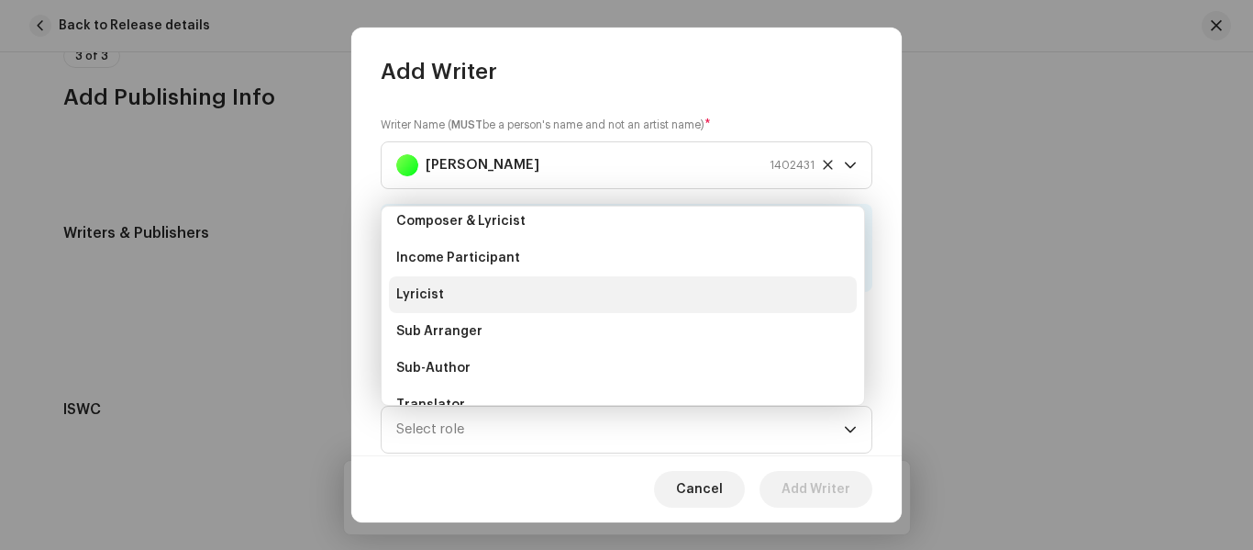
click at [468, 297] on li "Lyricist" at bounding box center [623, 294] width 468 height 37
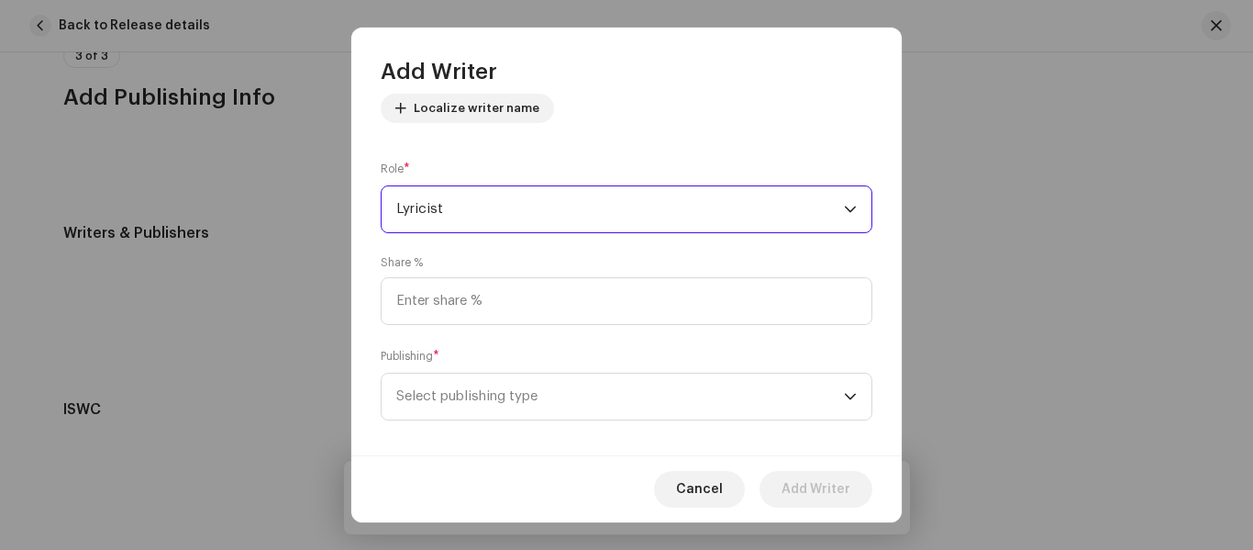
scroll to position [237, 0]
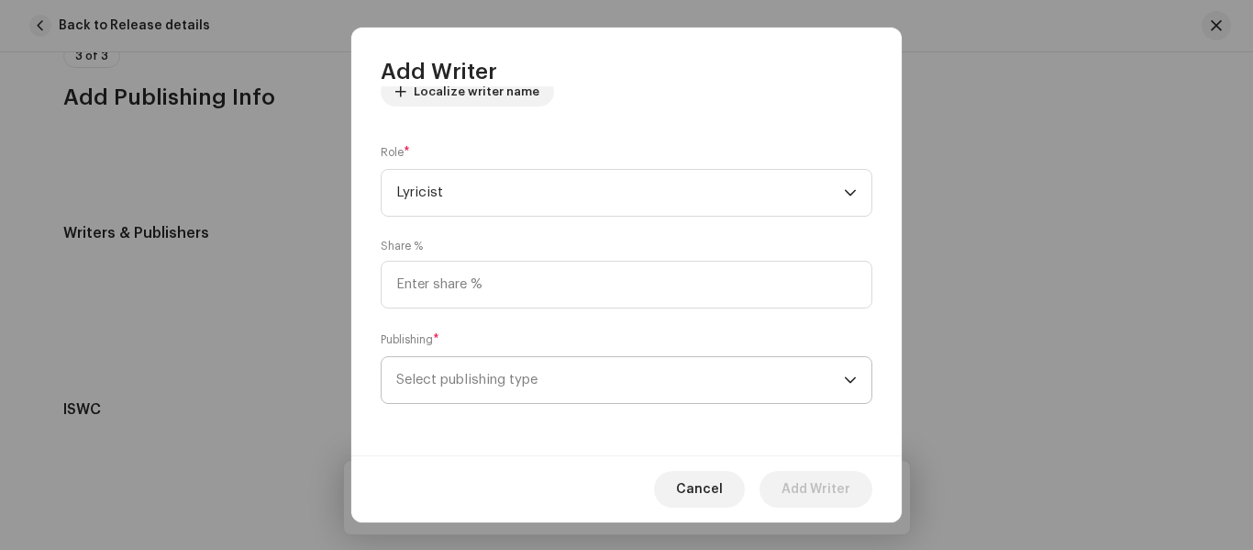
click at [516, 392] on span "Select publishing type" at bounding box center [620, 380] width 448 height 46
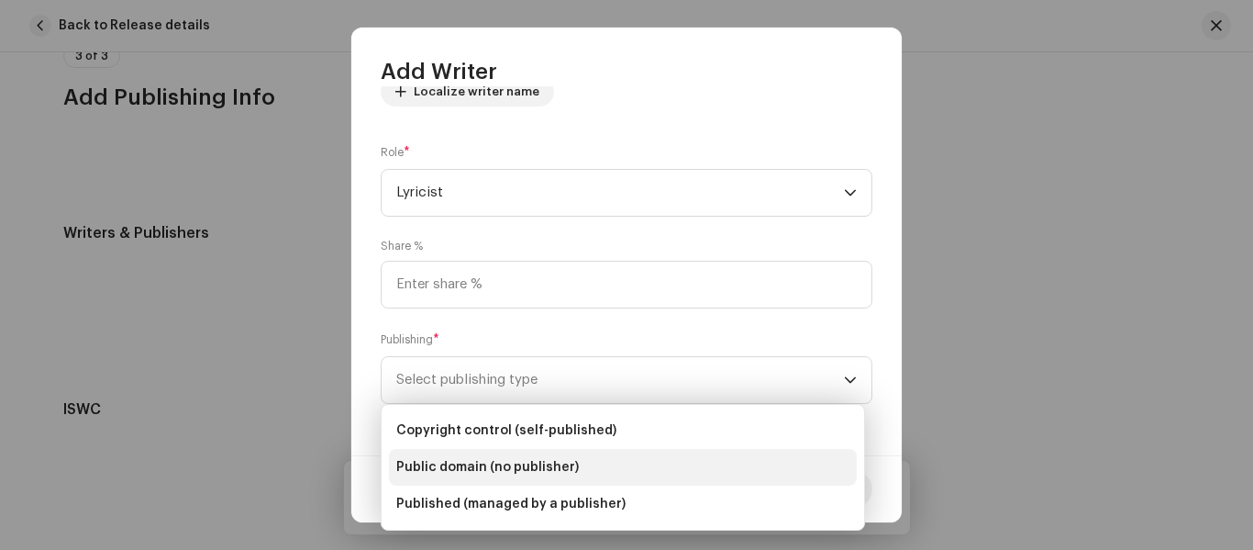
click at [529, 470] on span "Public domain (no publisher)" at bounding box center [487, 467] width 183 height 18
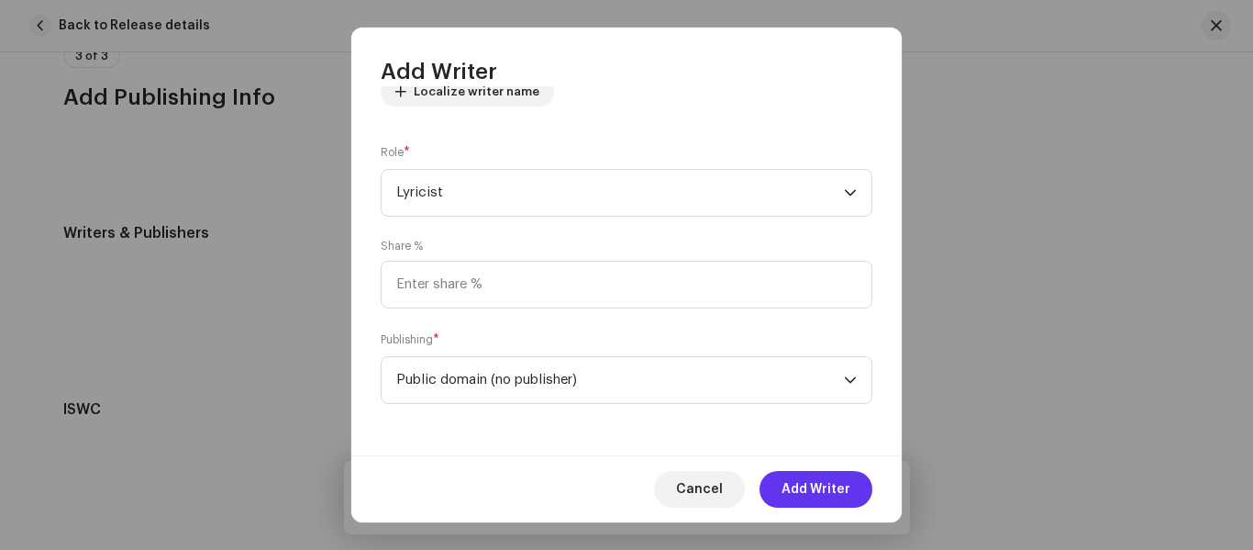
click at [816, 484] on span "Add Writer" at bounding box center [816, 489] width 69 height 37
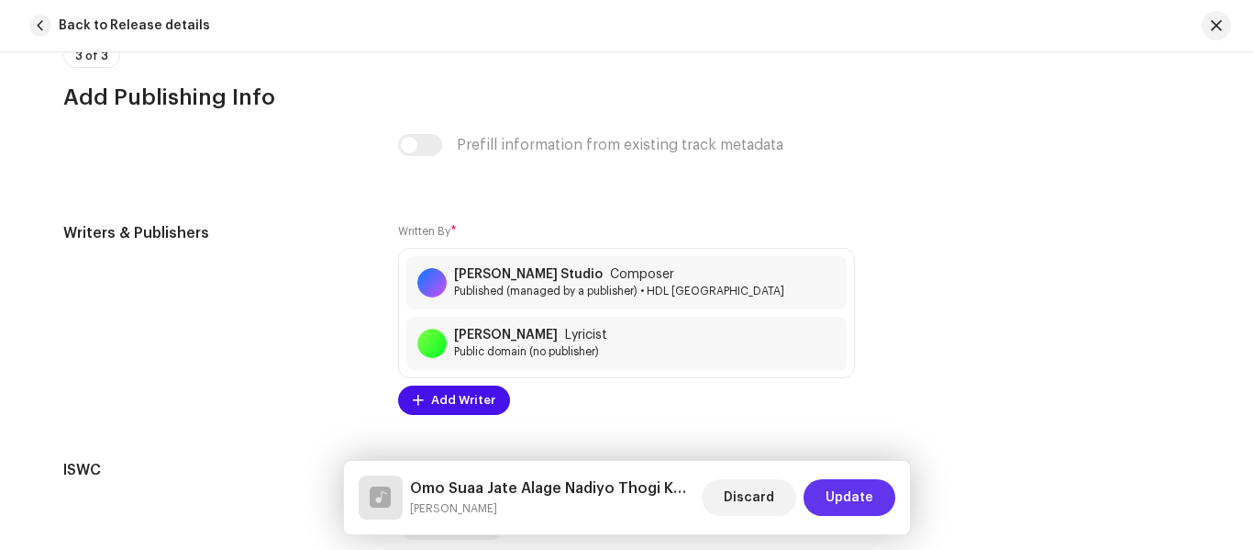
click at [831, 489] on span "Update" at bounding box center [850, 497] width 48 height 37
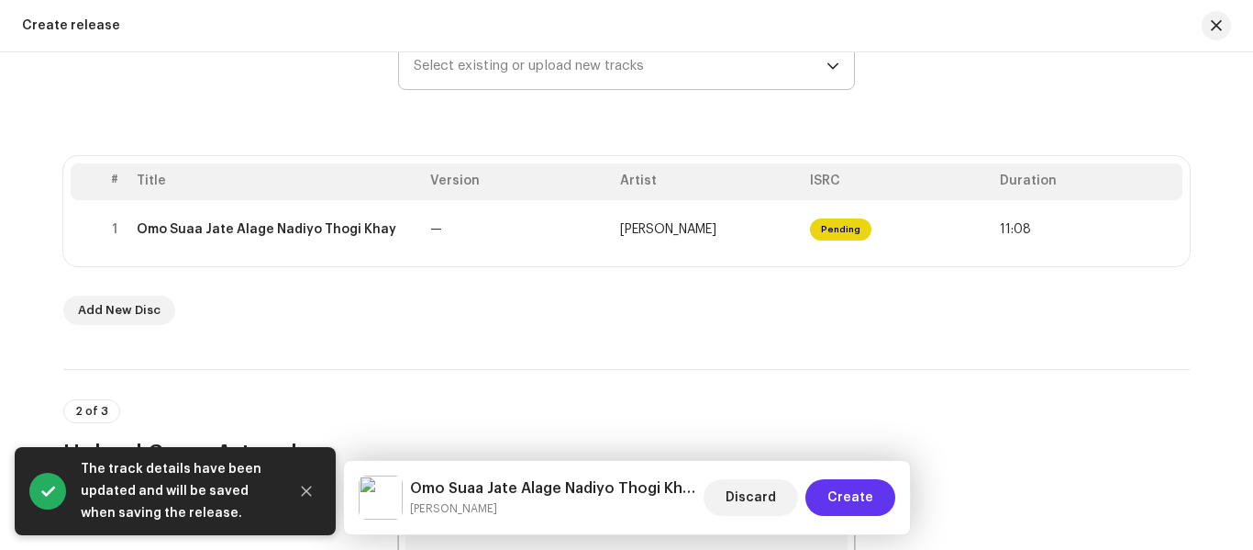
click at [867, 502] on span "Create" at bounding box center [851, 497] width 46 height 37
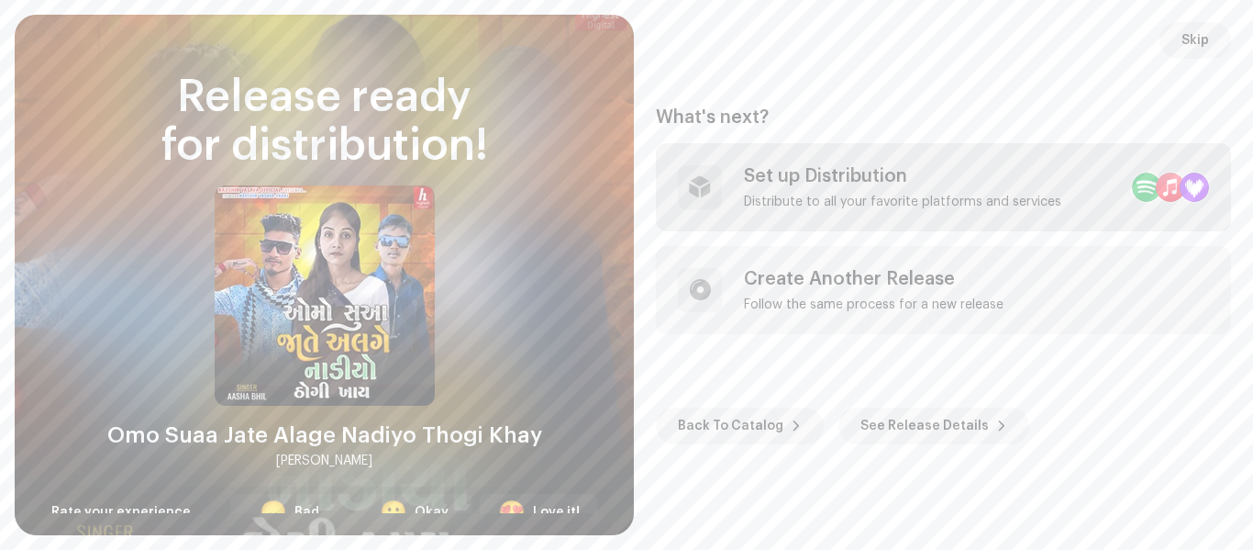
click at [791, 172] on div "Set up Distribution" at bounding box center [902, 176] width 317 height 22
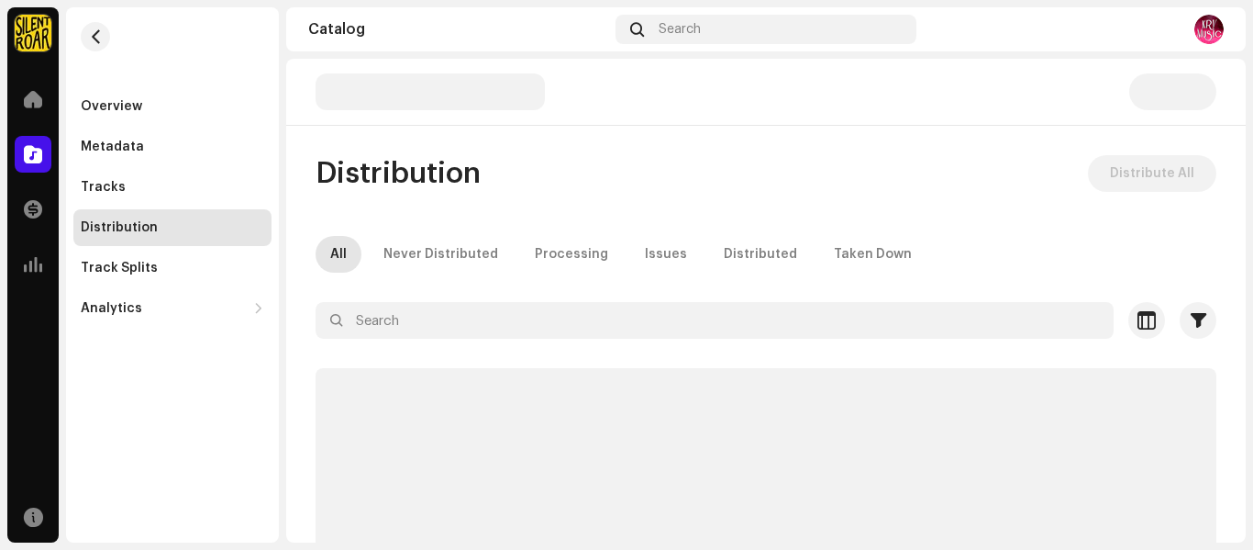
click at [1246, 302] on div "KRV MUSIC Home Catalog Transactions Analytics Resources Overview Metadata Track…" at bounding box center [626, 275] width 1253 height 550
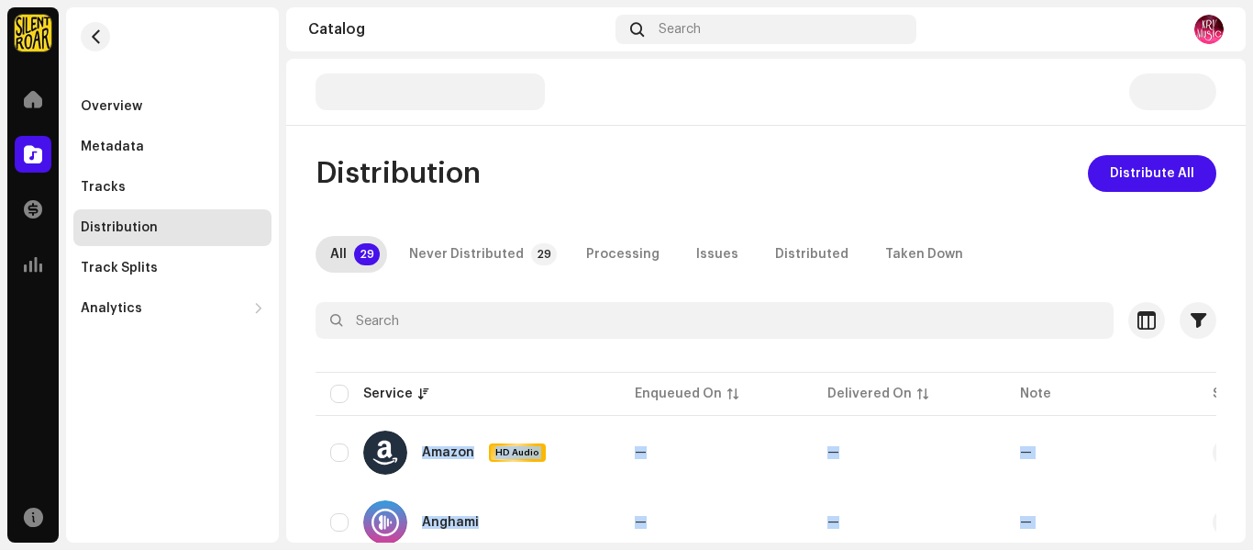
drag, startPoint x: 1246, startPoint y: 295, endPoint x: 1229, endPoint y: 539, distance: 244.7
click at [1250, 549] on html "KRV MUSIC Home Catalog Transactions Analytics Resources Overview Metadata Track…" at bounding box center [626, 275] width 1253 height 550
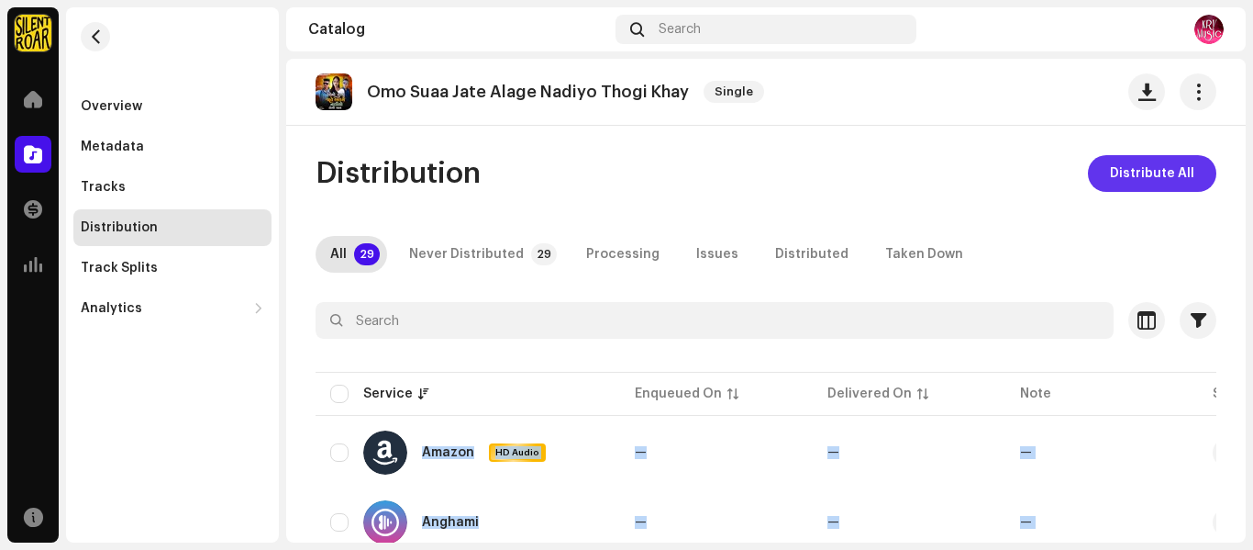
click at [1130, 163] on span "Distribute All" at bounding box center [1152, 173] width 84 height 37
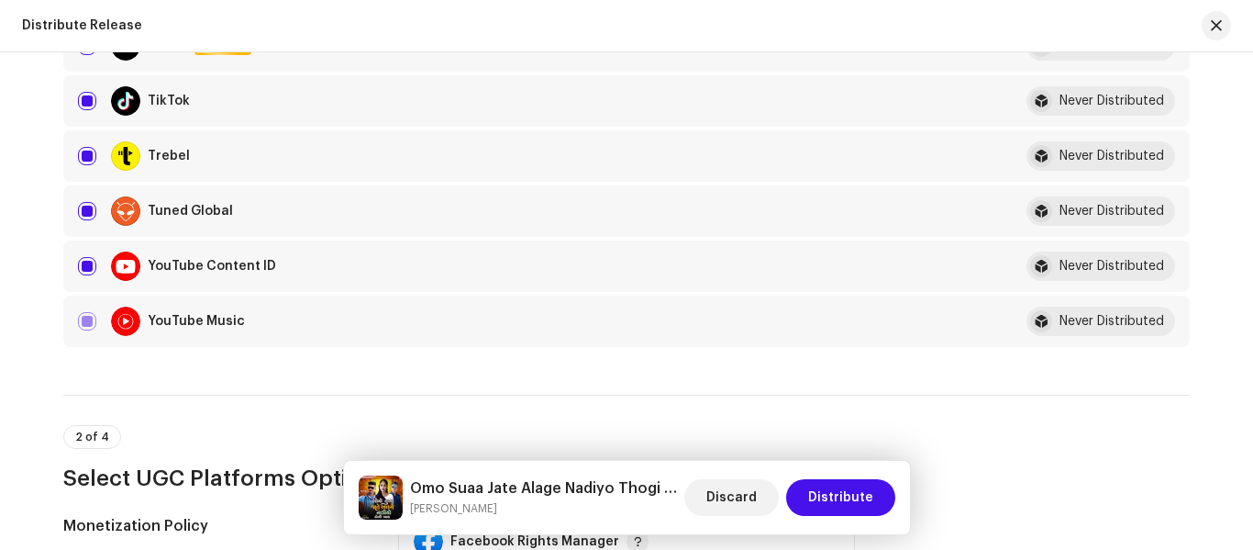
scroll to position [1652, 0]
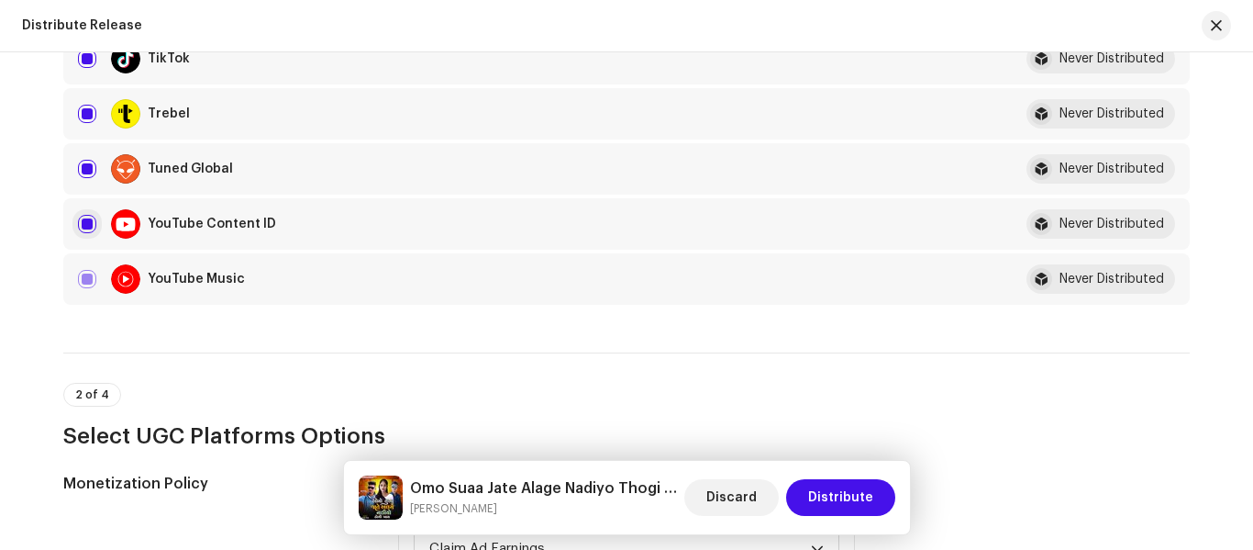
click at [83, 227] on input "checkbox" at bounding box center [87, 224] width 18 height 18
checkbox input "false"
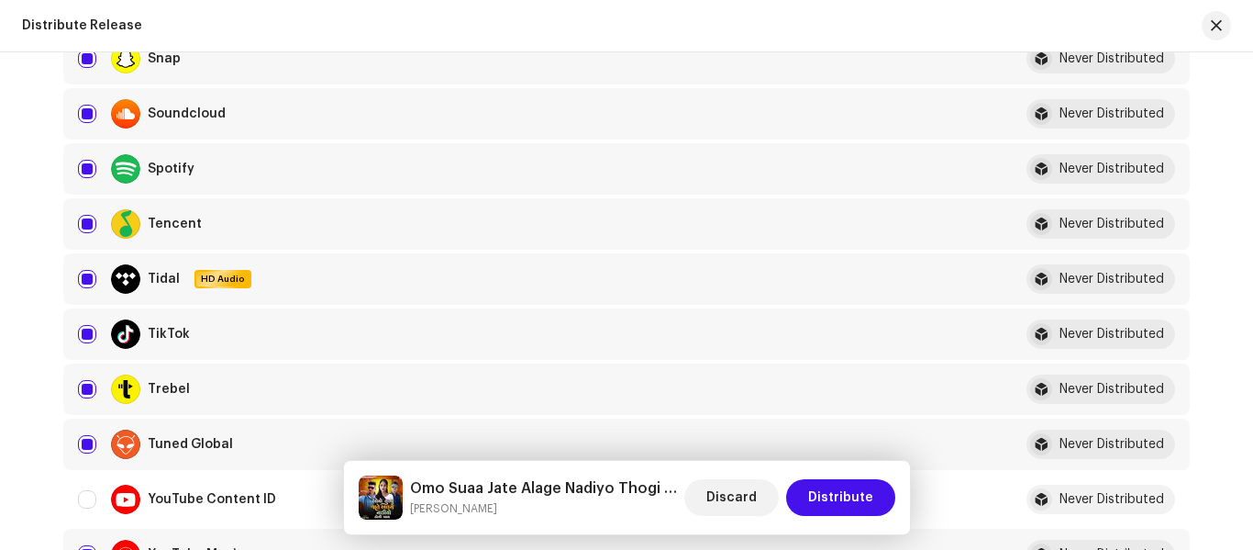
scroll to position [1285, 0]
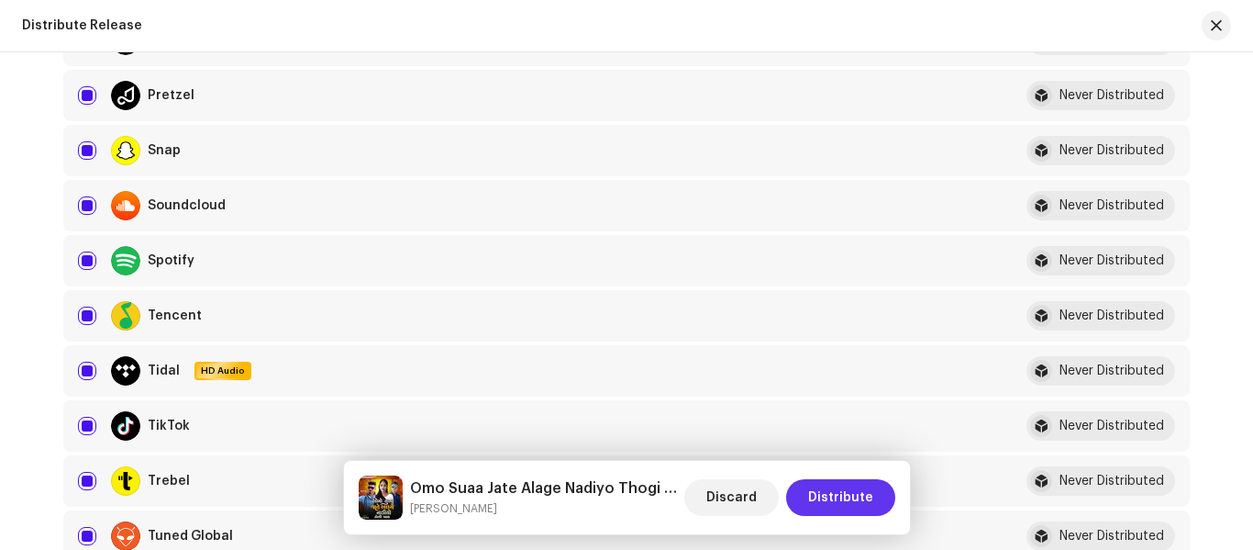
click at [852, 496] on span "Distribute" at bounding box center [840, 497] width 65 height 37
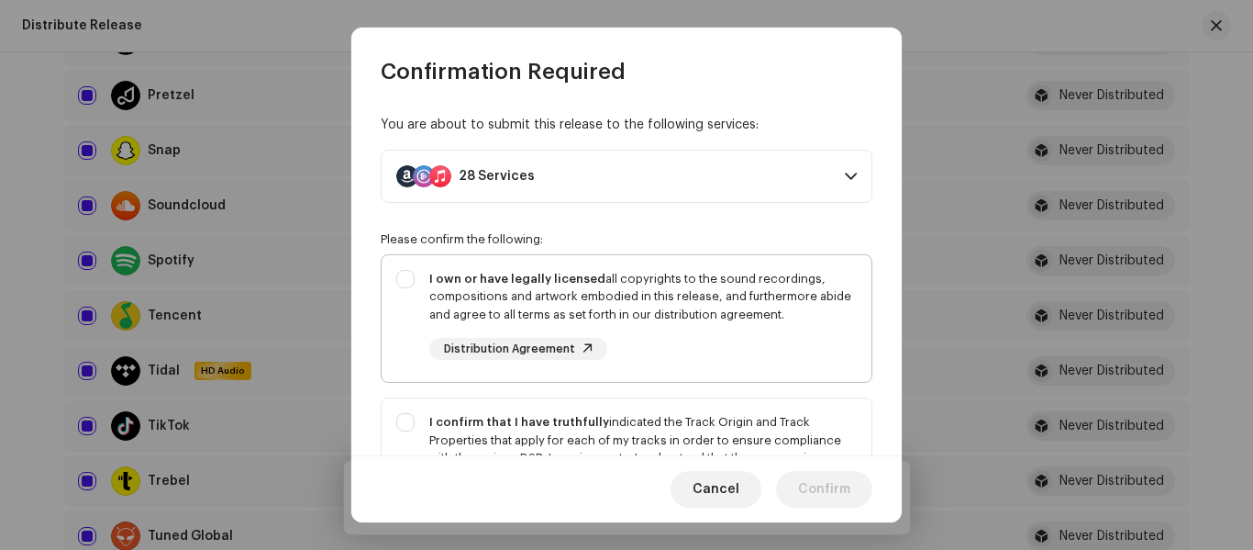
click at [403, 302] on div "I own or have legally licensed all copyrights to the sound recordings, composit…" at bounding box center [627, 315] width 490 height 120
checkbox input "true"
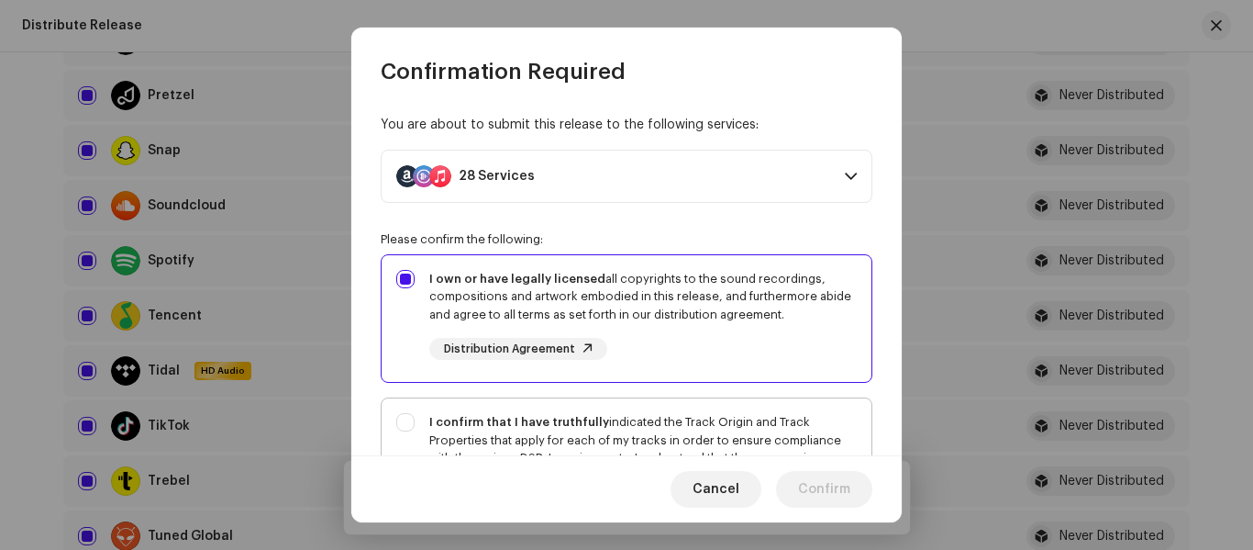
click at [404, 442] on div "I confirm that I have truthfully indicated the Track Origin and Track Propertie…" at bounding box center [627, 476] width 490 height 156
checkbox input "true"
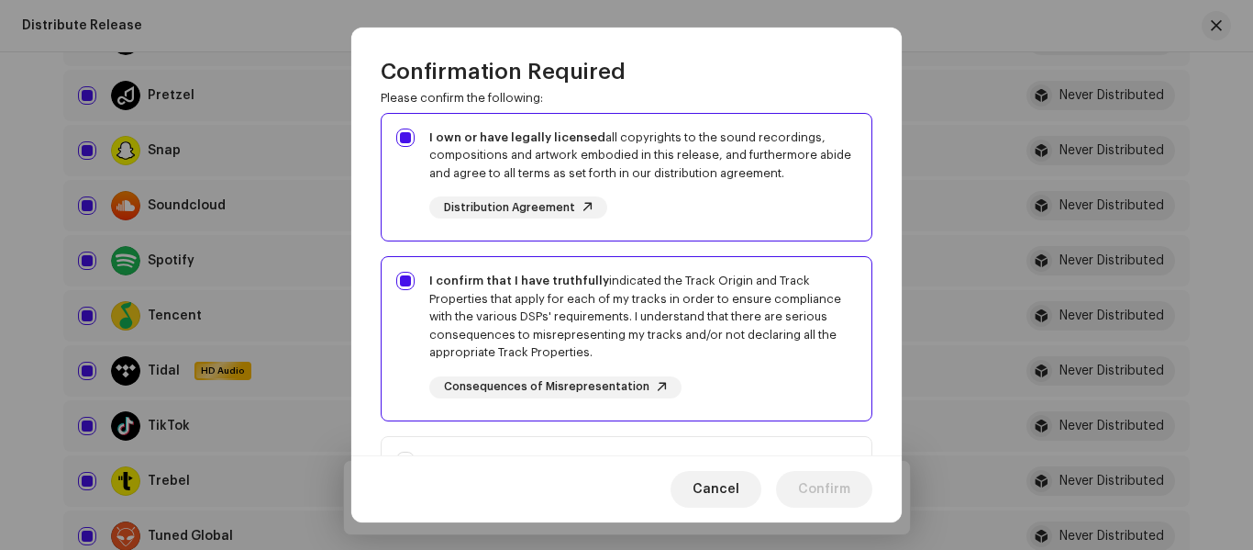
scroll to position [367, 0]
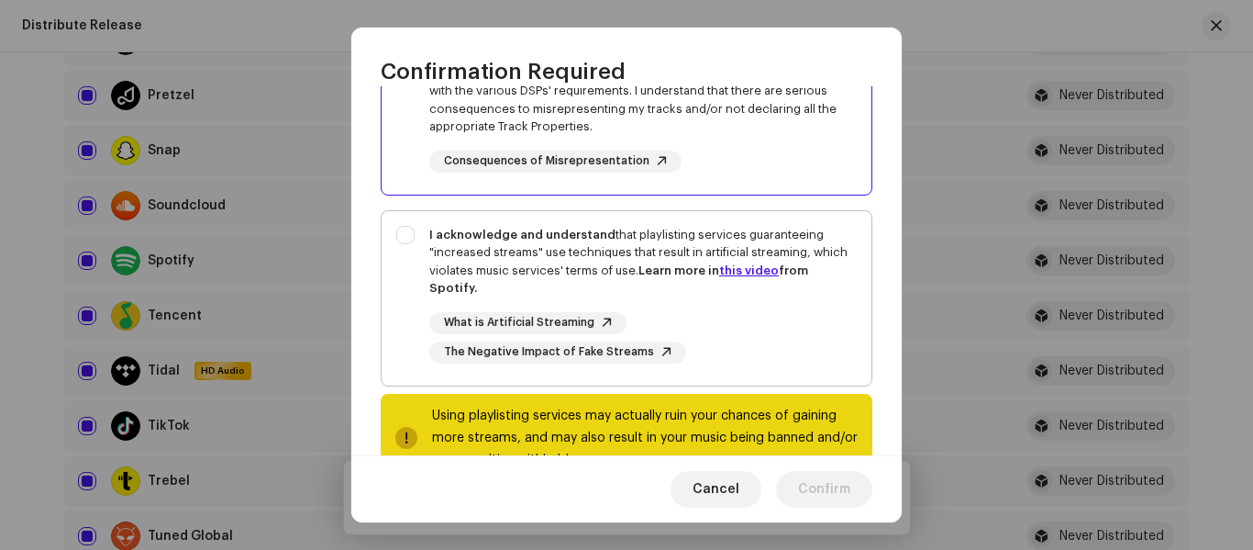
click at [385, 249] on div "I acknowledge and understand that playlisting services guaranteeing "increased …" at bounding box center [627, 294] width 490 height 167
checkbox input "true"
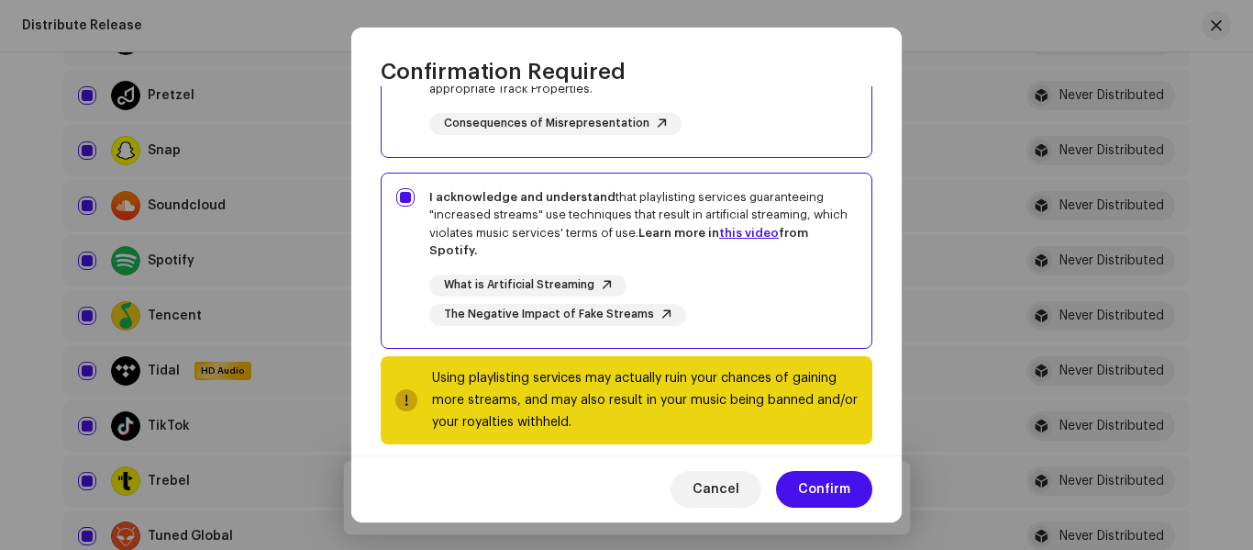
scroll to position [423, 0]
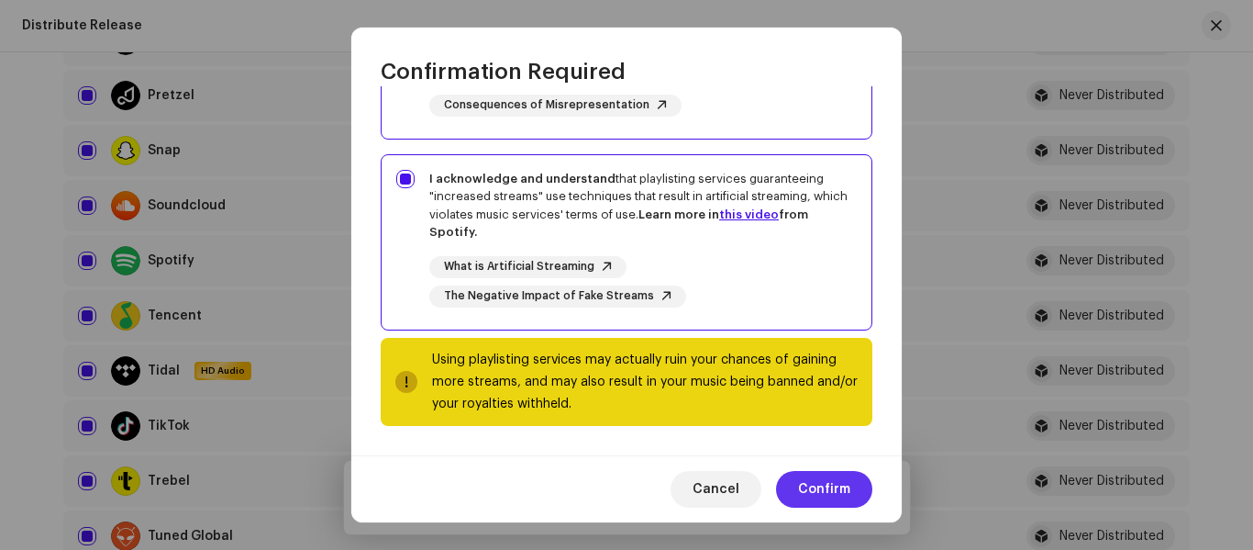
click at [827, 485] on span "Confirm" at bounding box center [824, 489] width 52 height 37
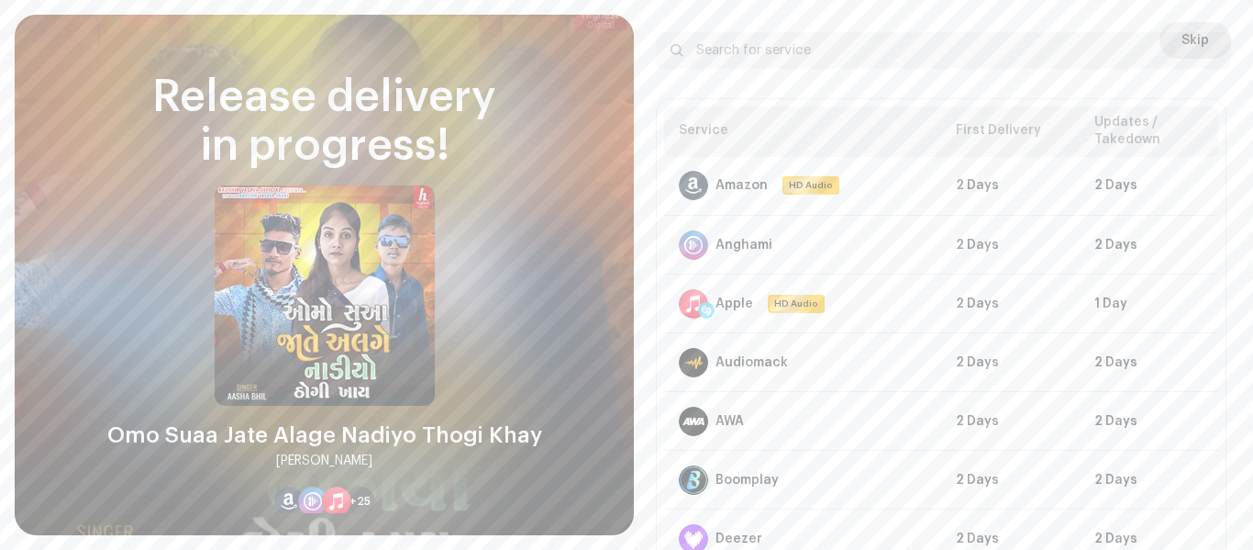
click at [1194, 26] on span "Skip" at bounding box center [1196, 40] width 28 height 37
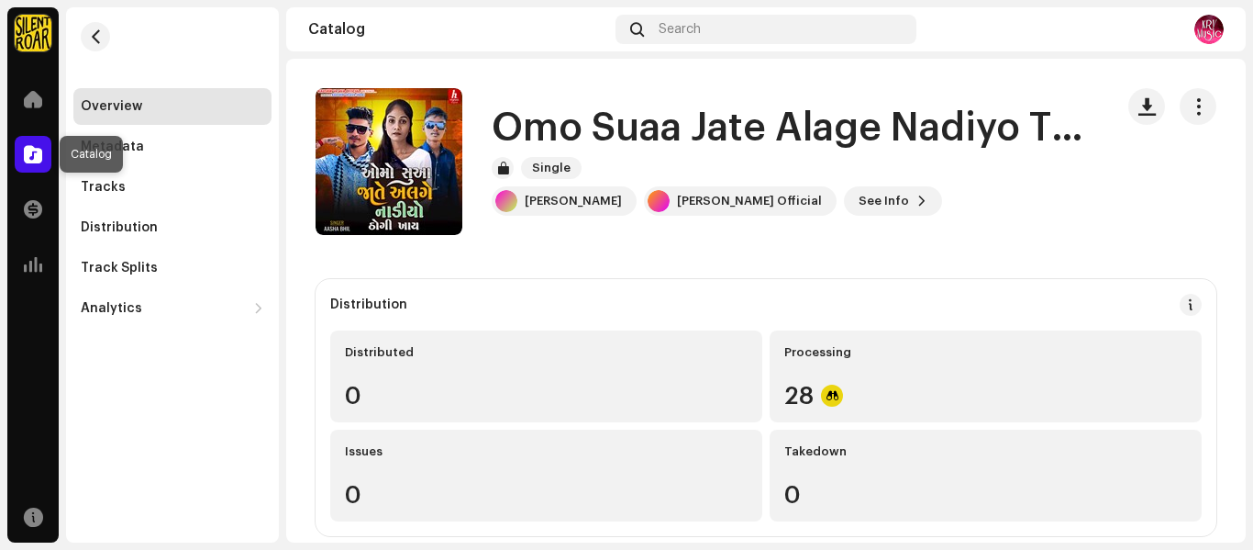
click at [42, 162] on div at bounding box center [33, 154] width 37 height 37
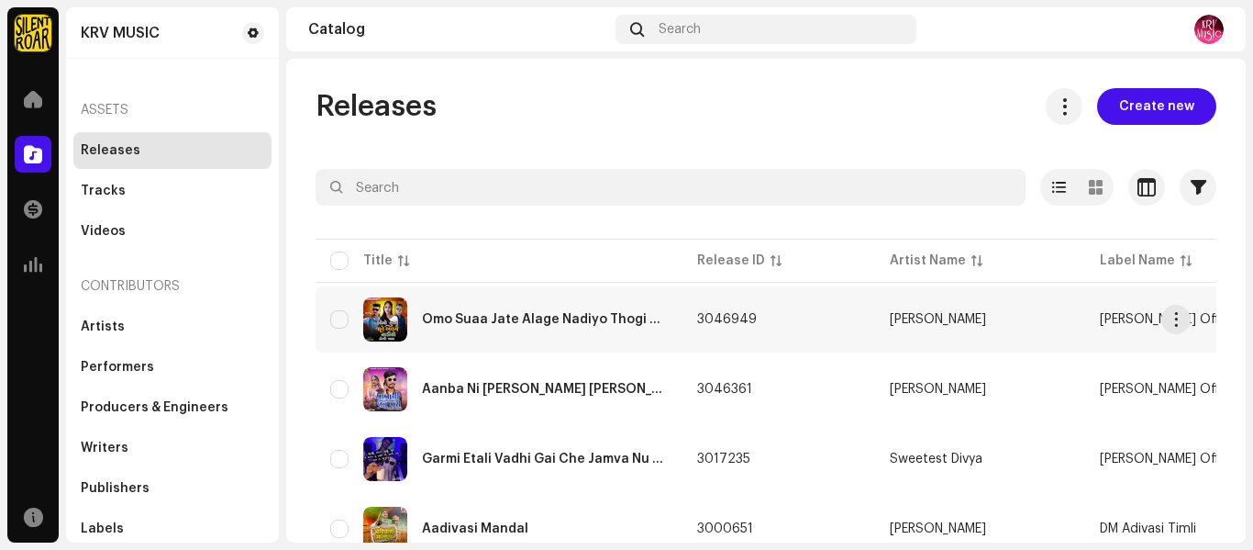
click at [529, 318] on div "Omo Suaa Jate Alage Nadiyo Thogi Khay" at bounding box center [545, 319] width 246 height 13
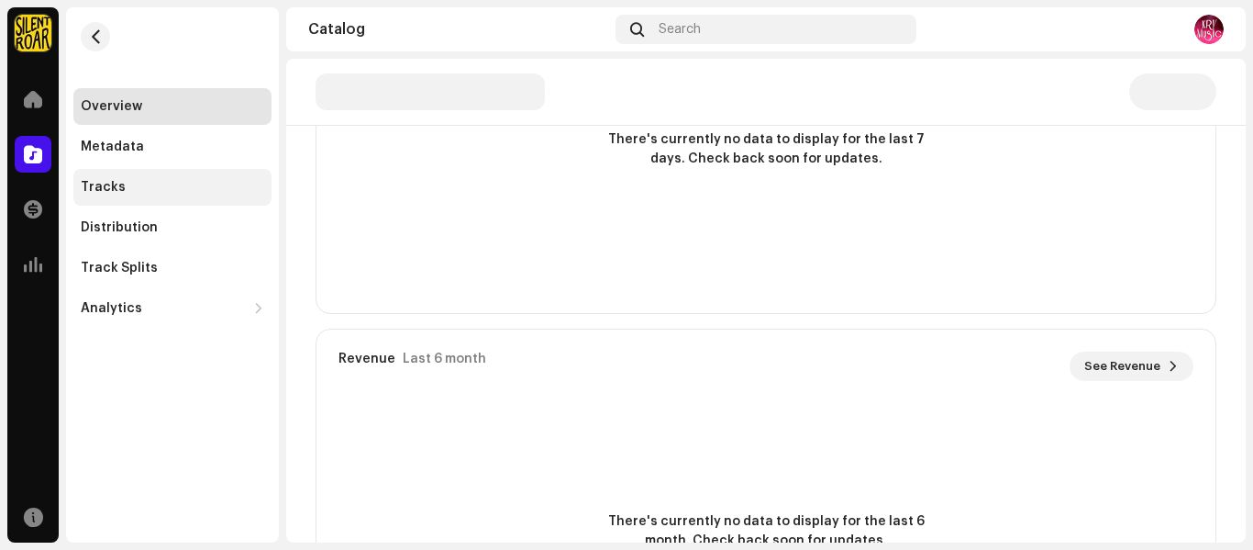
scroll to position [1193, 0]
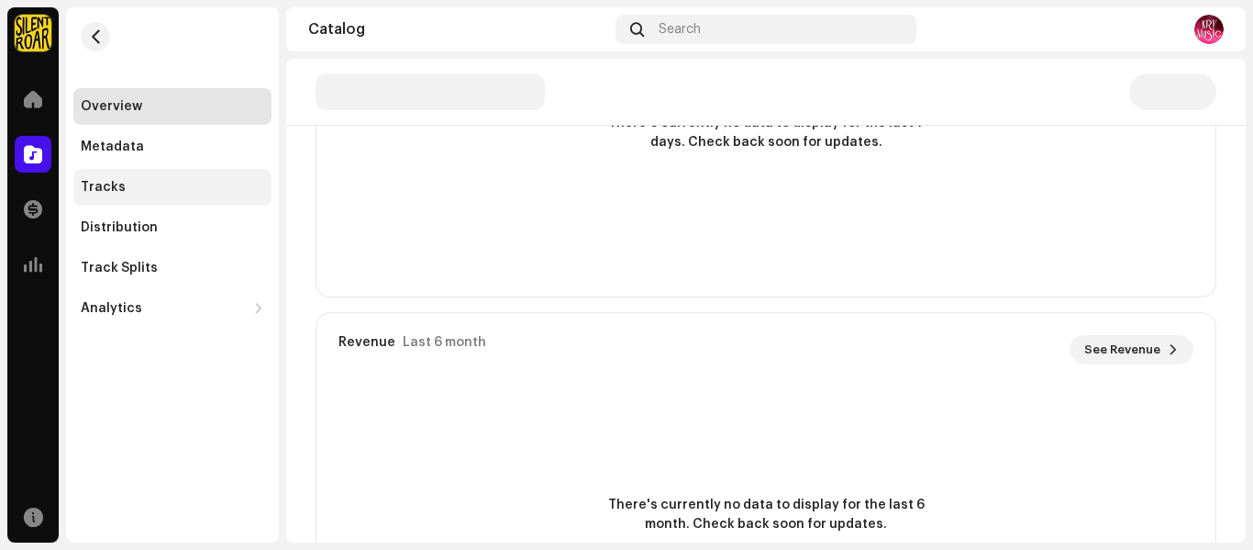
click at [127, 190] on div "Tracks" at bounding box center [173, 187] width 184 height 15
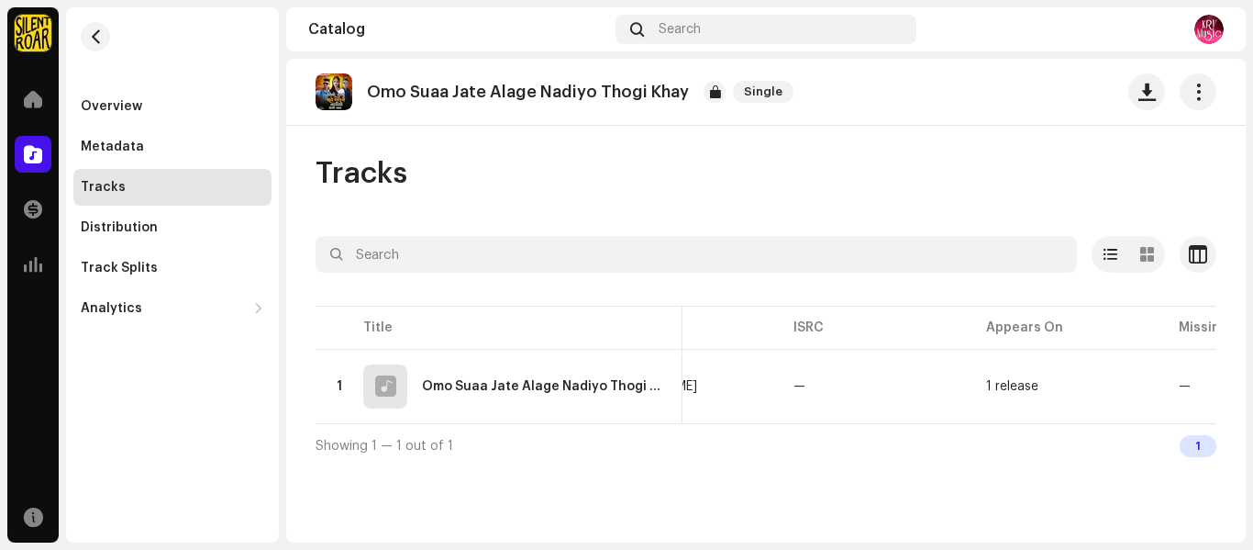
scroll to position [0, 622]
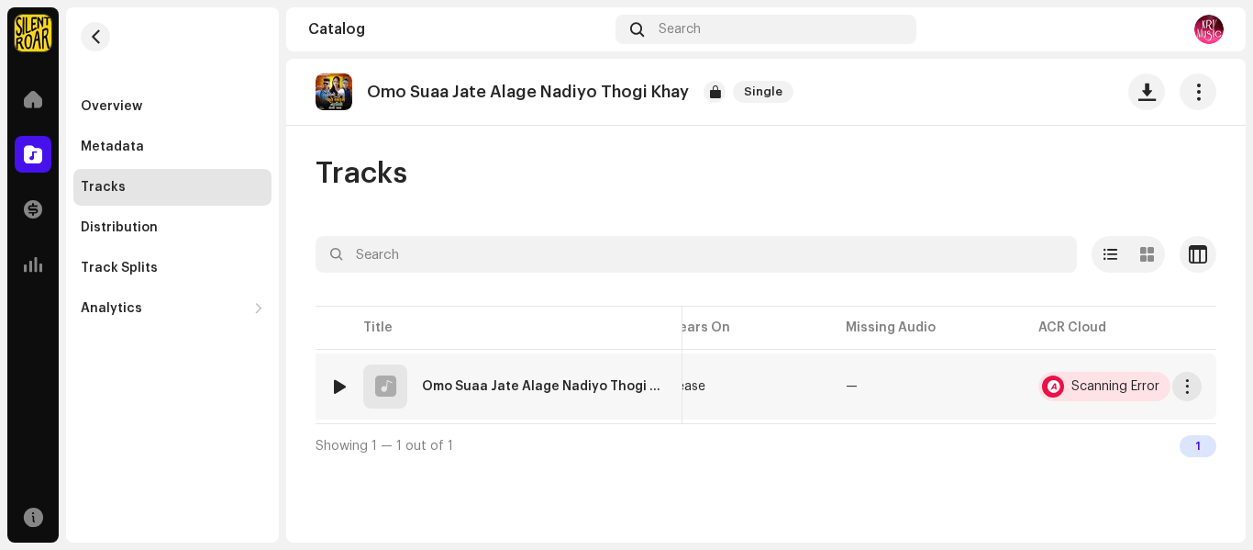
click at [1090, 384] on div "Scanning Error" at bounding box center [1116, 386] width 88 height 13
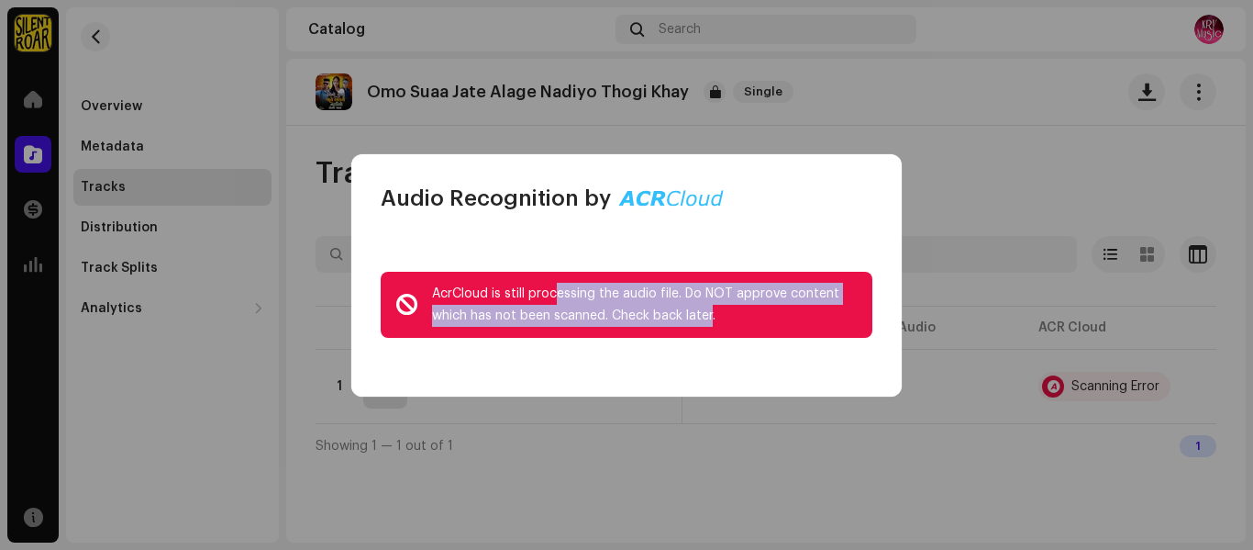
drag, startPoint x: 550, startPoint y: 300, endPoint x: 696, endPoint y: 342, distance: 151.9
click at [704, 310] on div "AcrCloud is still processing the audio file. Do NOT approve content which has n…" at bounding box center [645, 305] width 426 height 44
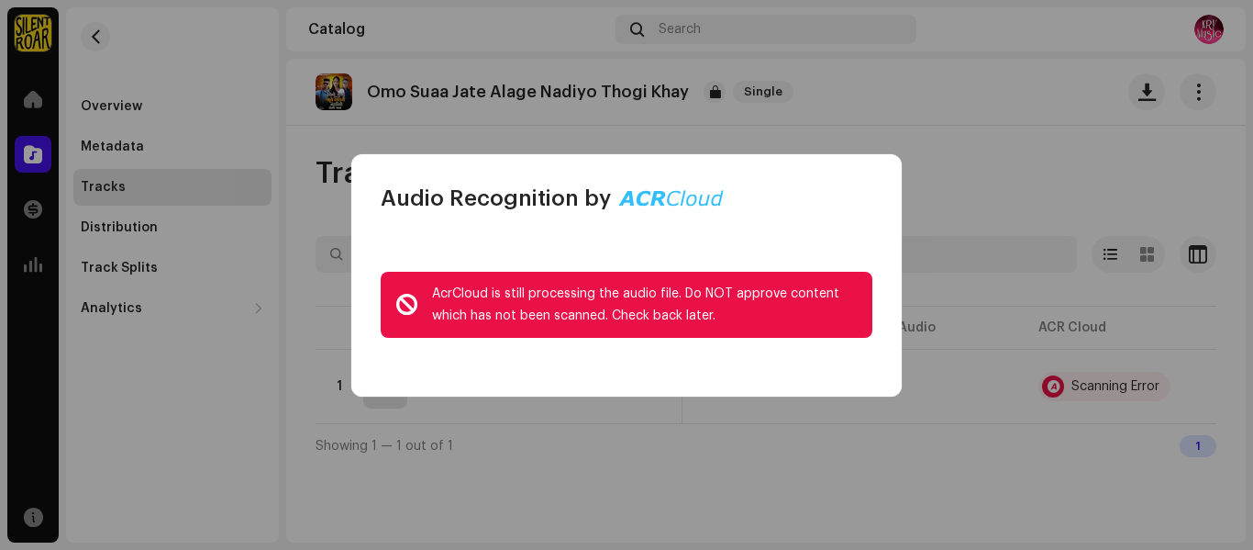
click at [711, 360] on div "AcrCloud is still processing the audio file. Do NOT approve content which has n…" at bounding box center [626, 305] width 551 height 184
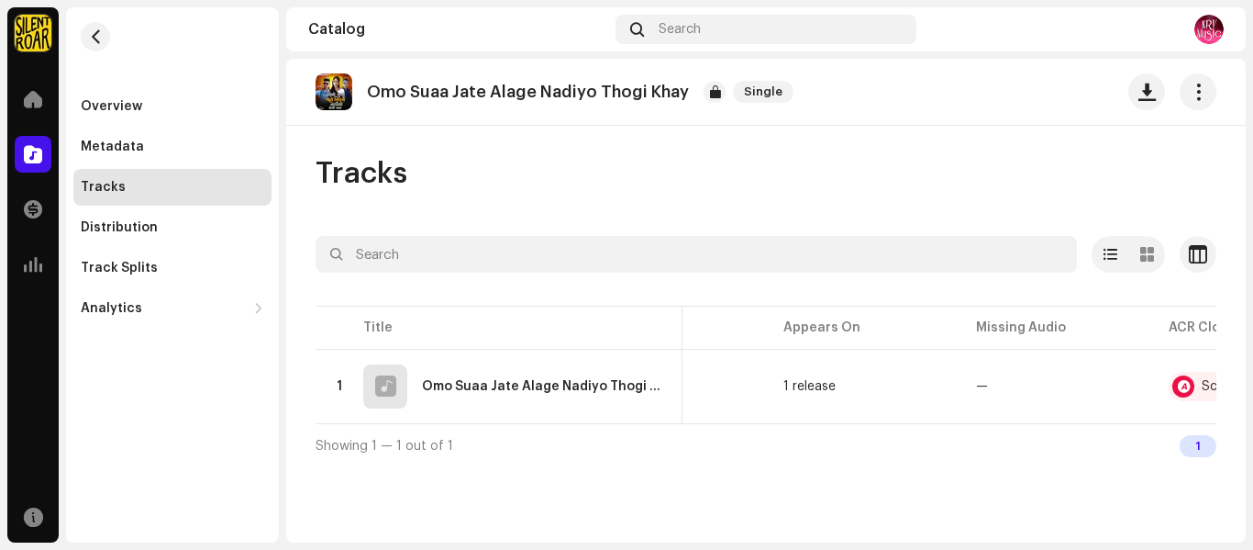
scroll to position [0, 622]
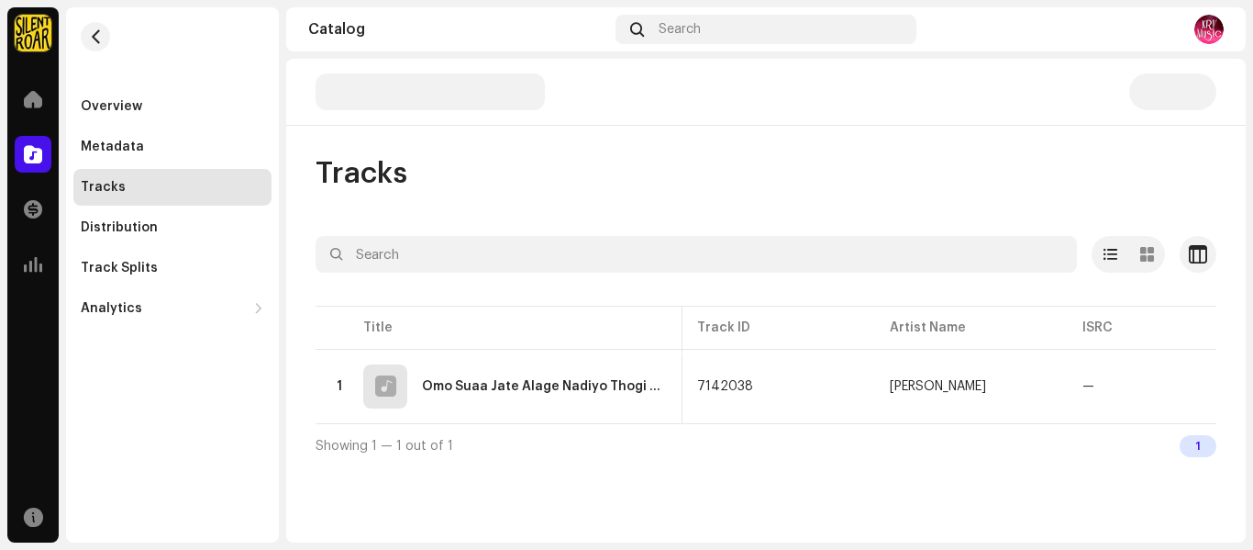
scroll to position [0, 622]
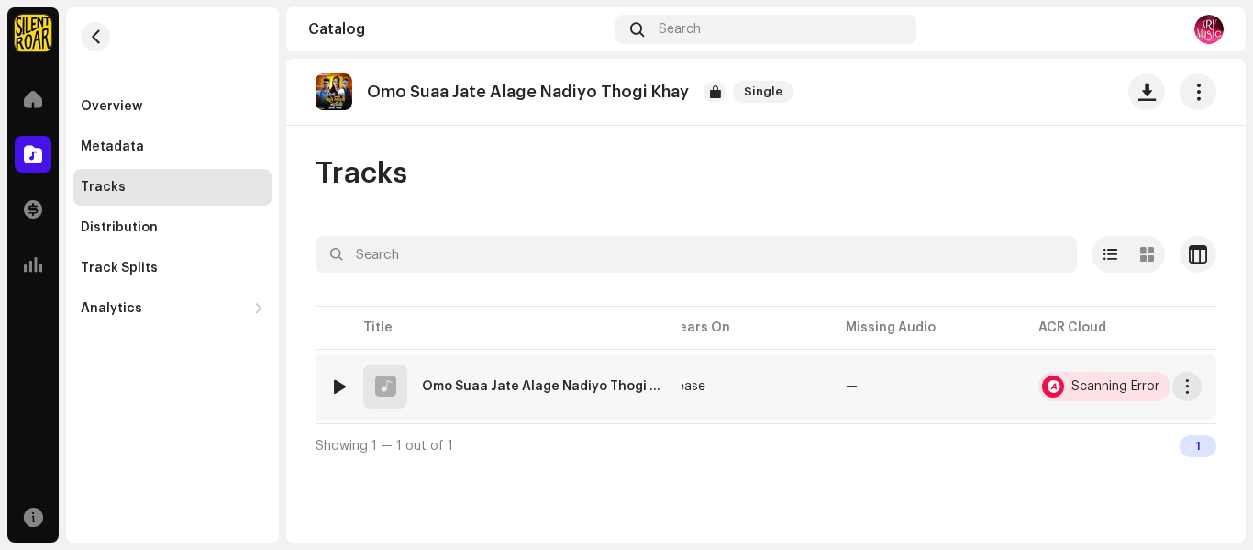
click at [1086, 386] on div "Scanning Error" at bounding box center [1116, 386] width 88 height 13
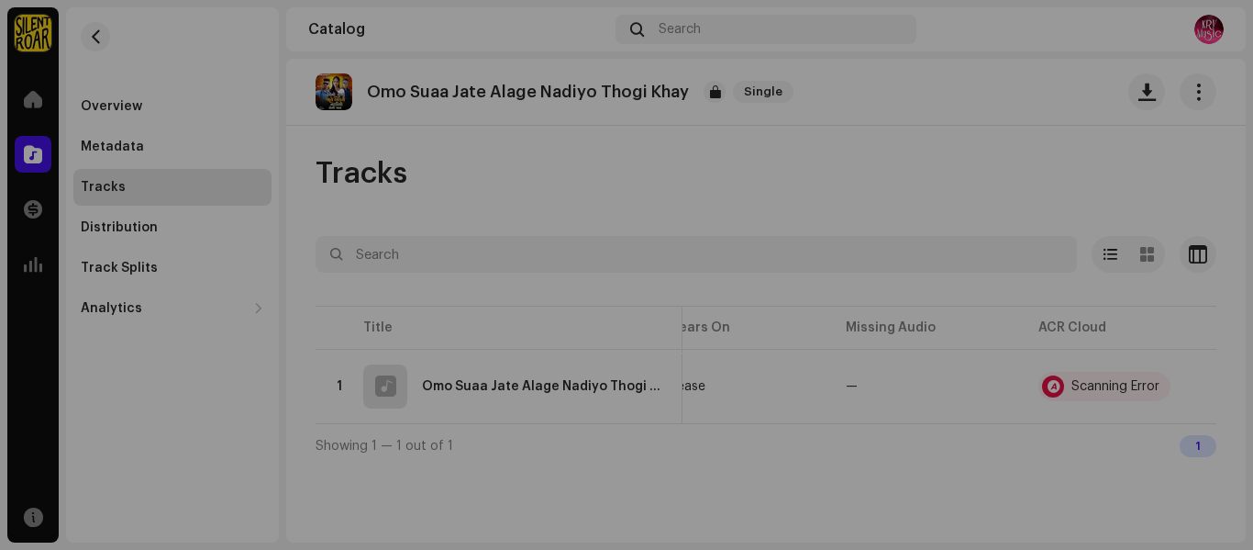
click at [987, 436] on div "Audio Recognition by AcrCloud is still processing the audio file. Do NOT approv…" at bounding box center [626, 275] width 1253 height 550
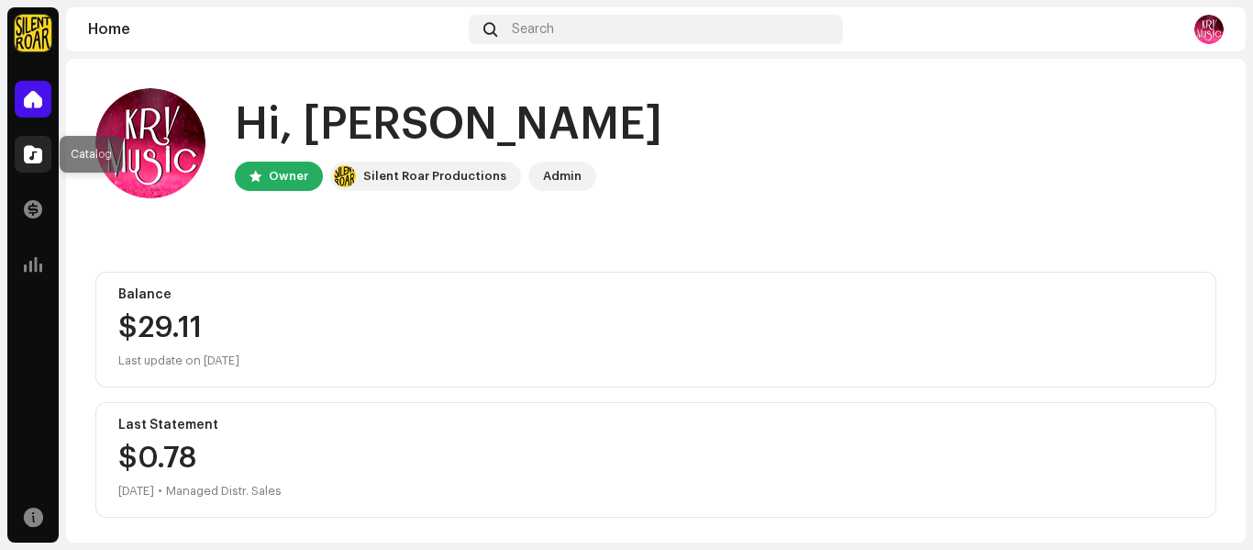
click at [32, 149] on span at bounding box center [33, 154] width 18 height 15
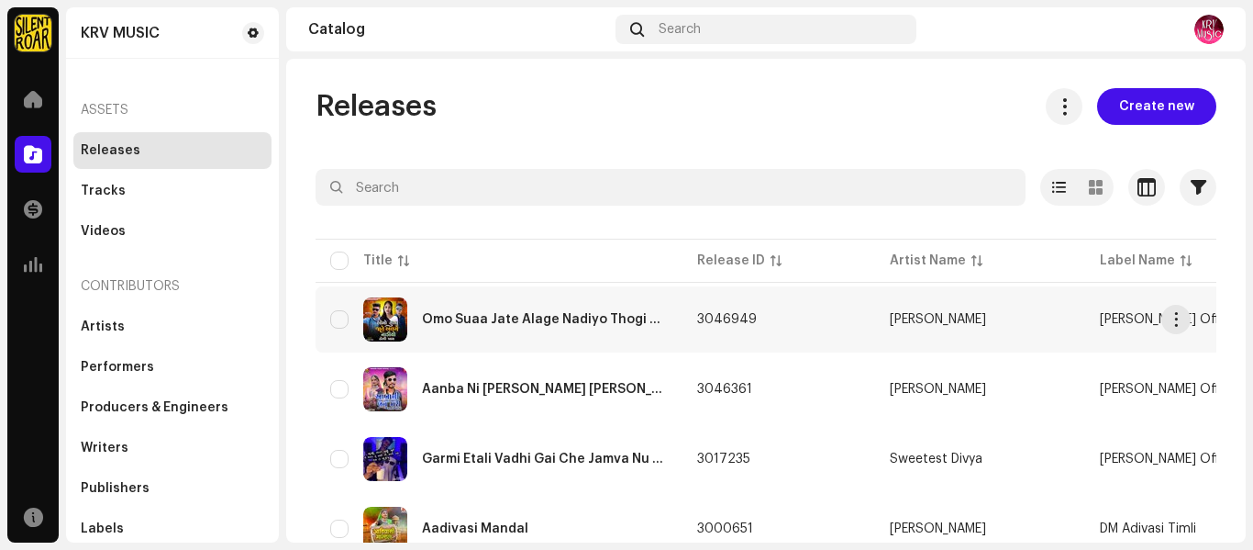
click at [482, 320] on div "Omo Suaa Jate Alage Nadiyo Thogi Khay" at bounding box center [545, 319] width 246 height 13
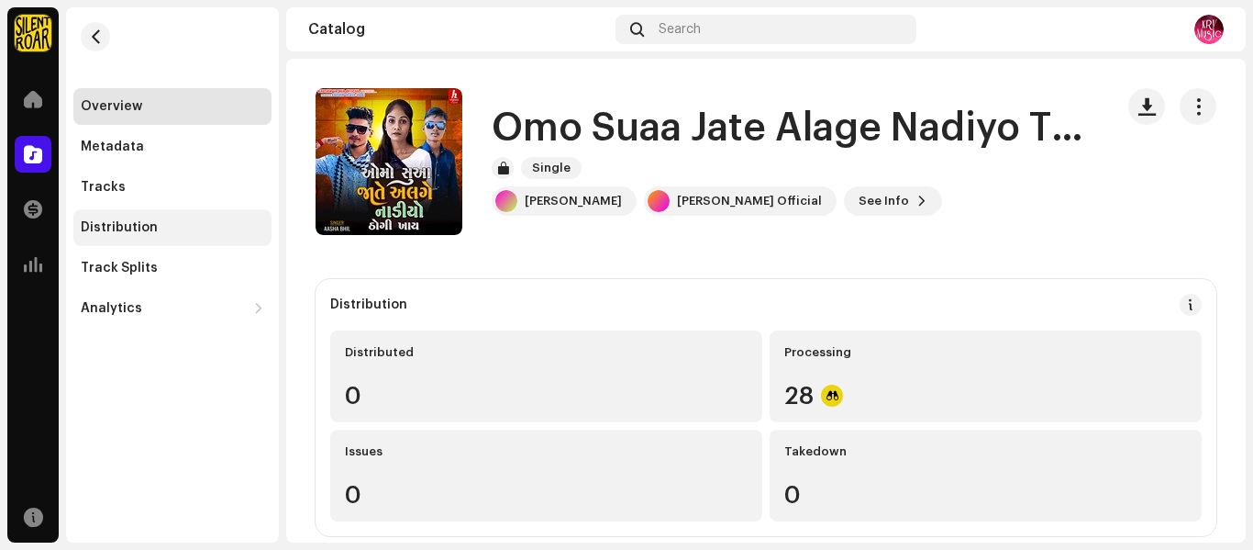
click at [133, 231] on div "Distribution" at bounding box center [119, 227] width 77 height 15
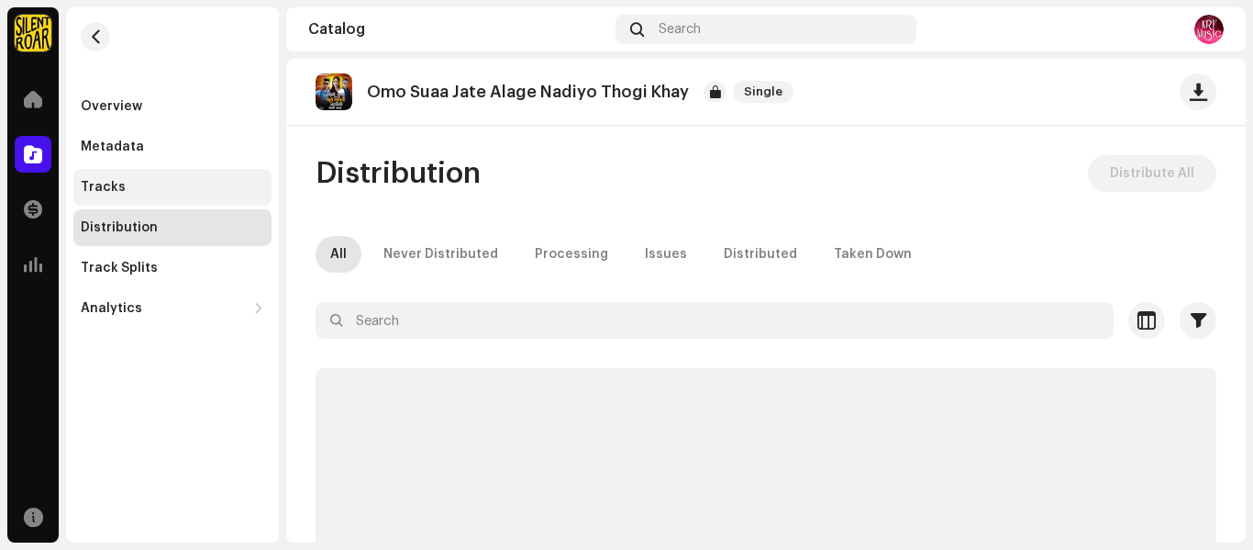
click at [138, 197] on div "Tracks" at bounding box center [172, 187] width 198 height 37
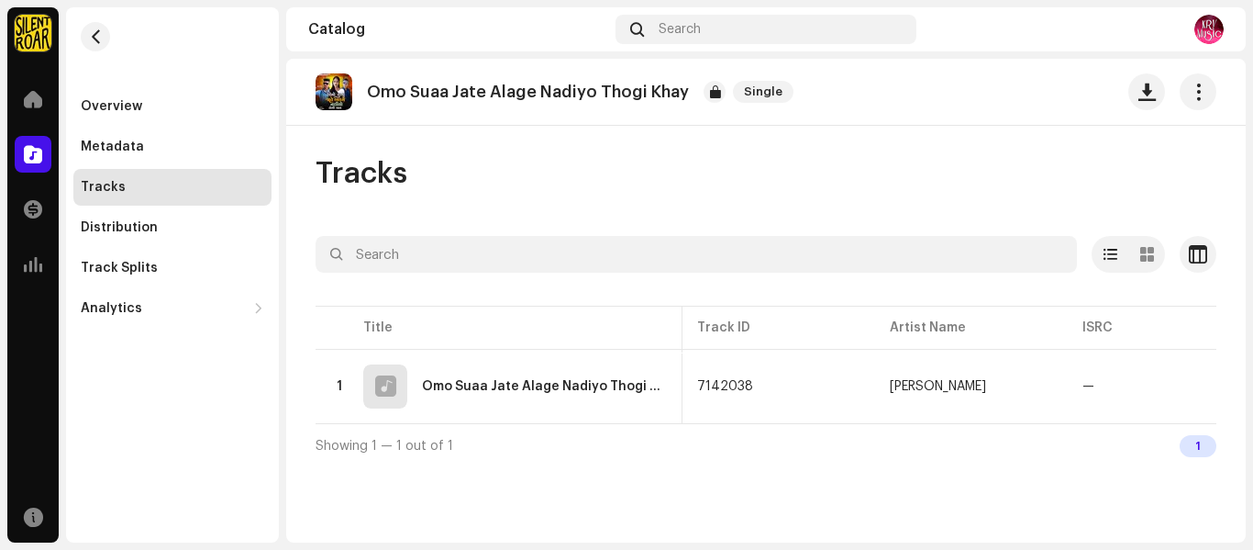
scroll to position [0, 622]
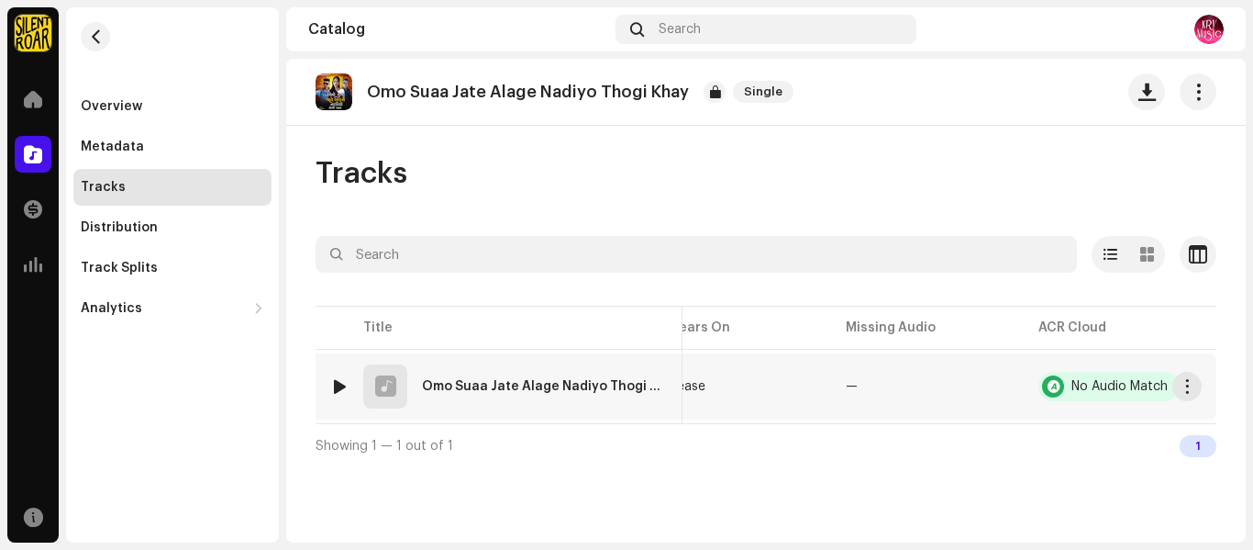
click at [1132, 395] on div "No Audio Match" at bounding box center [1109, 386] width 140 height 29
click at [1111, 391] on div "No Audio Match" at bounding box center [1120, 386] width 96 height 13
click at [1110, 391] on div "No Audio Match" at bounding box center [1120, 386] width 96 height 13
click at [1039, 452] on div "Showing 1 — 1 out of 1 1" at bounding box center [766, 445] width 901 height 44
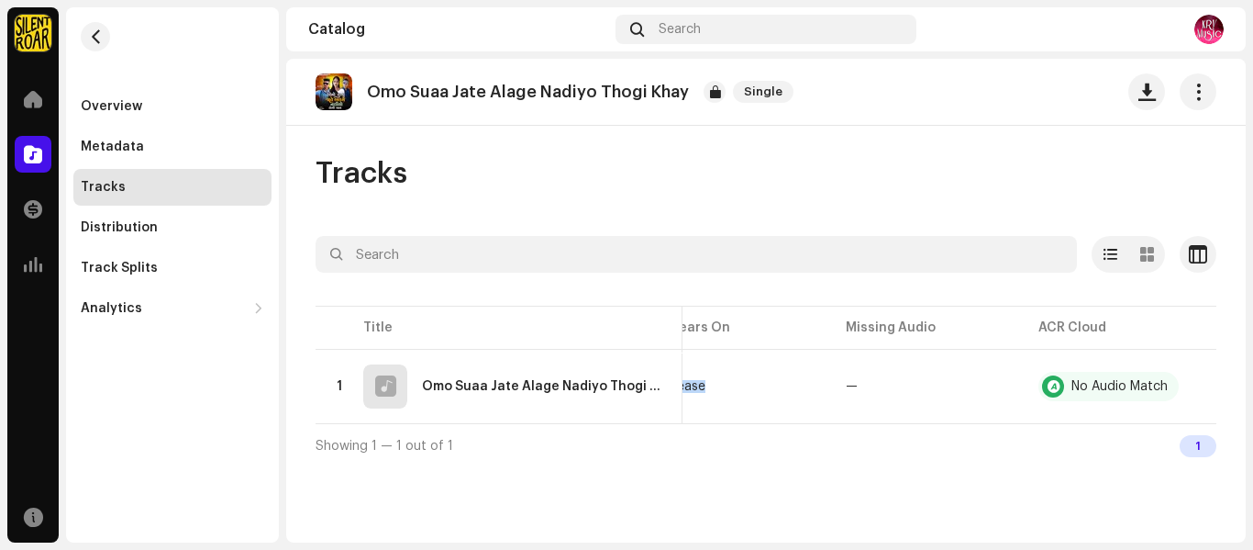
drag, startPoint x: 744, startPoint y: 421, endPoint x: 198, endPoint y: 369, distance: 548.5
click at [237, 388] on div "KRV MUSIC Home Catalog Transactions Analytics Resources Overview Metadata Track…" at bounding box center [626, 275] width 1253 height 550
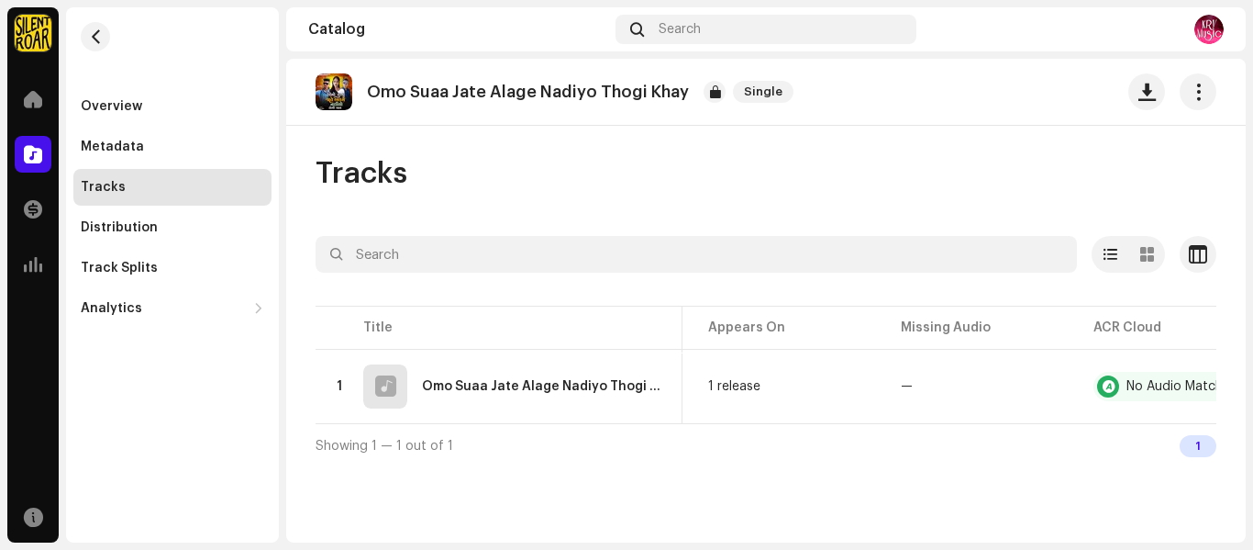
click at [53, 147] on div "Catalog" at bounding box center [32, 153] width 51 height 51
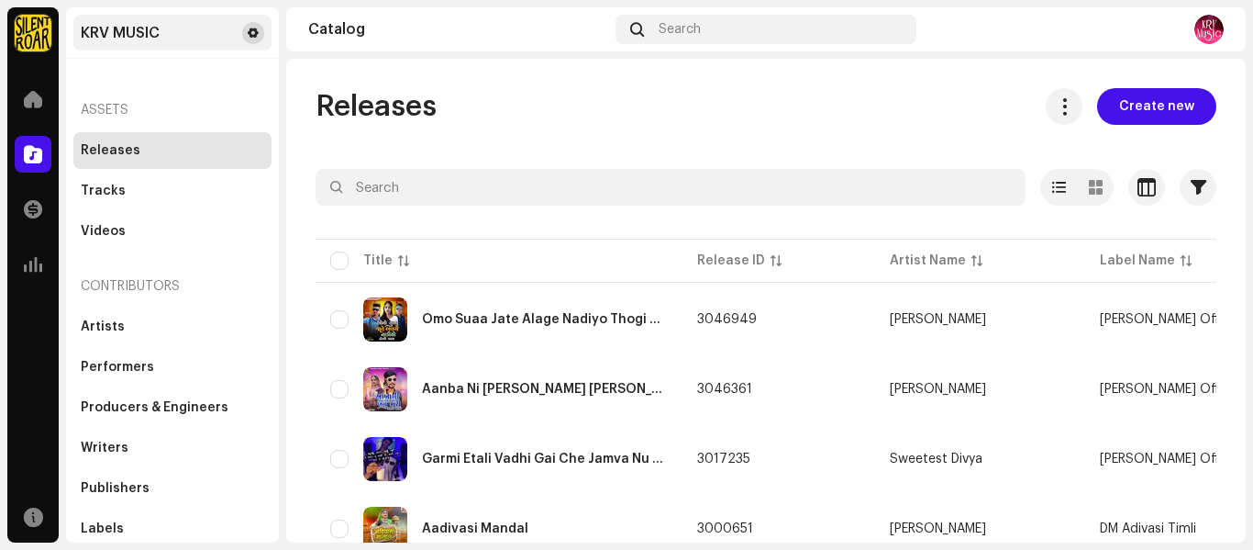
click at [249, 22] on button at bounding box center [253, 33] width 22 height 22
click at [517, 42] on div "Catalog Search" at bounding box center [766, 29] width 960 height 44
drag, startPoint x: 632, startPoint y: 37, endPoint x: 970, endPoint y: 27, distance: 337.8
click at [970, 27] on div "Catalog Search" at bounding box center [766, 29] width 960 height 44
click at [919, 39] on div "Catalog Search" at bounding box center [766, 29] width 960 height 44
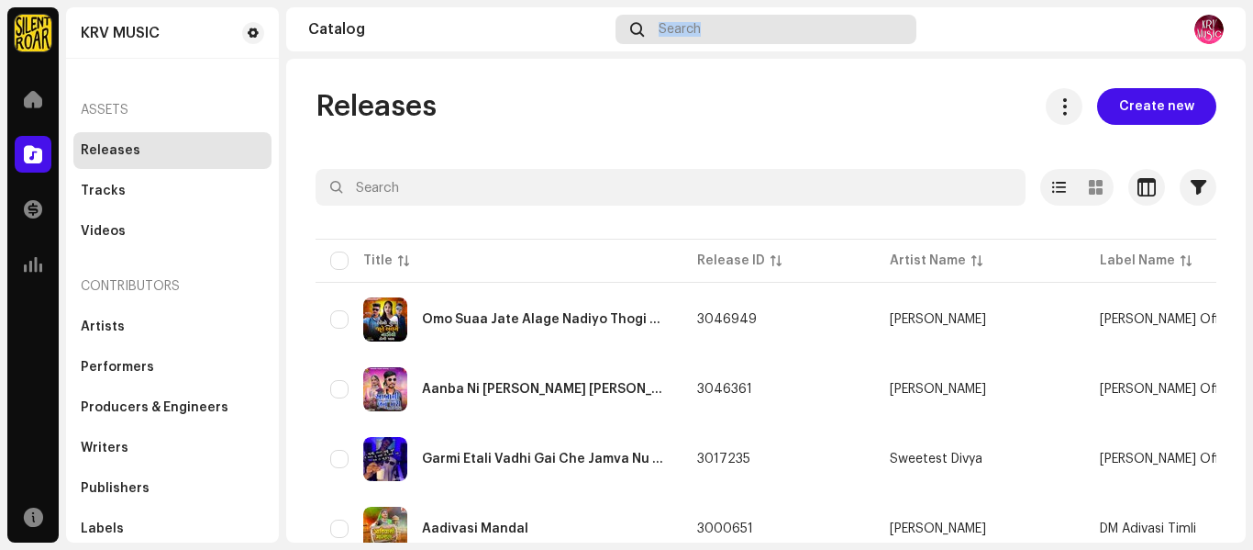
click at [888, 31] on div "Search" at bounding box center [766, 29] width 300 height 29
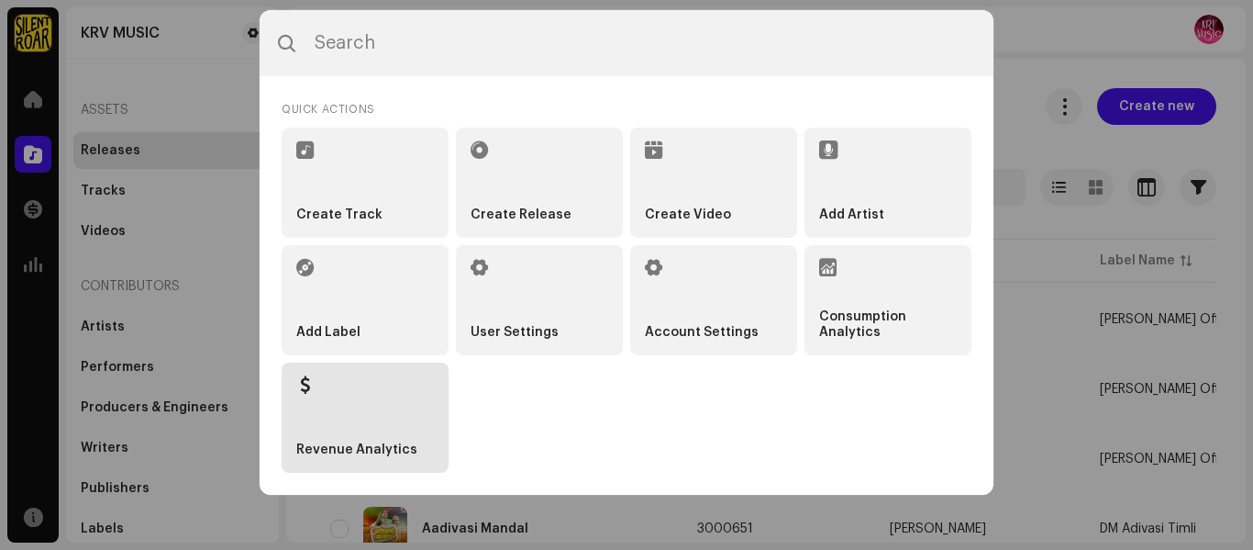
click at [357, 418] on li "Revenue Analytics" at bounding box center [365, 417] width 167 height 110
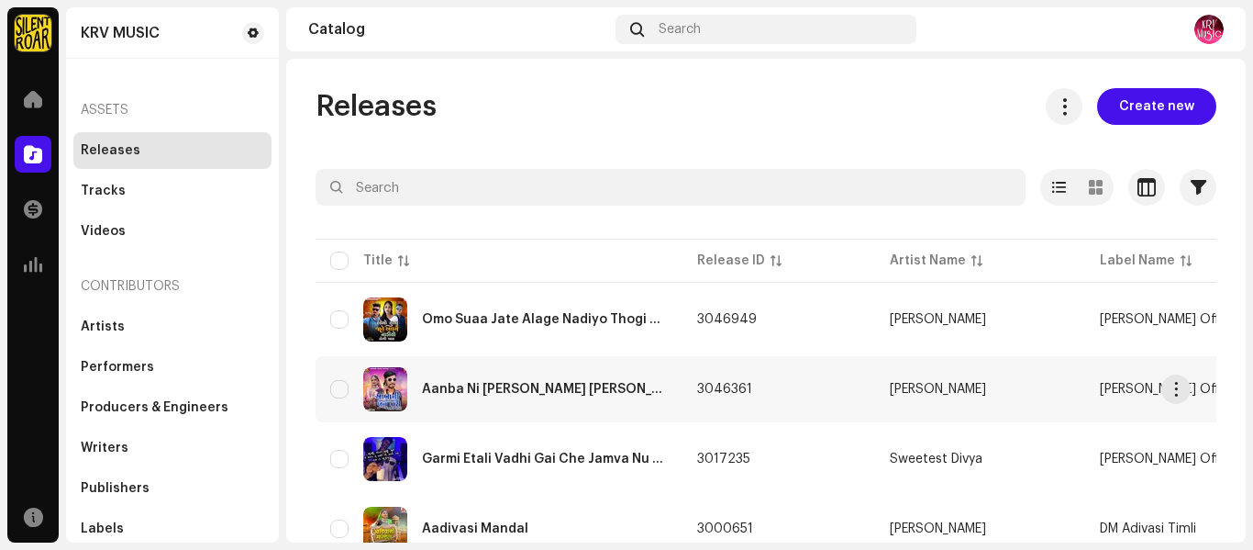
click at [360, 419] on td "Aanba Ni [PERSON_NAME] [PERSON_NAME] [PERSON_NAME]" at bounding box center [499, 389] width 367 height 66
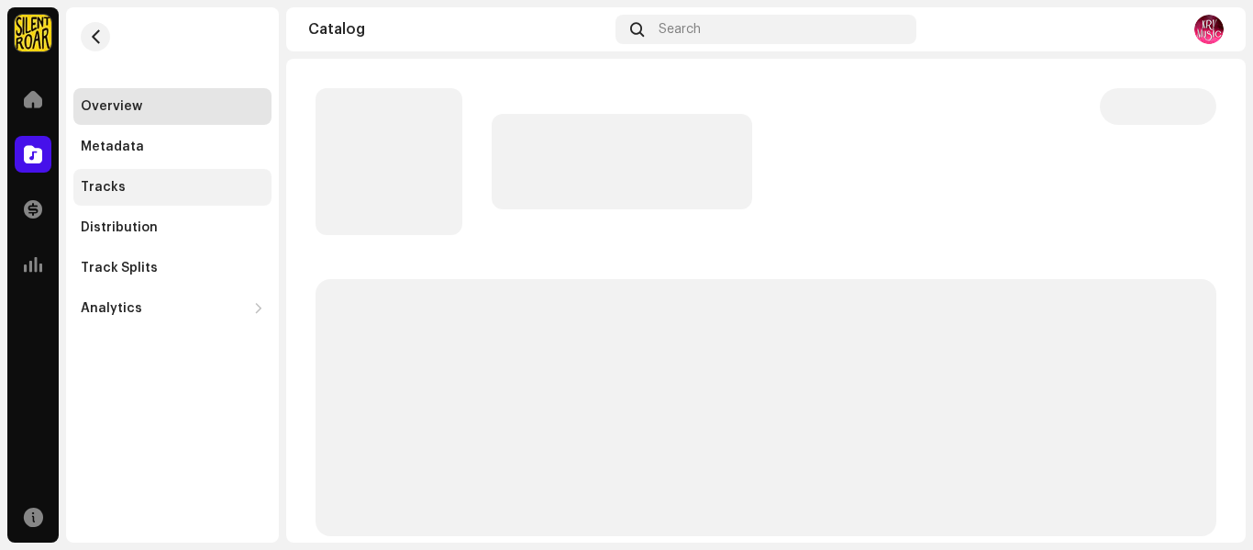
click at [115, 200] on div "Tracks" at bounding box center [172, 187] width 198 height 37
